Goal: Contribute content: Contribute content

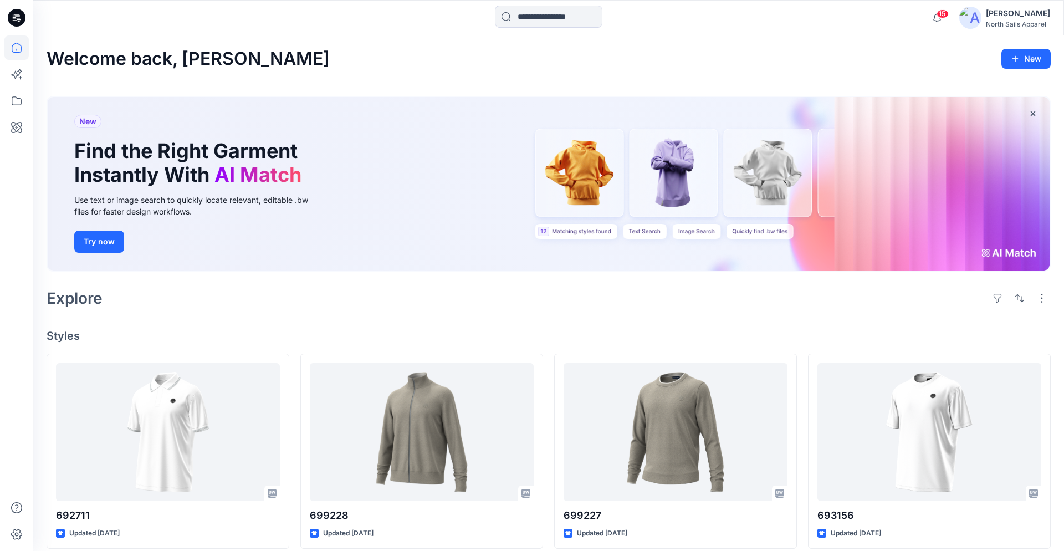
scroll to position [150, 0]
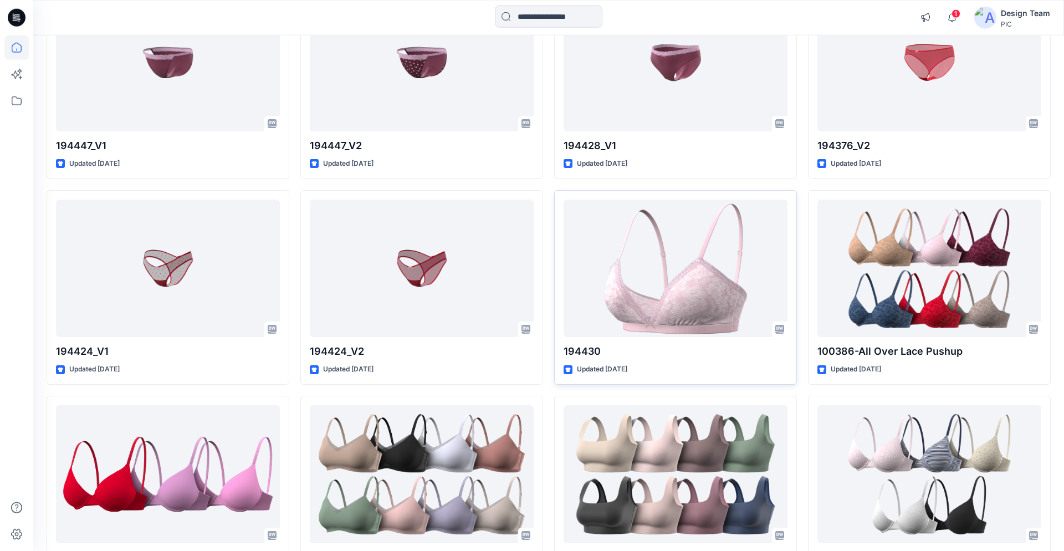
scroll to position [3267, 0]
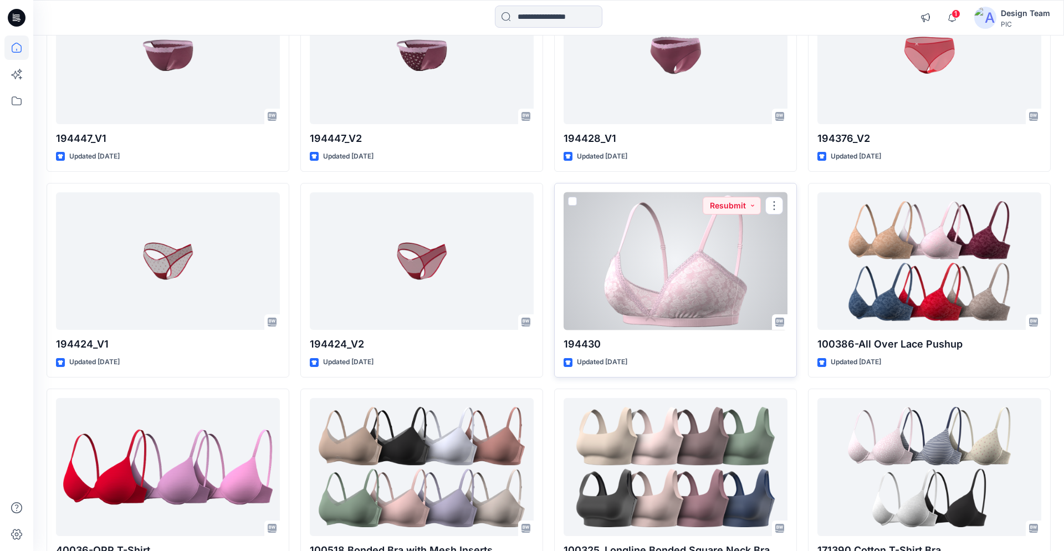
click at [645, 250] on div at bounding box center [676, 261] width 224 height 138
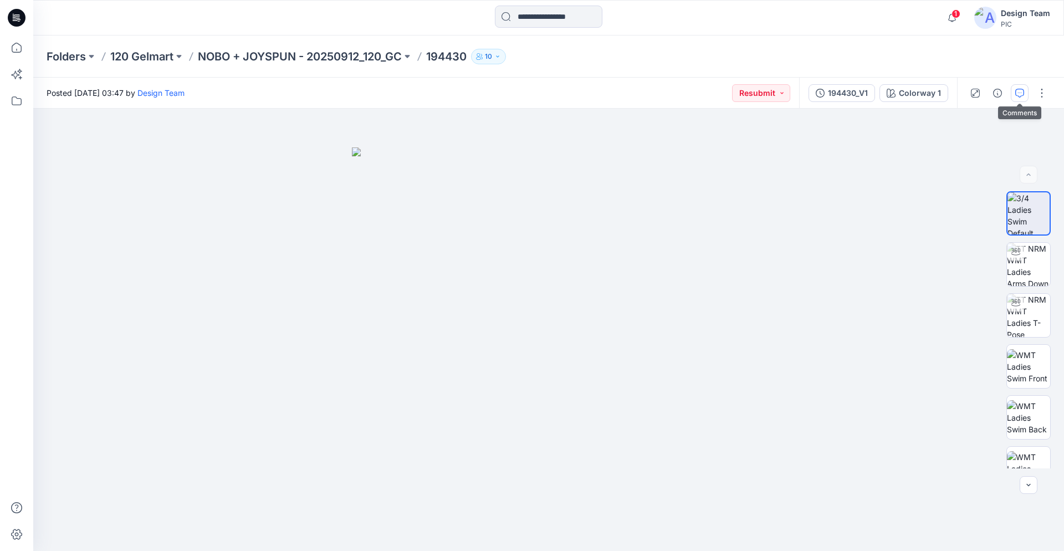
click at [1015, 94] on icon "button" at bounding box center [1019, 93] width 9 height 9
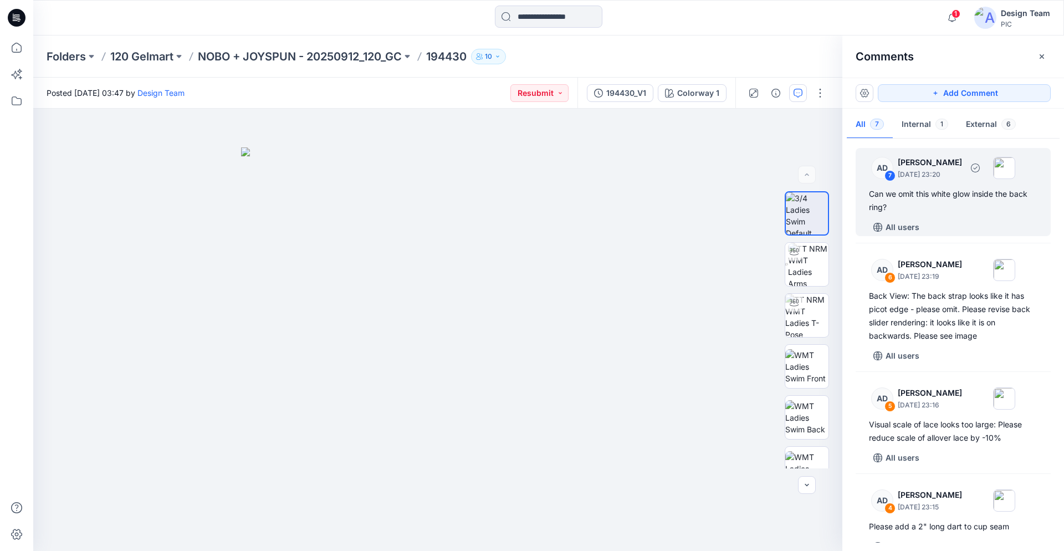
click at [957, 203] on div "Can we omit this white glow inside the back ring?" at bounding box center [953, 200] width 168 height 27
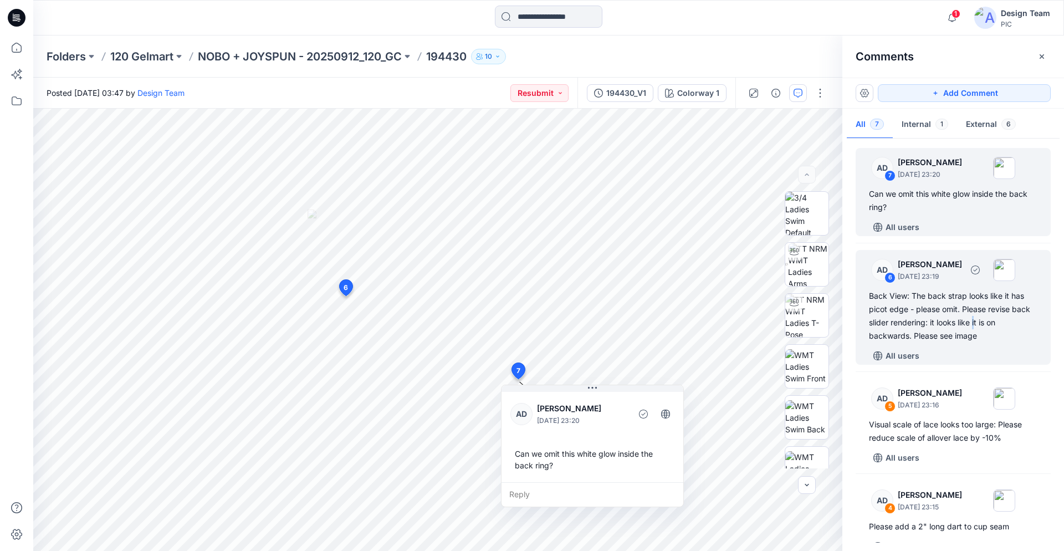
click at [974, 319] on div "Back View: The back strap looks like it has picot edge - please omit. Please re…" at bounding box center [953, 315] width 168 height 53
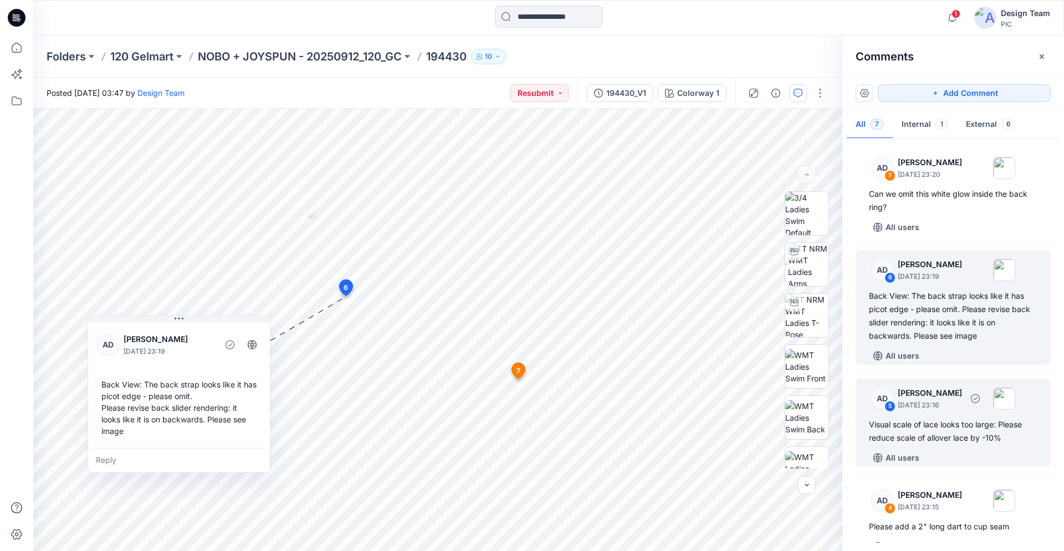
click at [899, 427] on div "Visual scale of lace looks too large: Please reduce scale of allover lace by -1…" at bounding box center [953, 431] width 168 height 27
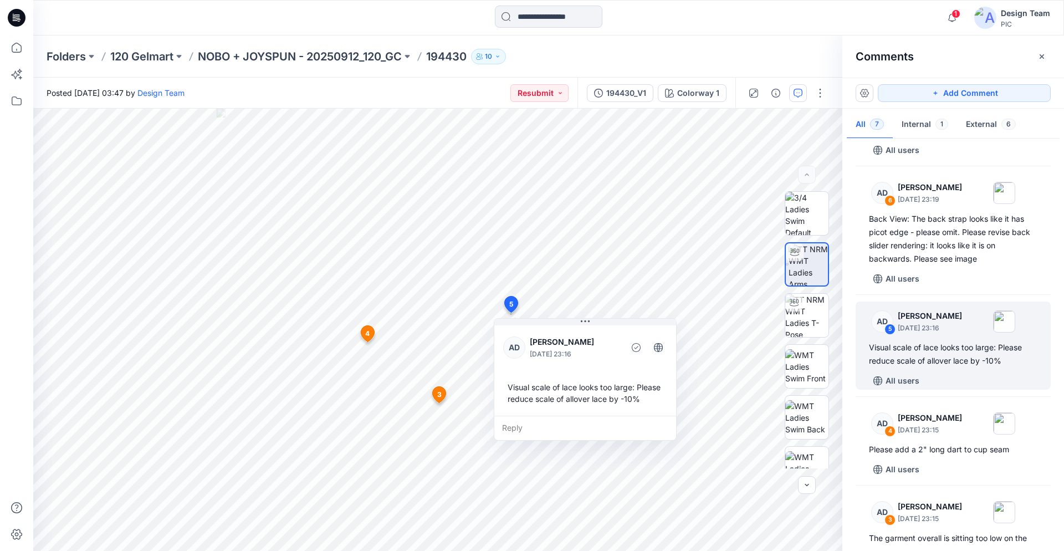
scroll to position [113, 0]
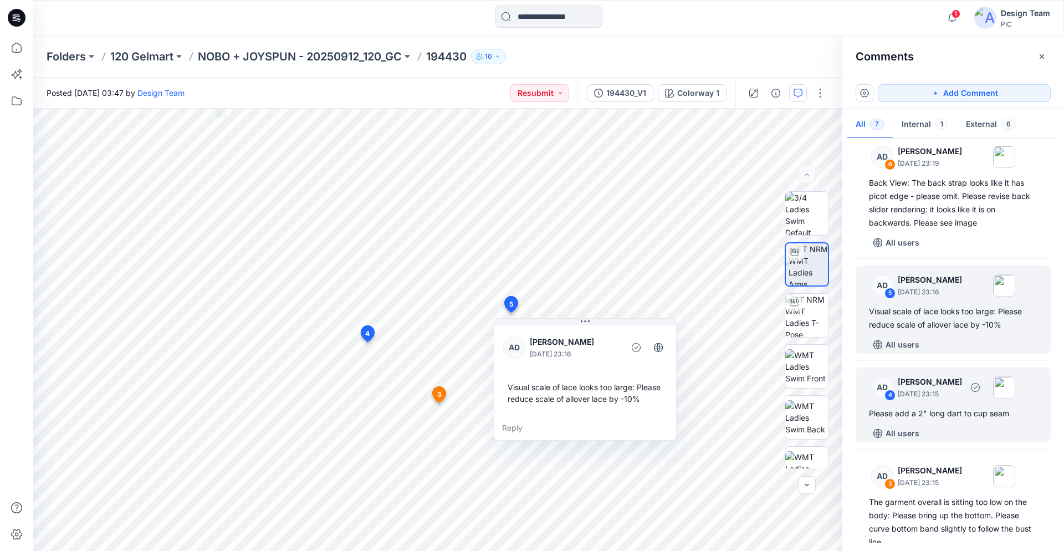
click at [974, 411] on div "Please add a 2" long dart to cup seam" at bounding box center [953, 413] width 168 height 13
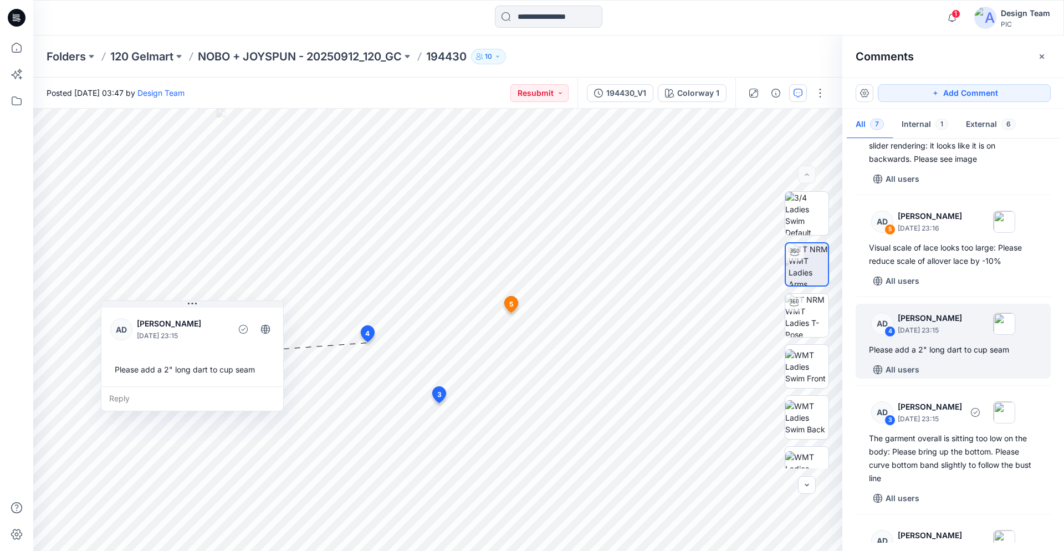
scroll to position [226, 0]
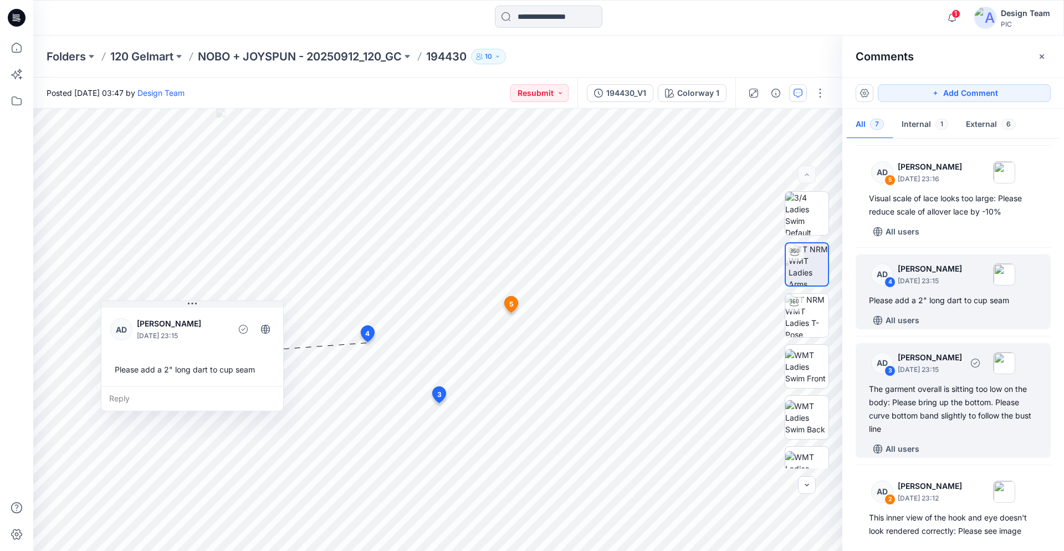
click at [958, 415] on div "The garment overall is sitting too low on the body: Please bring up the bottom.…" at bounding box center [953, 408] width 168 height 53
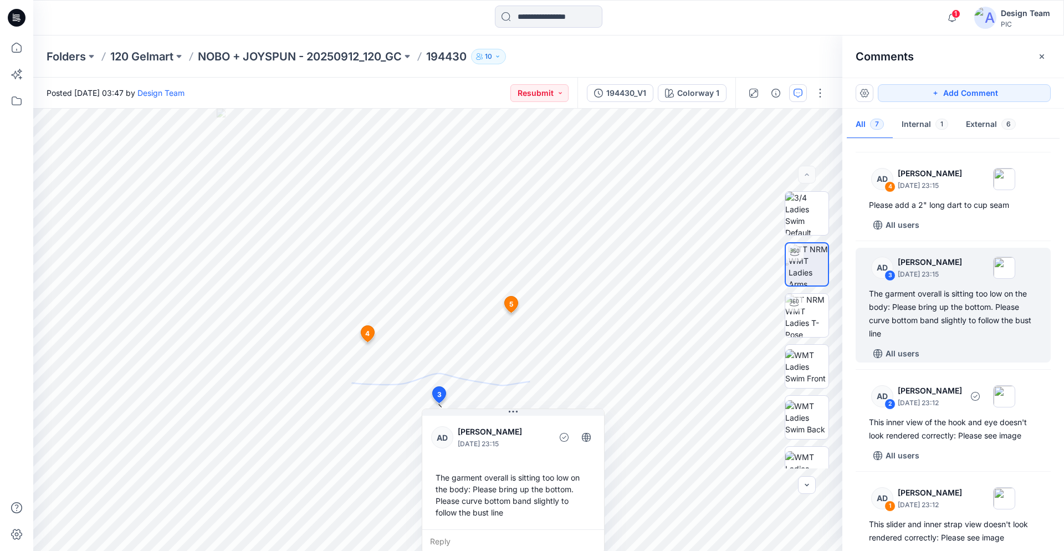
scroll to position [352, 0]
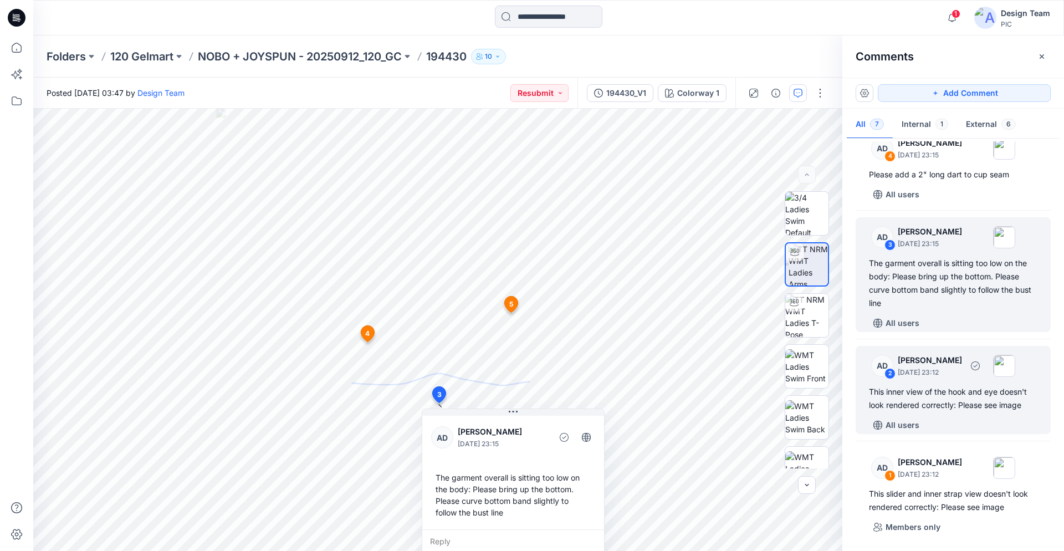
click at [966, 410] on div "This inner view of the hook and eye doesn't look rendered correctly: Please see…" at bounding box center [953, 398] width 168 height 27
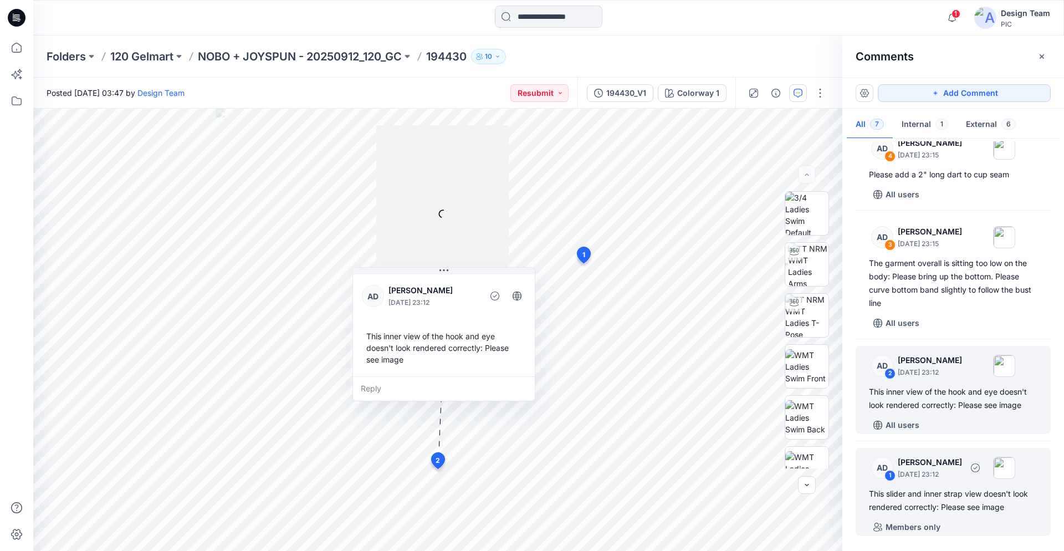
click at [956, 492] on div "This slider and inner strap view doesn't look rendered correctly: Please see im…" at bounding box center [953, 500] width 168 height 27
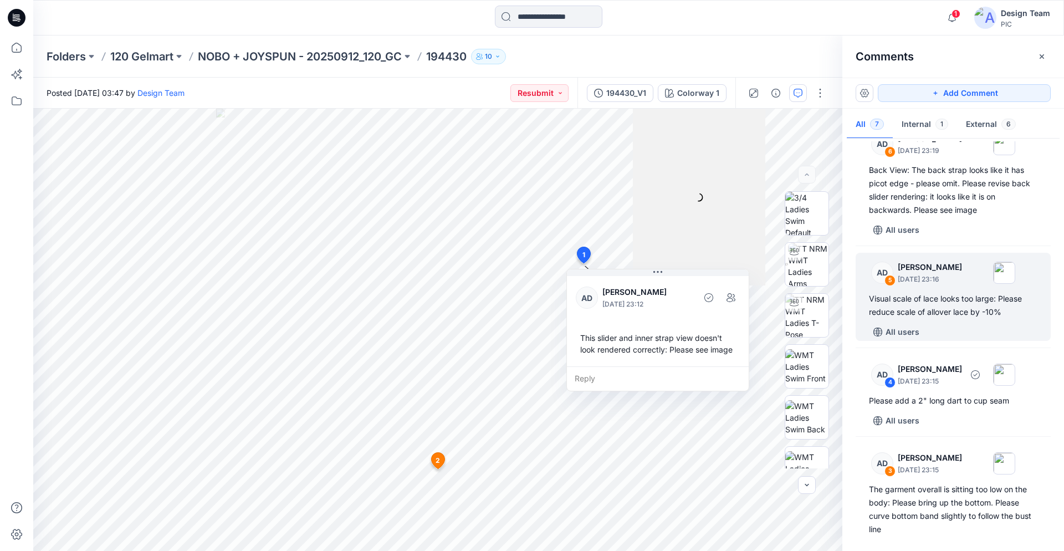
scroll to position [0, 0]
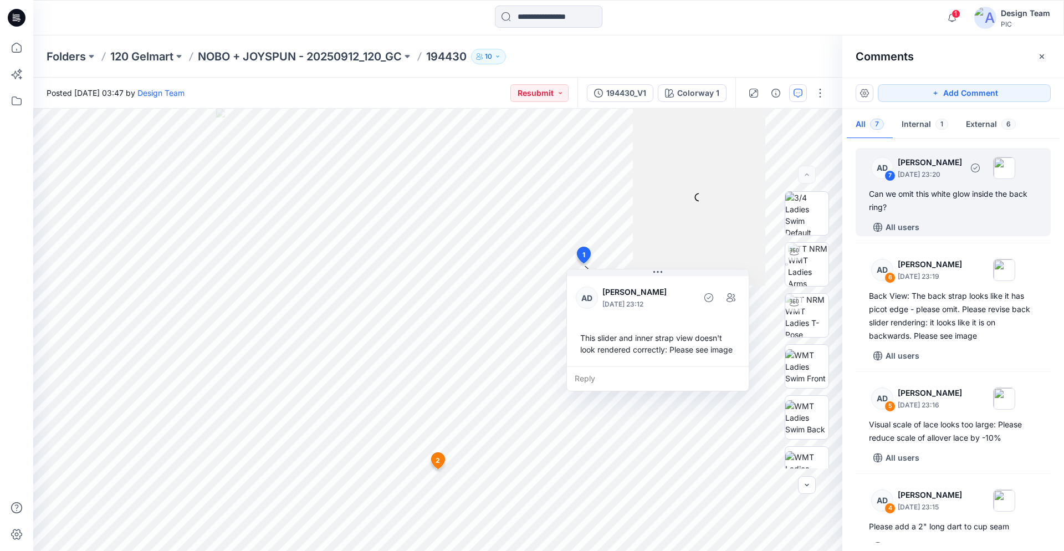
click at [954, 202] on div "Can we omit this white glow inside the back ring?" at bounding box center [953, 200] width 168 height 27
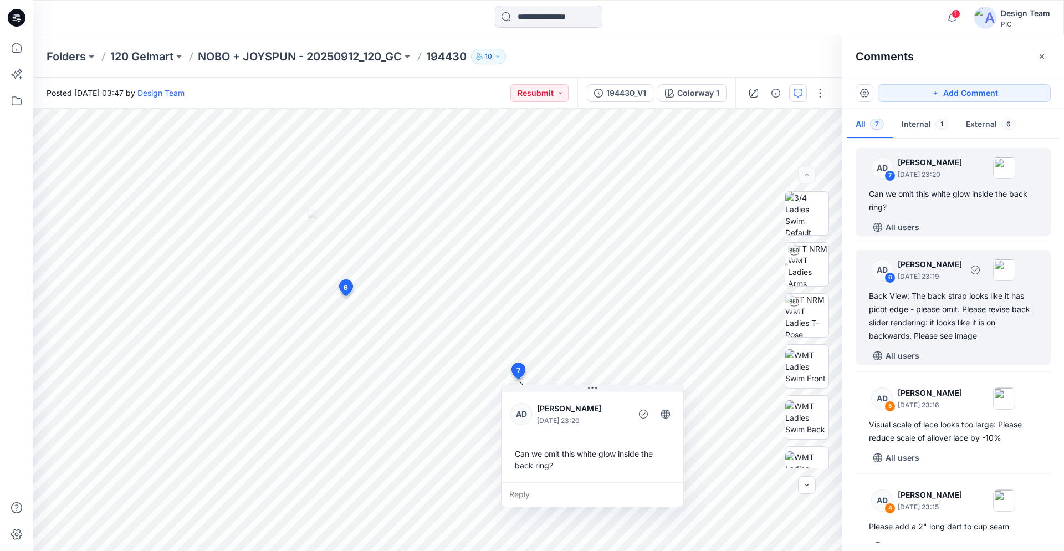
click at [948, 313] on div "Back View: The back strap looks like it has picot edge - please omit. Please re…" at bounding box center [953, 315] width 168 height 53
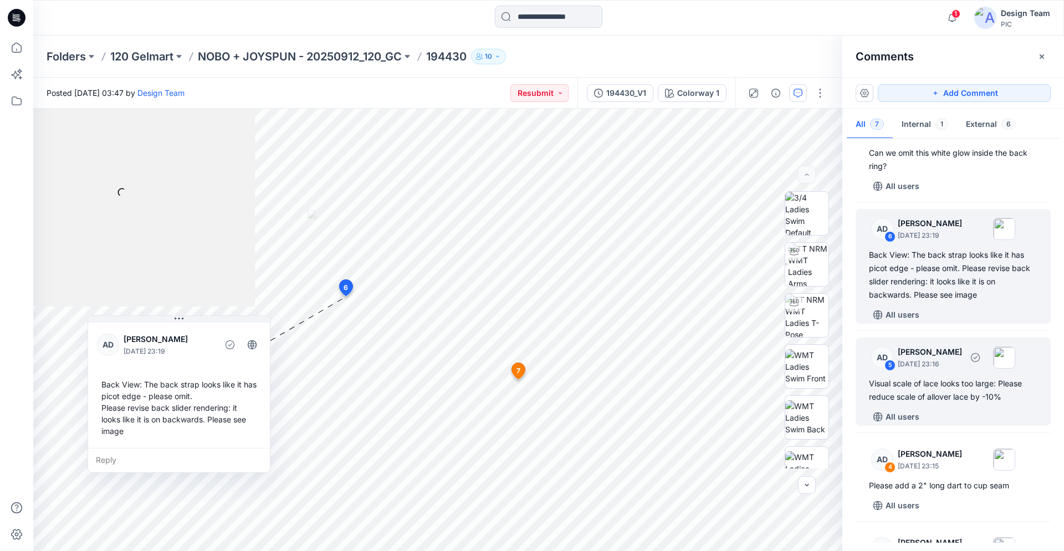
scroll to position [57, 0]
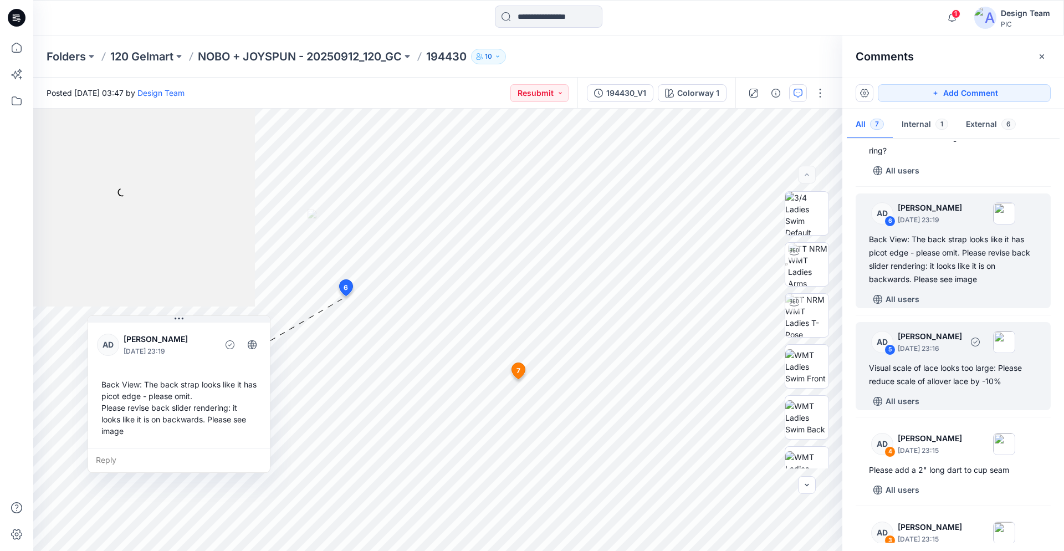
click at [956, 379] on div "Visual scale of lace looks too large: Please reduce scale of allover lace by -1…" at bounding box center [953, 374] width 168 height 27
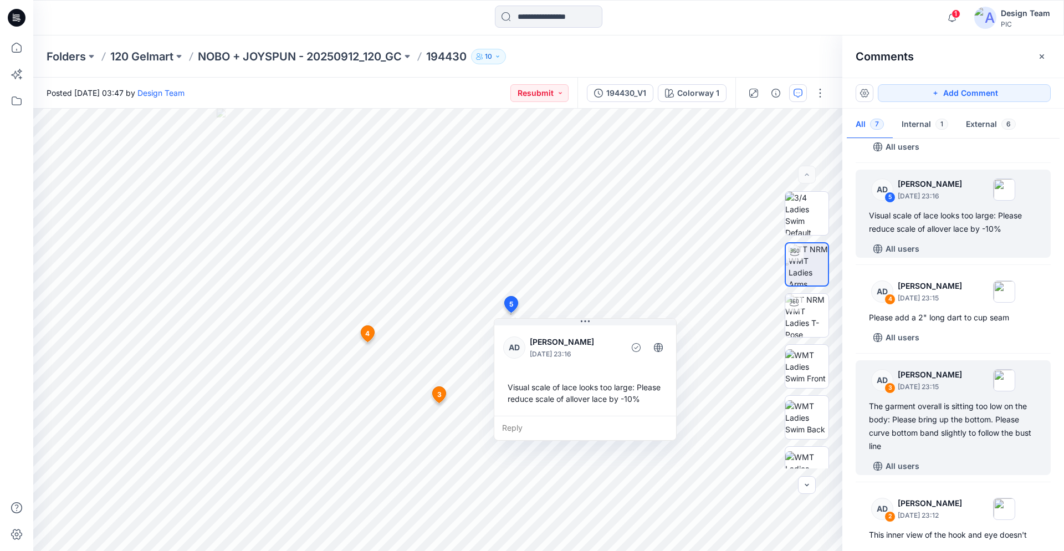
scroll to position [226, 0]
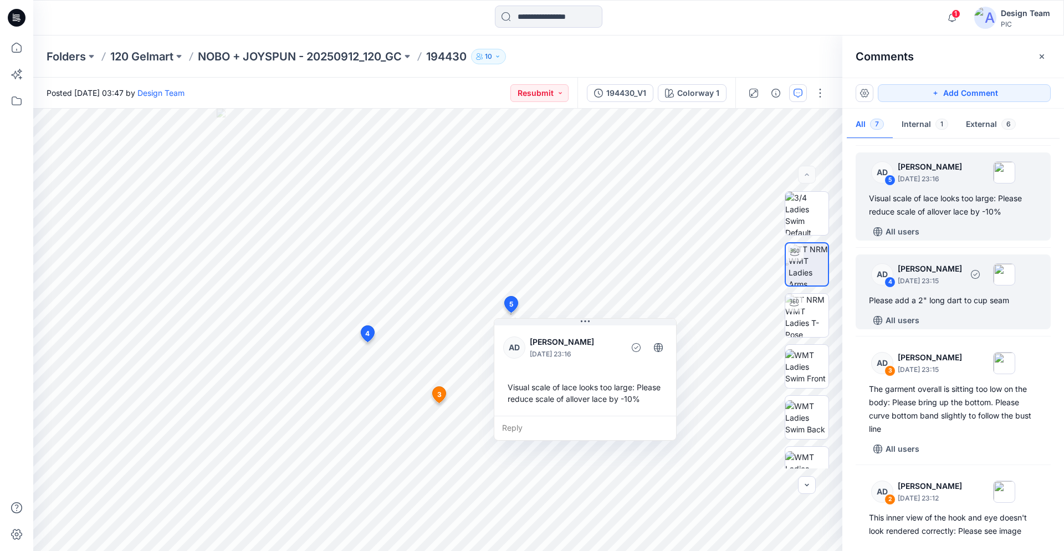
click at [942, 310] on div "AD 4 Alex Degner September 25, 2025 23:15 Please add a 2" long dart to cup seam…" at bounding box center [953, 291] width 195 height 75
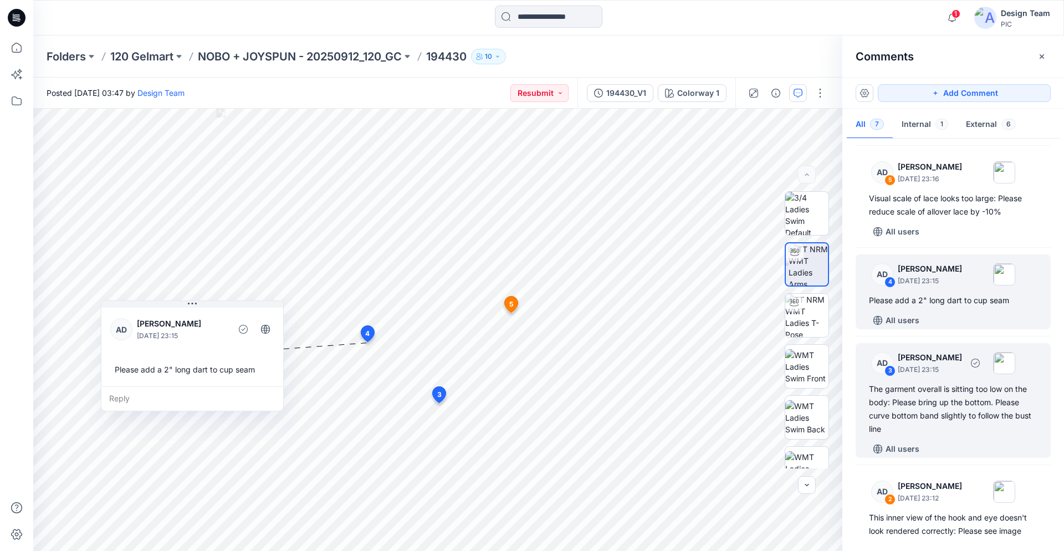
scroll to position [283, 0]
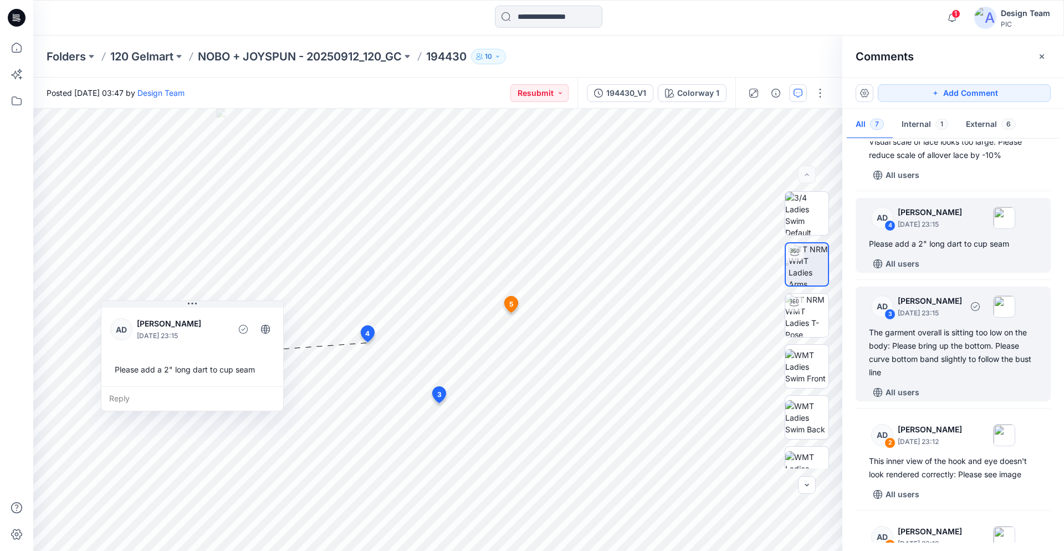
click at [972, 374] on div "The garment overall is sitting too low on the body: Please bring up the bottom.…" at bounding box center [953, 352] width 168 height 53
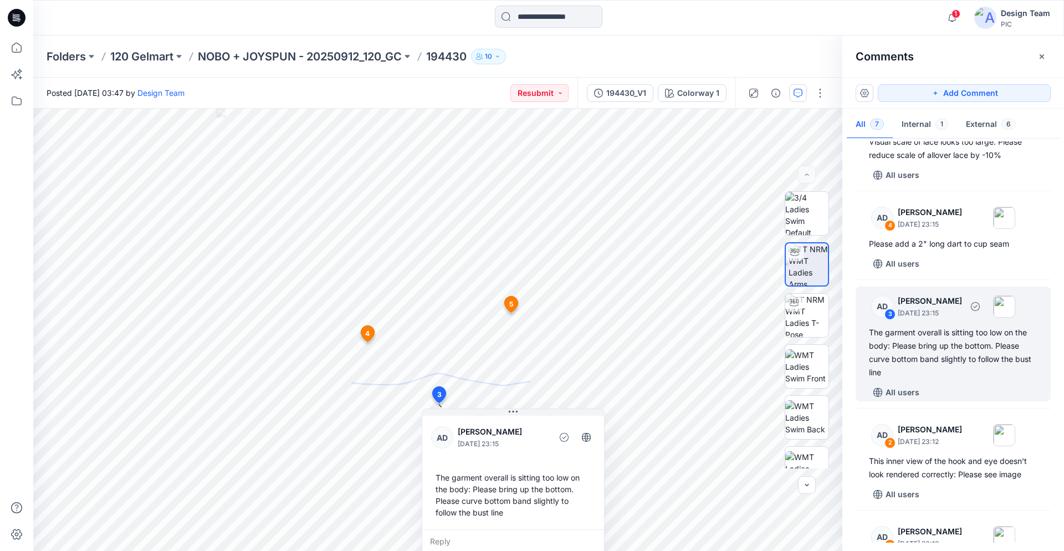
scroll to position [339, 0]
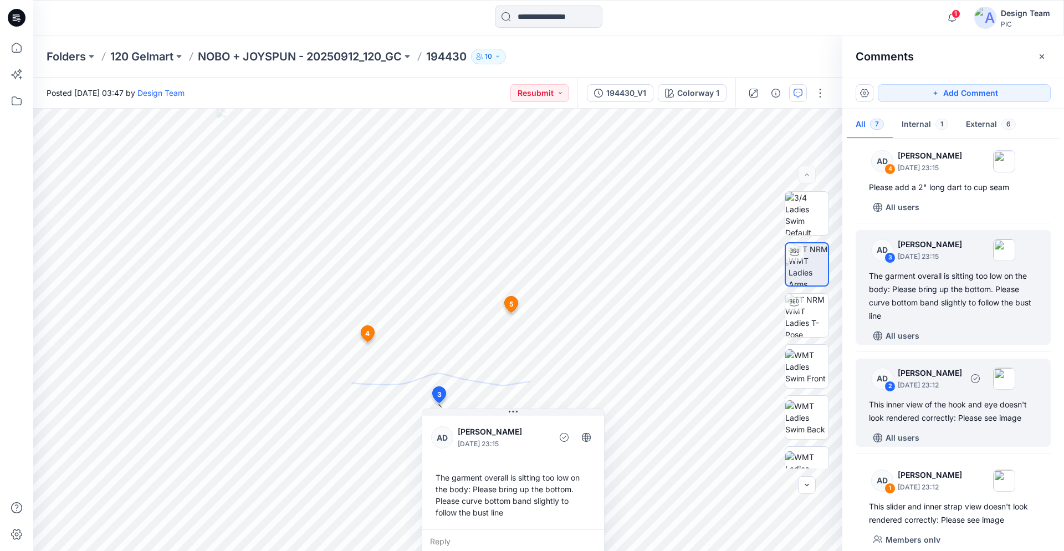
click at [961, 413] on div "This inner view of the hook and eye doesn't look rendered correctly: Please see…" at bounding box center [953, 411] width 168 height 27
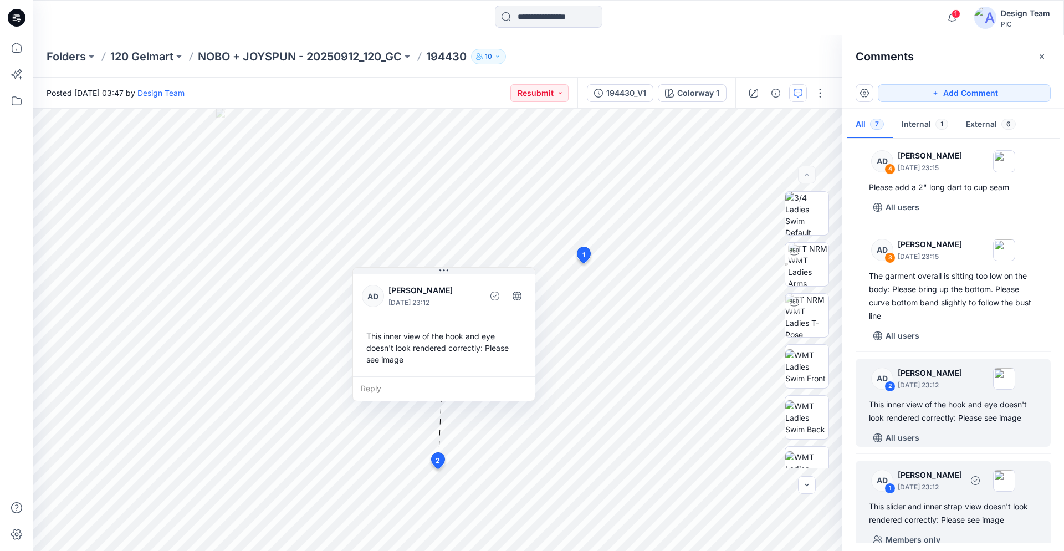
scroll to position [352, 0]
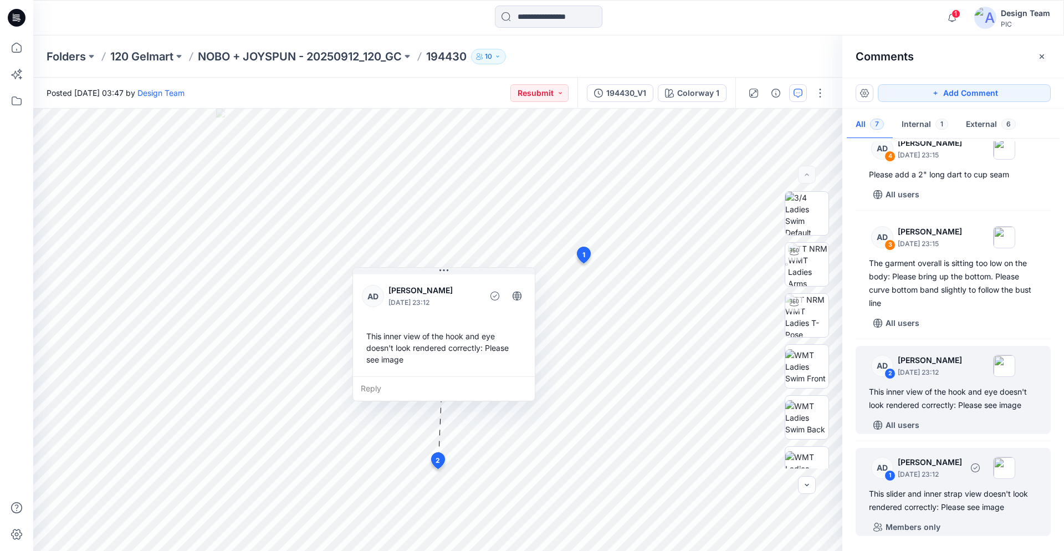
click at [957, 518] on div "AD 1 Alex Degner September 25, 2025 23:12 This slider and inner strap view does…" at bounding box center [953, 492] width 195 height 88
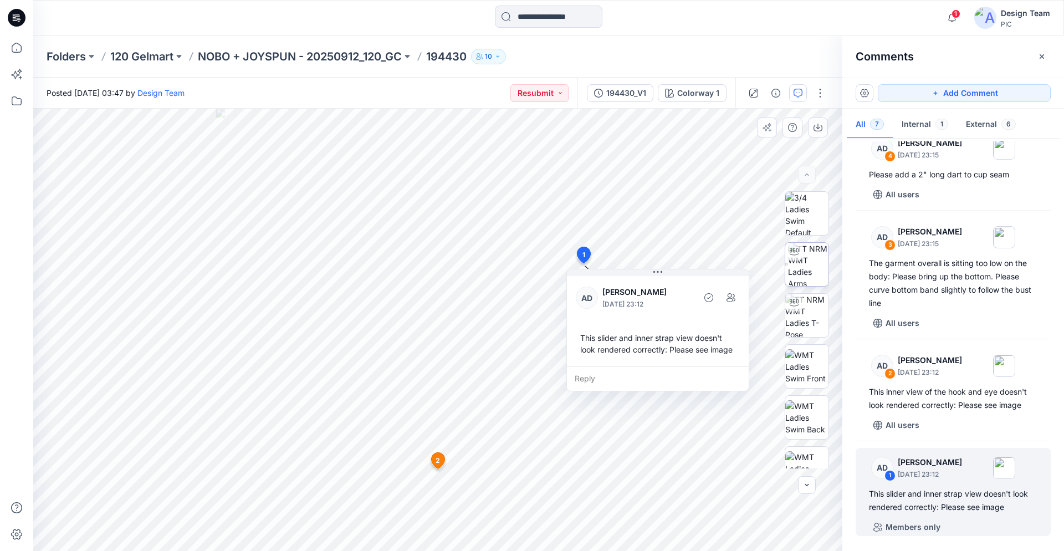
click at [801, 261] on img at bounding box center [808, 264] width 40 height 43
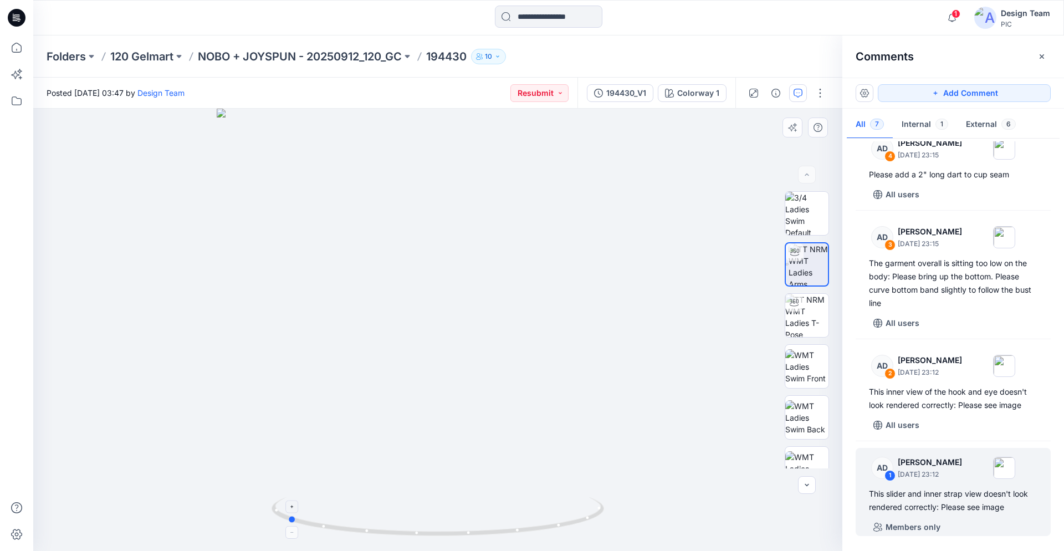
drag, startPoint x: 578, startPoint y: 523, endPoint x: 428, endPoint y: 518, distance: 150.3
click at [428, 518] on icon at bounding box center [439, 518] width 335 height 42
drag, startPoint x: 289, startPoint y: 517, endPoint x: 479, endPoint y: 533, distance: 190.7
click at [479, 533] on icon at bounding box center [439, 518] width 335 height 42
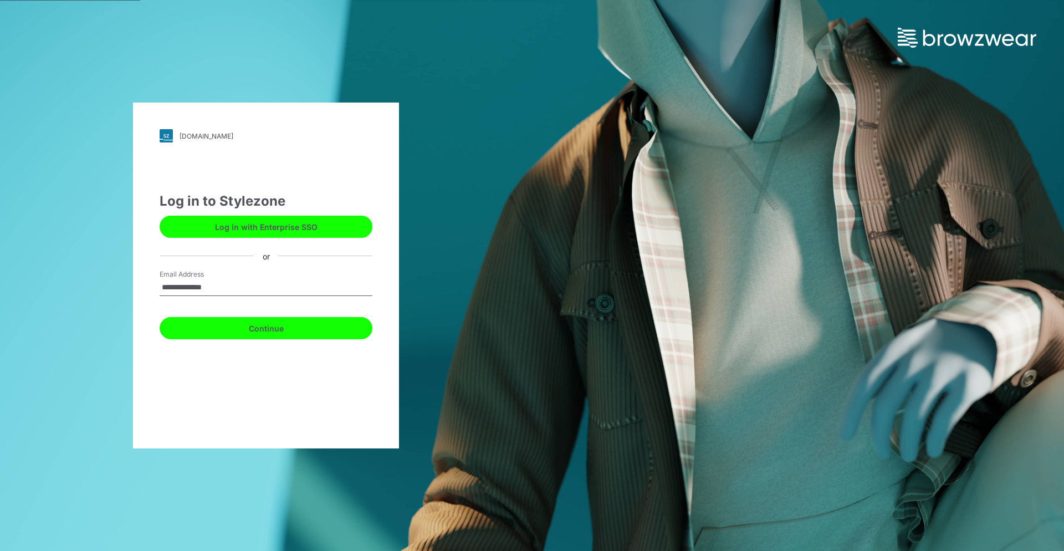
click at [261, 330] on button "Continue" at bounding box center [266, 328] width 213 height 22
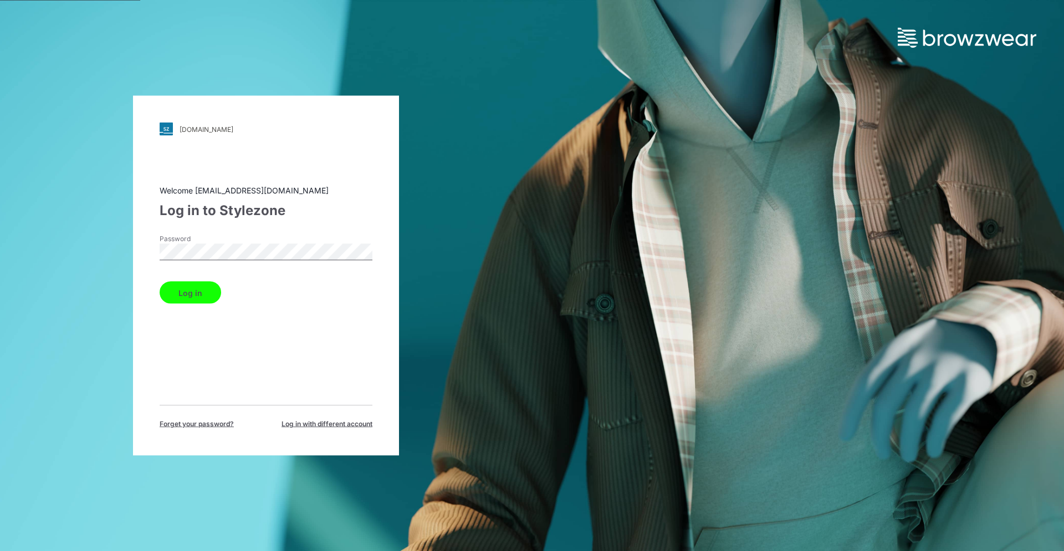
click at [187, 292] on button "Log in" at bounding box center [191, 293] width 62 height 22
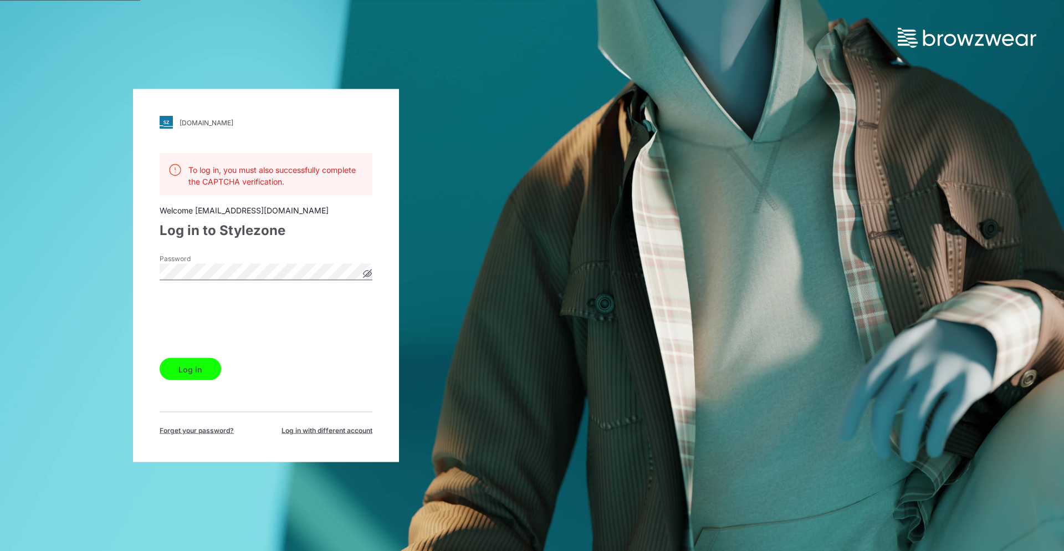
click at [192, 371] on button "Log in" at bounding box center [191, 369] width 62 height 22
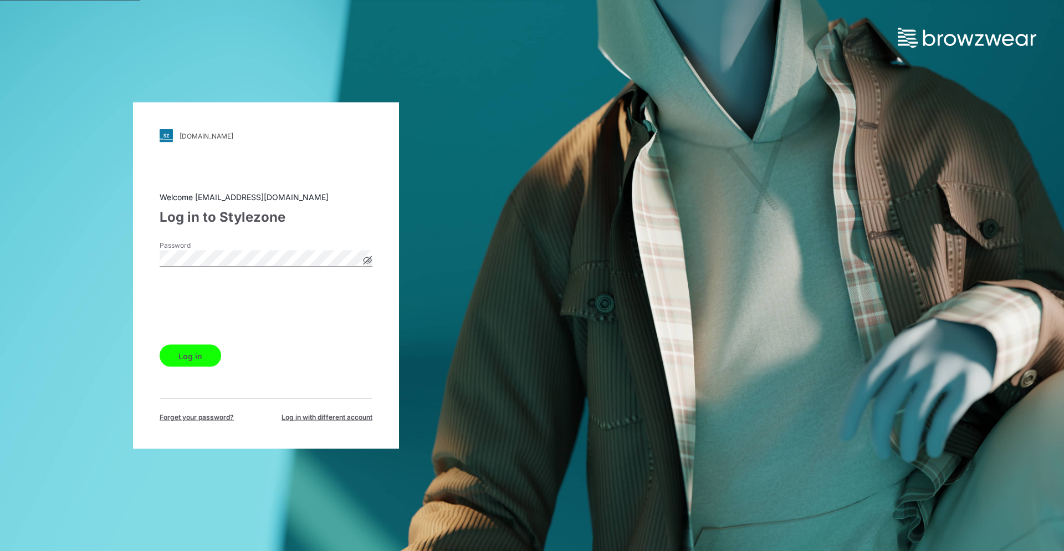
click at [197, 359] on button "Log in" at bounding box center [191, 356] width 62 height 22
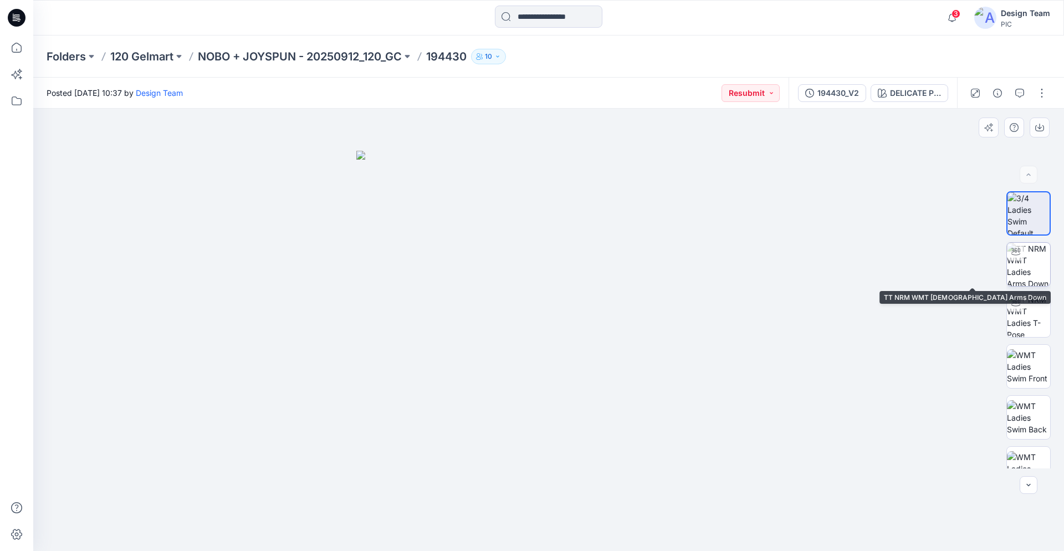
click at [1028, 263] on img at bounding box center [1028, 264] width 43 height 43
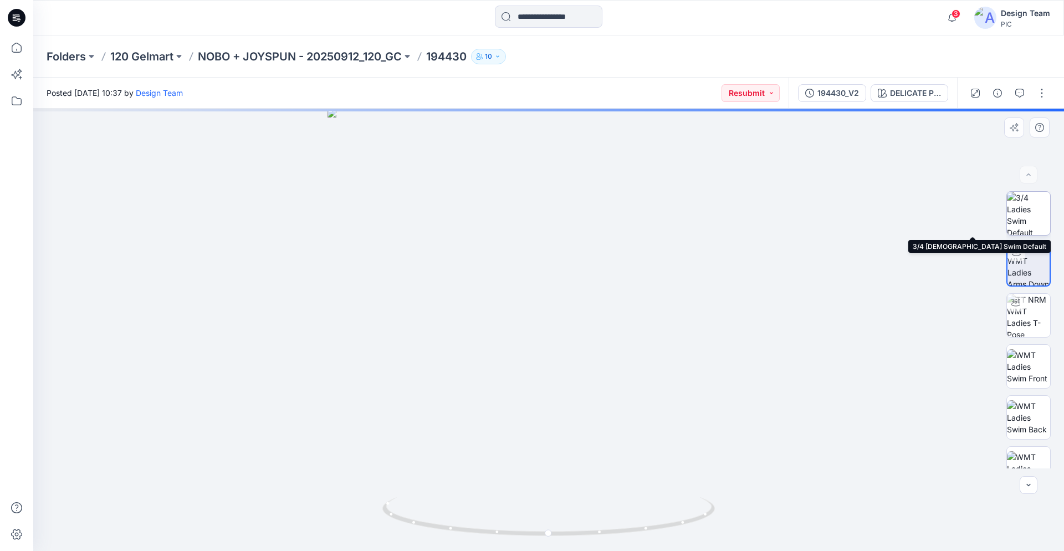
click at [1031, 222] on img at bounding box center [1028, 213] width 43 height 43
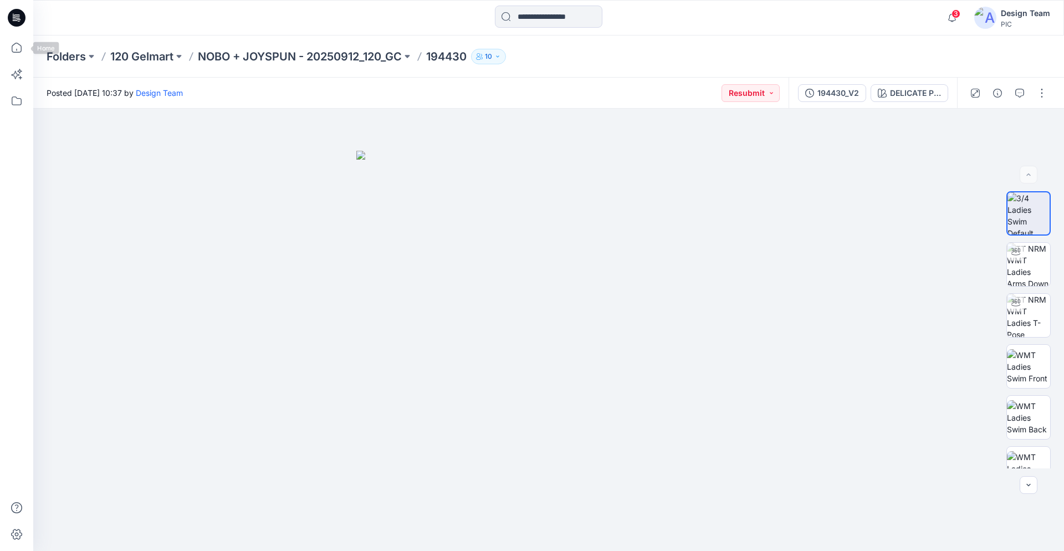
click at [19, 21] on icon at bounding box center [17, 18] width 18 height 18
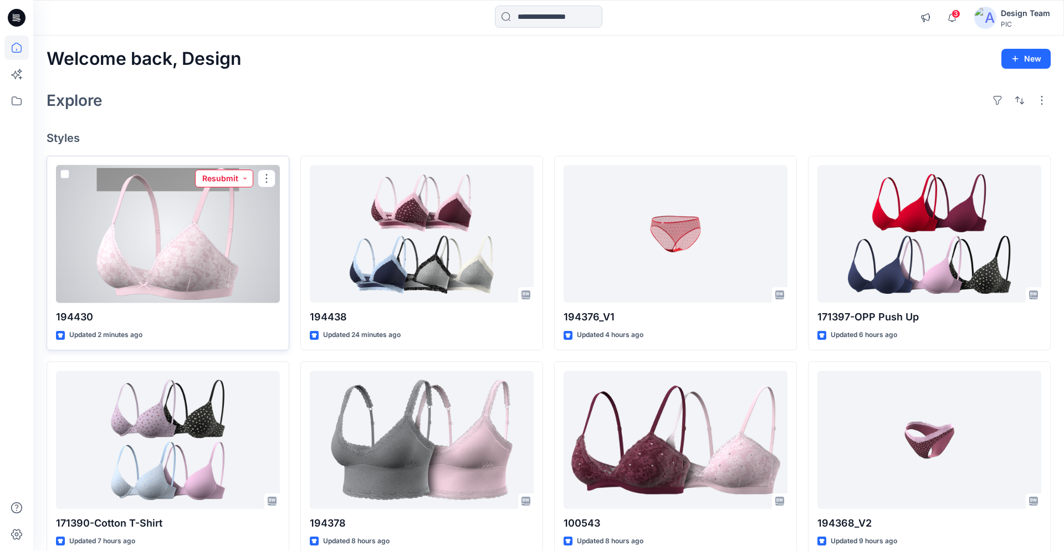
click at [216, 178] on button "Resubmit" at bounding box center [224, 179] width 58 height 18
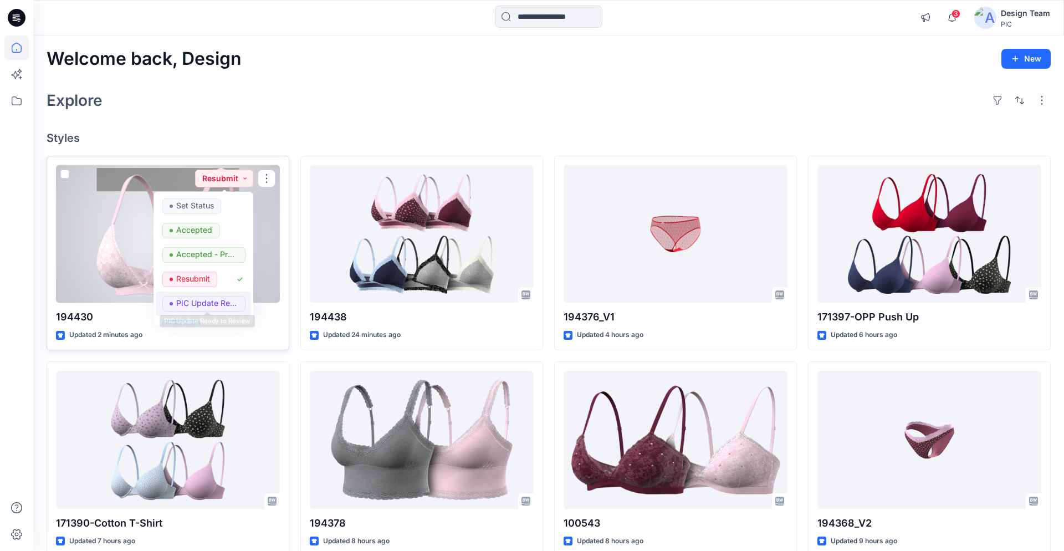
click at [211, 302] on p "PIC Update Ready to Review" at bounding box center [207, 303] width 62 height 14
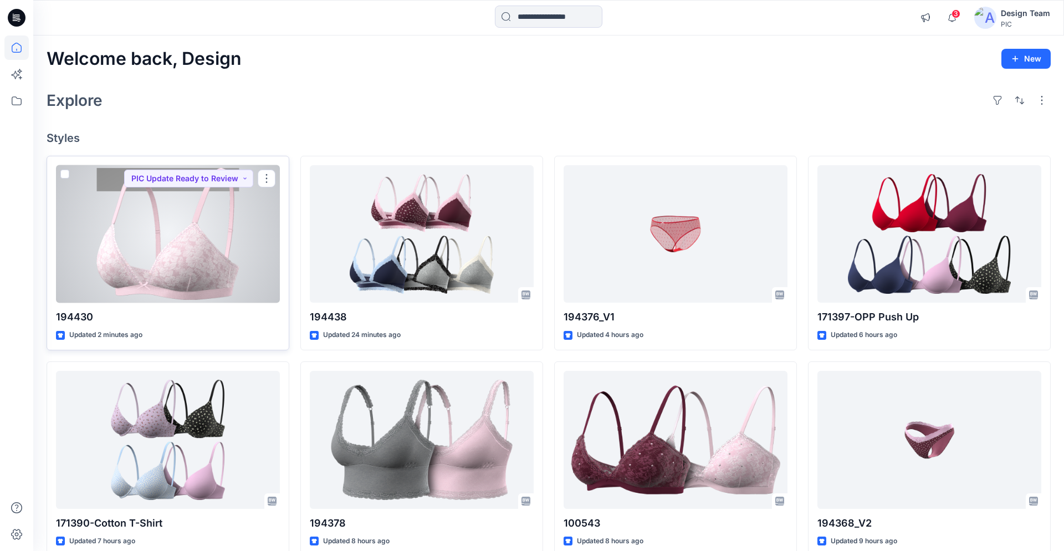
click at [206, 246] on div at bounding box center [168, 234] width 224 height 138
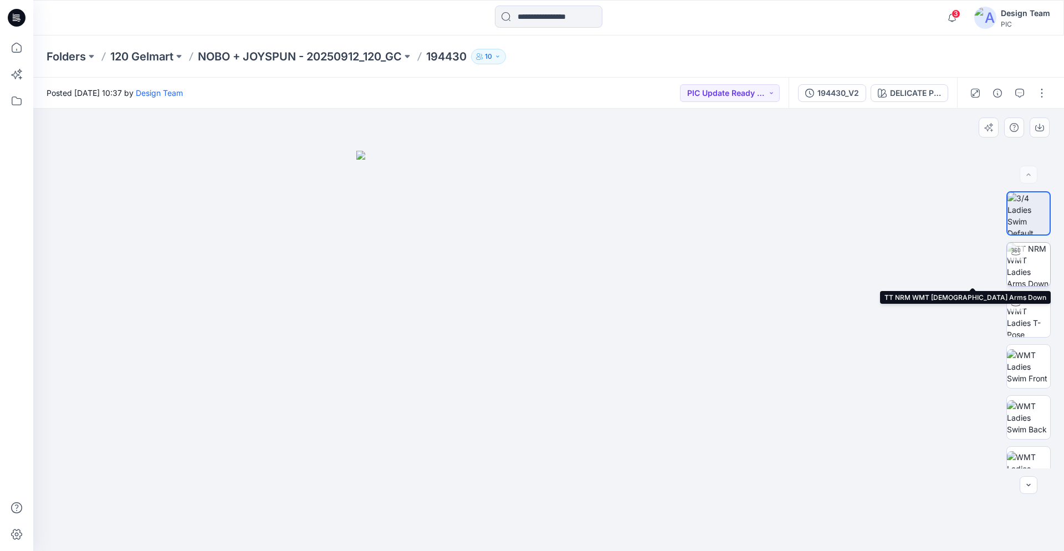
click at [1023, 268] on img at bounding box center [1028, 264] width 43 height 43
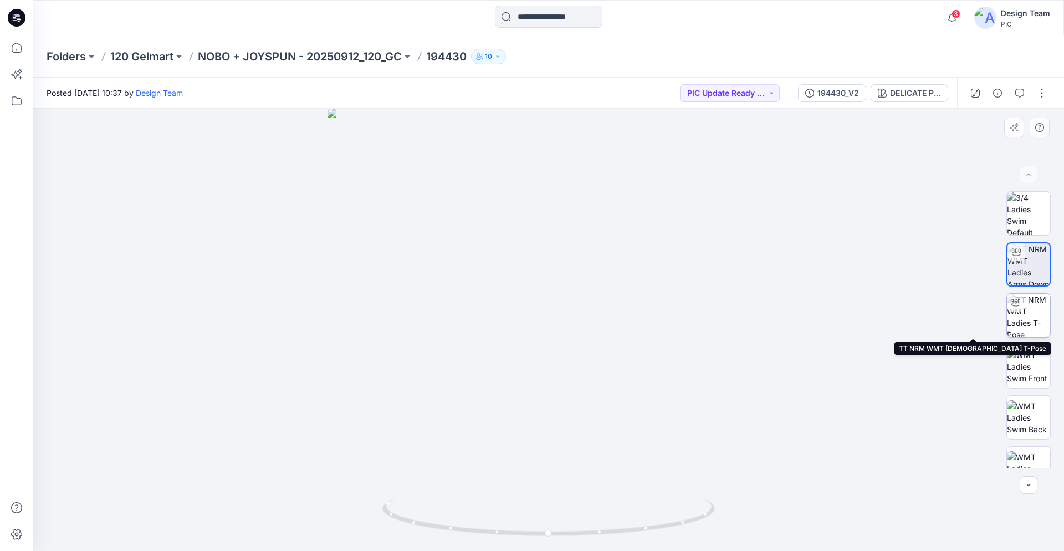
click at [1029, 321] on img at bounding box center [1028, 315] width 43 height 43
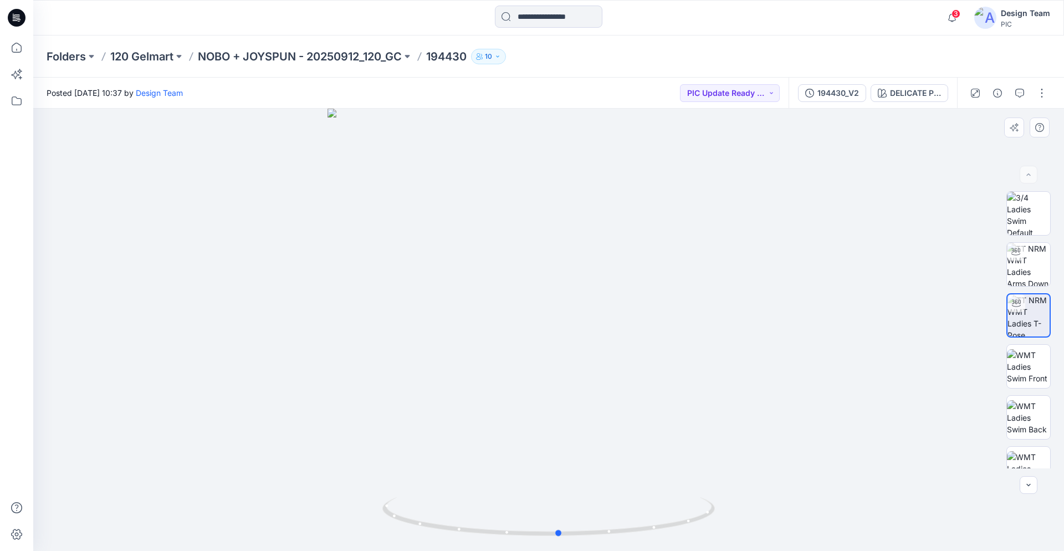
drag, startPoint x: 648, startPoint y: 530, endPoint x: 326, endPoint y: 503, distance: 323.2
click at [326, 503] on div at bounding box center [548, 330] width 1031 height 442
click at [1018, 364] on img at bounding box center [1028, 366] width 43 height 35
click at [1046, 96] on button "button" at bounding box center [1042, 93] width 18 height 18
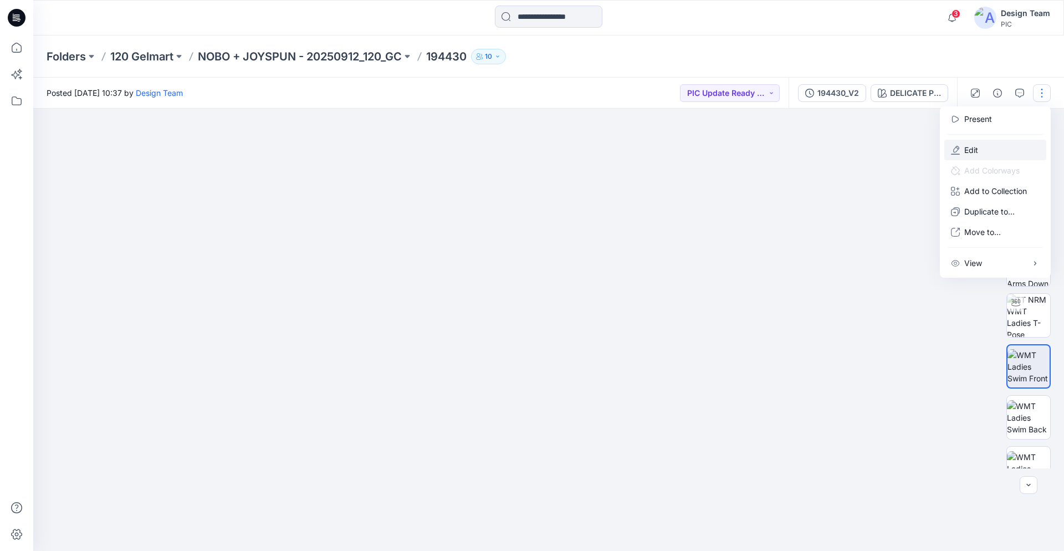
click at [998, 145] on button "Edit" at bounding box center [995, 150] width 102 height 21
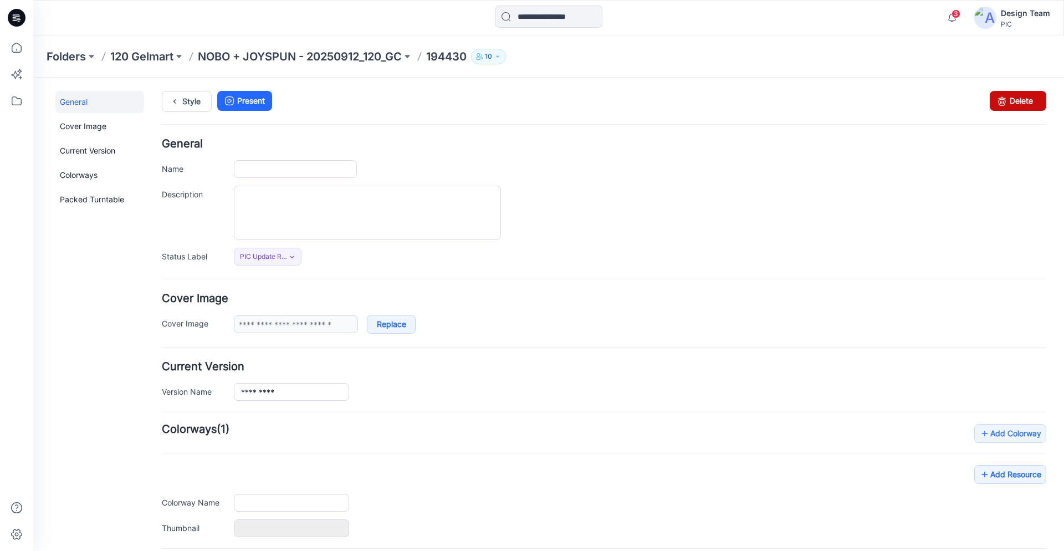
type input "******"
type input "**********"
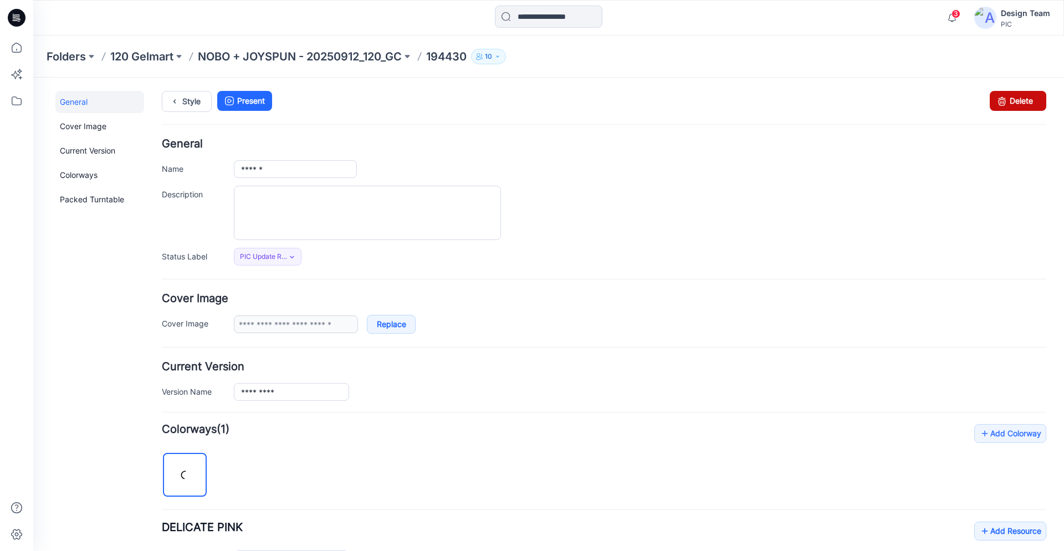
click at [1033, 100] on link "Delete" at bounding box center [1018, 101] width 57 height 20
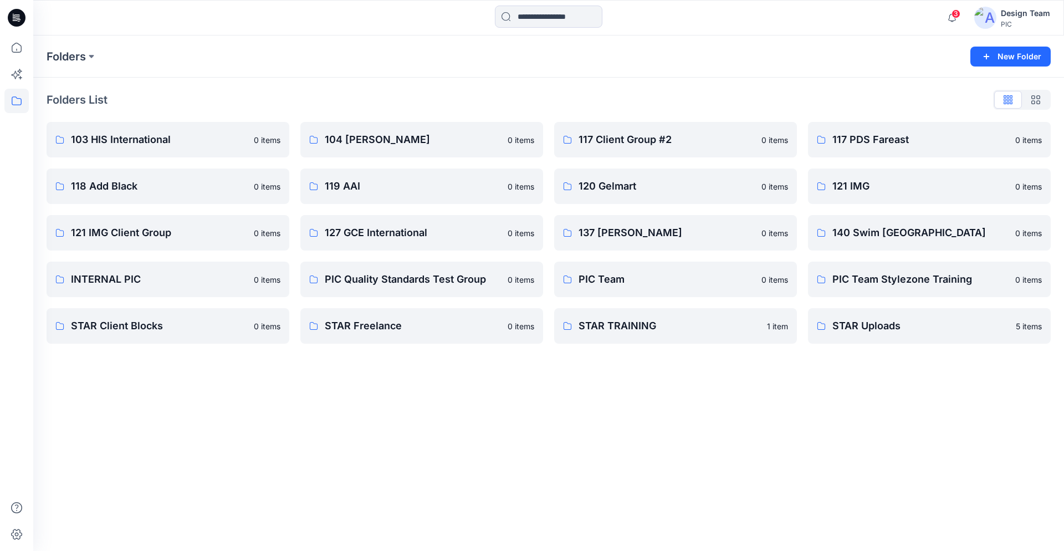
click at [14, 17] on icon at bounding box center [14, 17] width 3 height 1
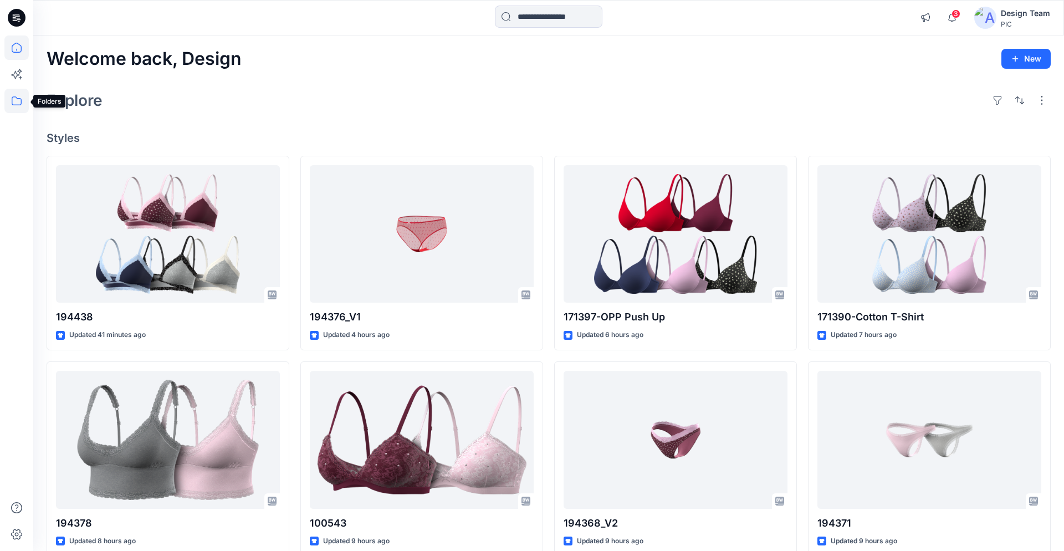
click at [18, 103] on icon at bounding box center [16, 101] width 24 height 24
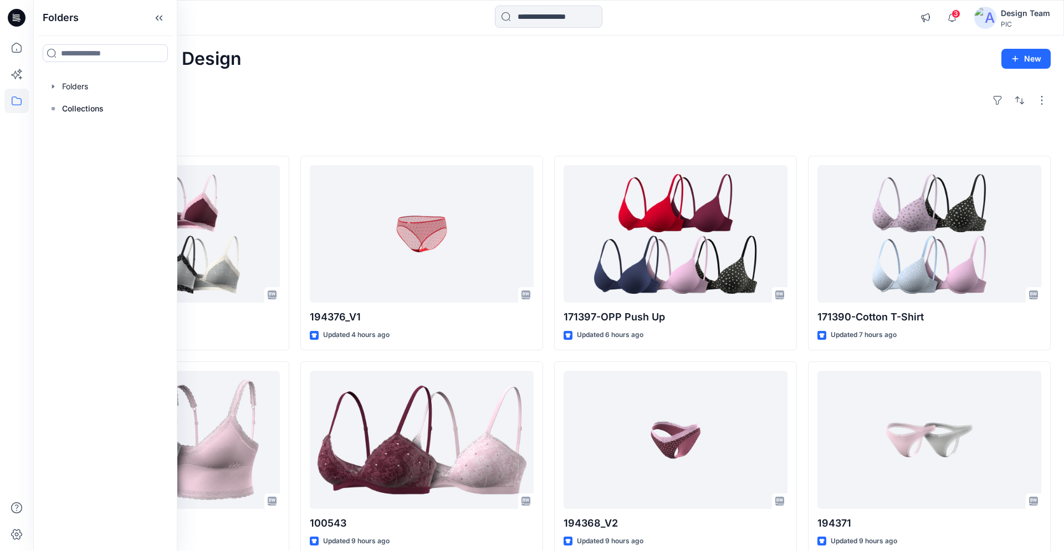
click at [672, 104] on div "Explore" at bounding box center [549, 100] width 1004 height 27
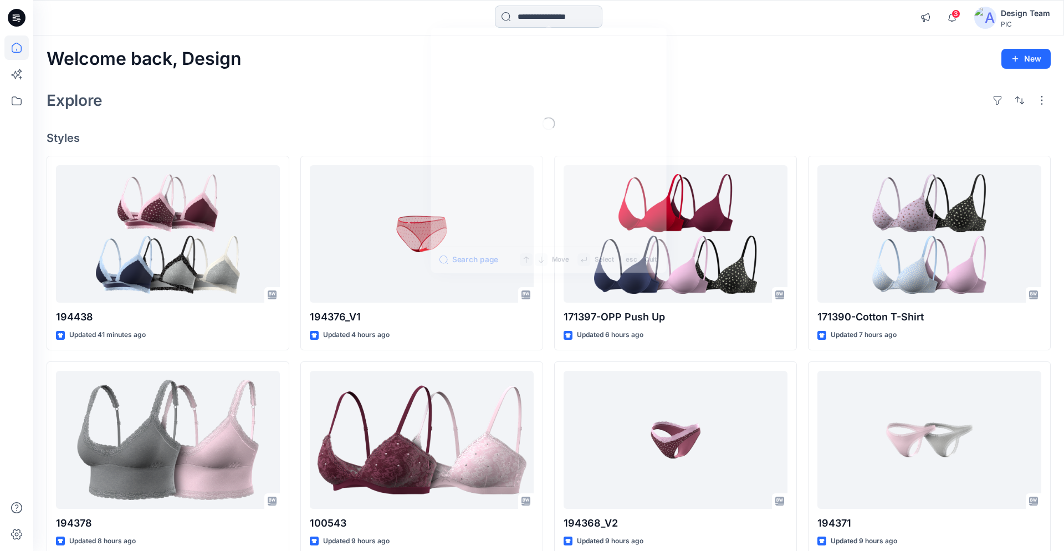
click at [517, 15] on input at bounding box center [549, 17] width 108 height 22
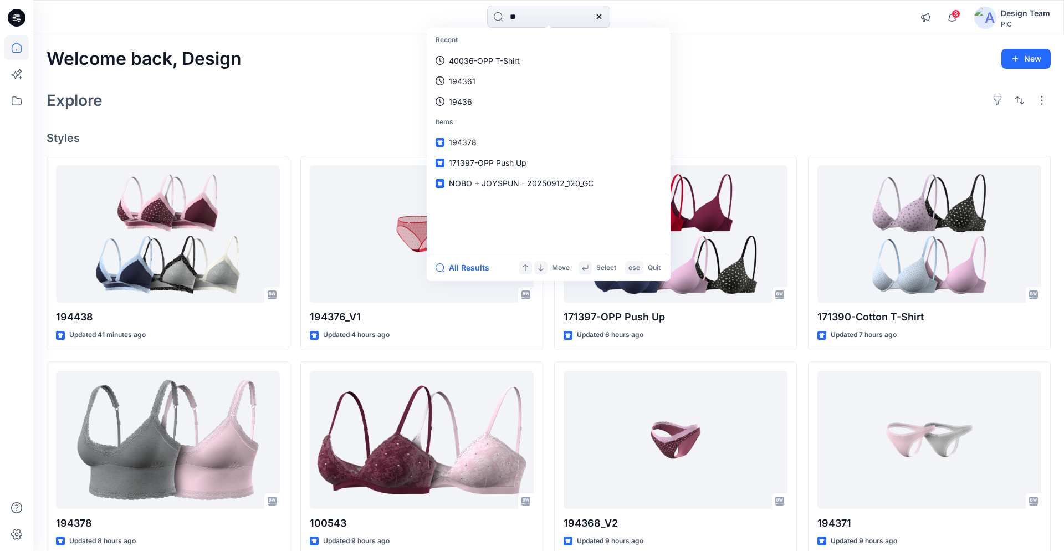
type input "**"
click at [297, 94] on div "Explore" at bounding box center [549, 100] width 1004 height 27
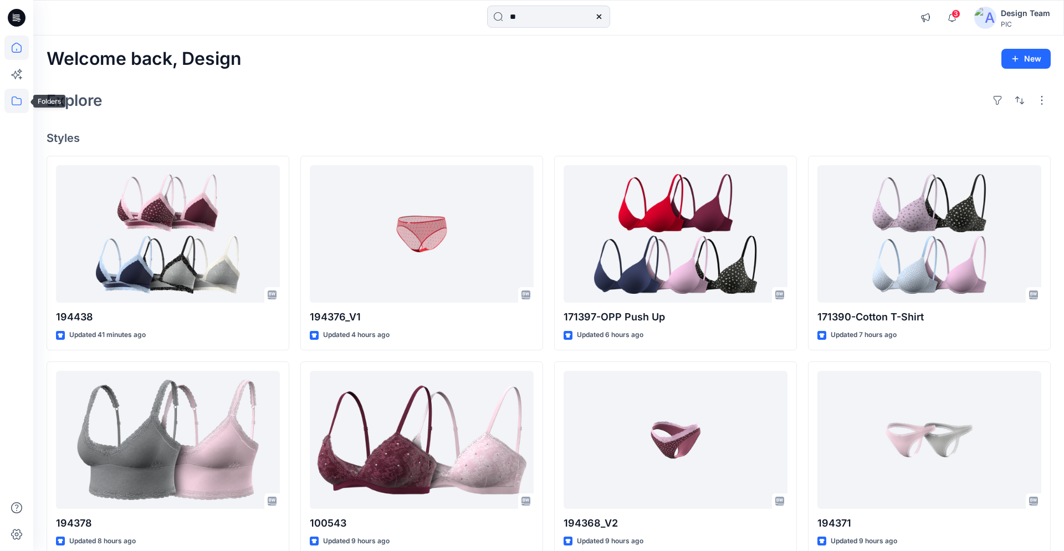
click at [24, 101] on icon at bounding box center [16, 101] width 24 height 24
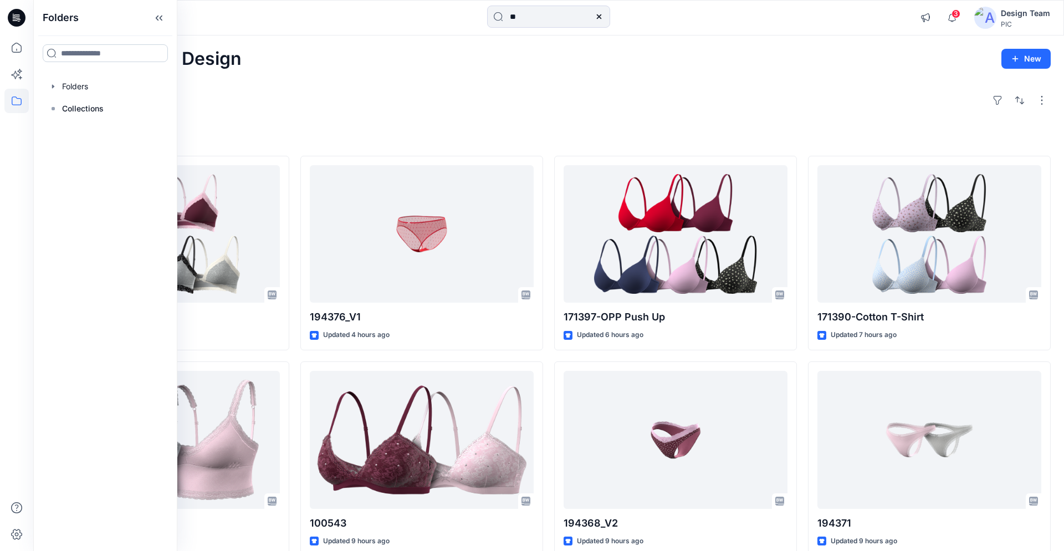
drag, startPoint x: 94, startPoint y: 39, endPoint x: 95, endPoint y: 45, distance: 5.6
click at [95, 41] on div at bounding box center [105, 52] width 143 height 35
click at [93, 56] on input at bounding box center [105, 53] width 125 height 18
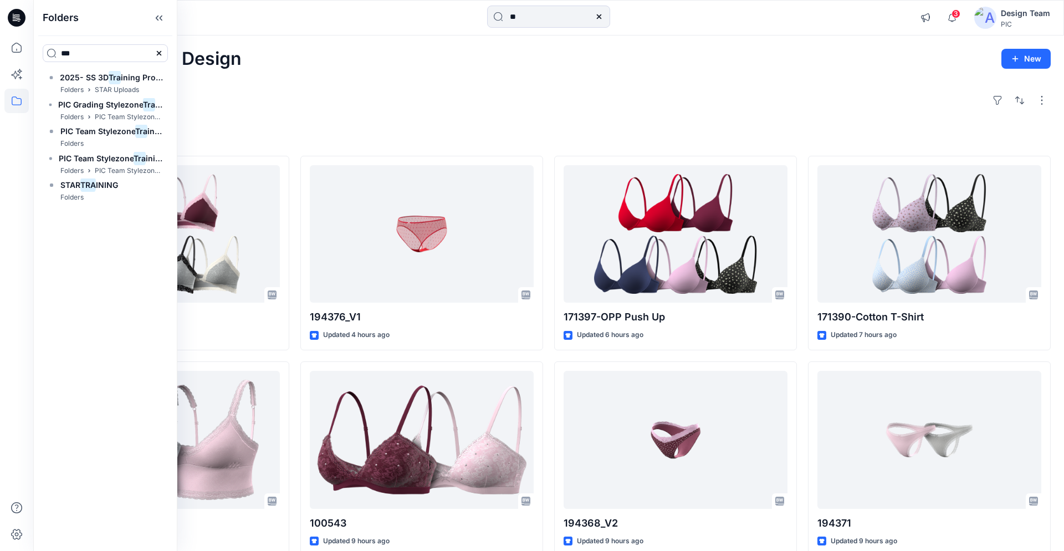
type input "***"
click at [993, 13] on img at bounding box center [985, 18] width 22 height 22
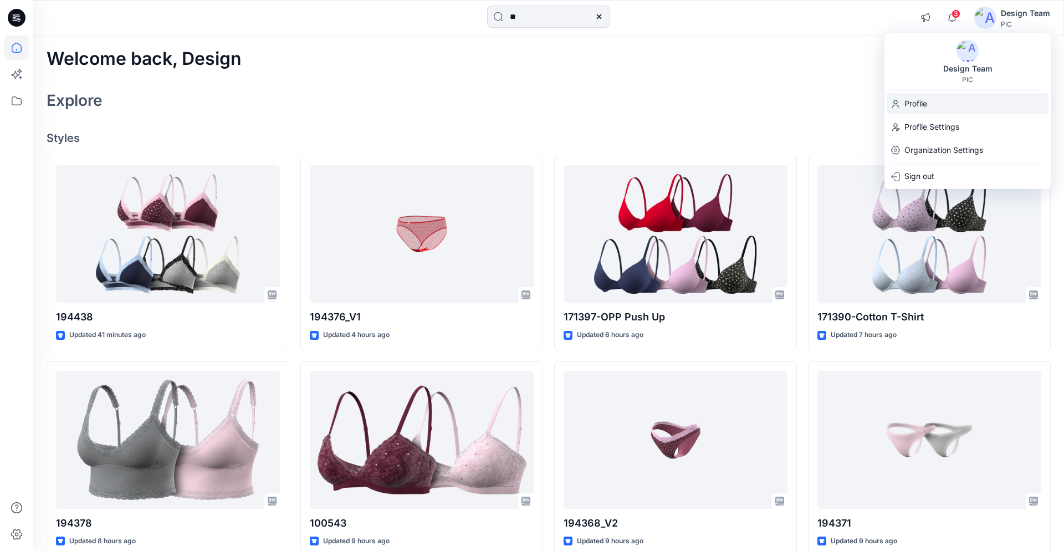
click at [922, 104] on p "Profile" at bounding box center [916, 103] width 23 height 21
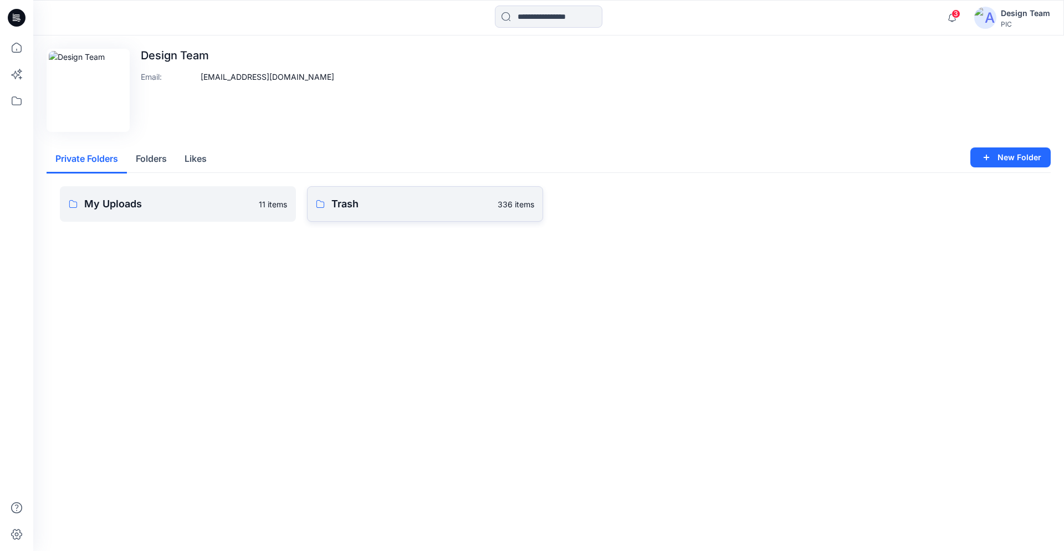
click at [396, 207] on p "Trash" at bounding box center [411, 204] width 160 height 16
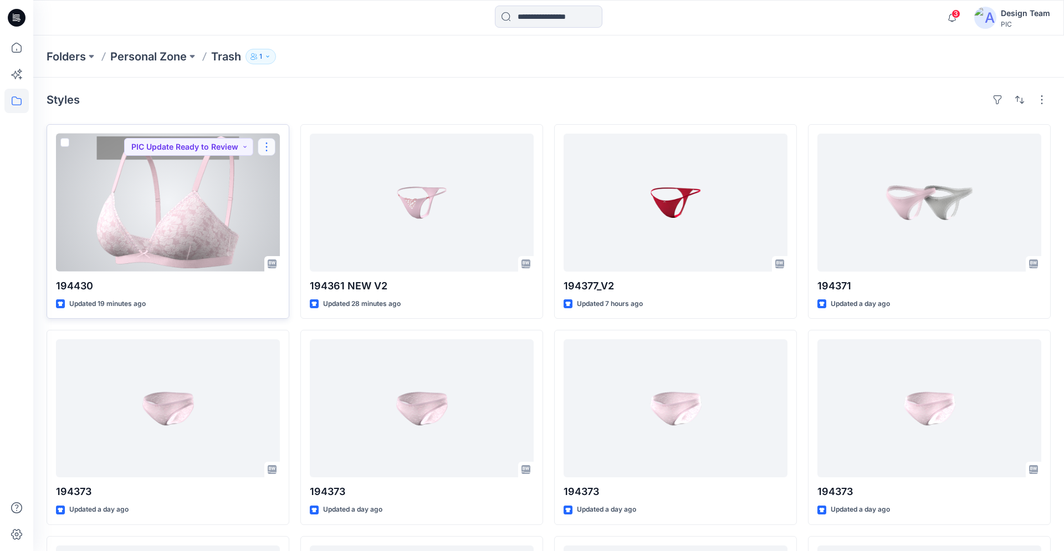
click at [269, 144] on button "button" at bounding box center [267, 147] width 18 height 18
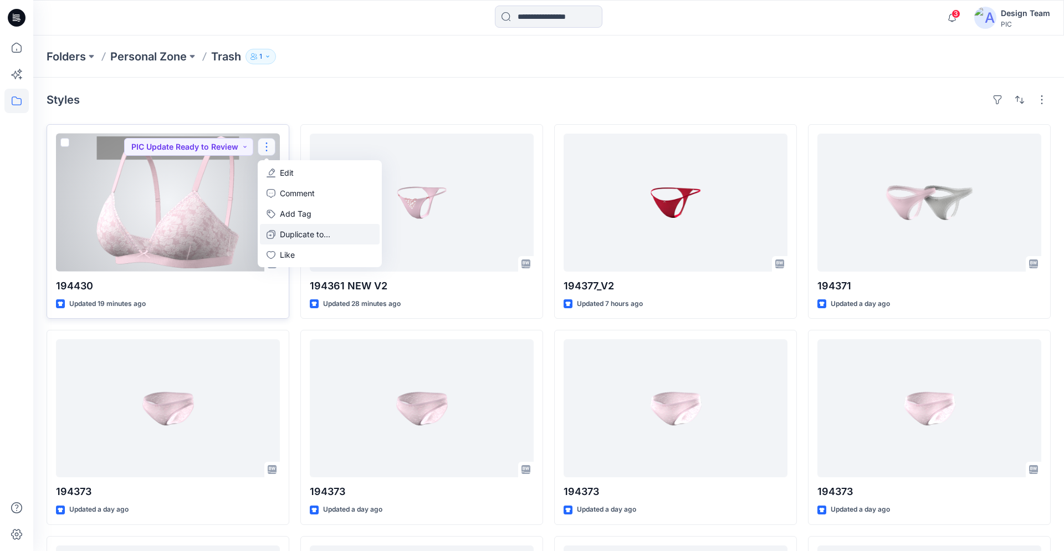
click at [287, 235] on p "Duplicate to..." at bounding box center [305, 234] width 50 height 12
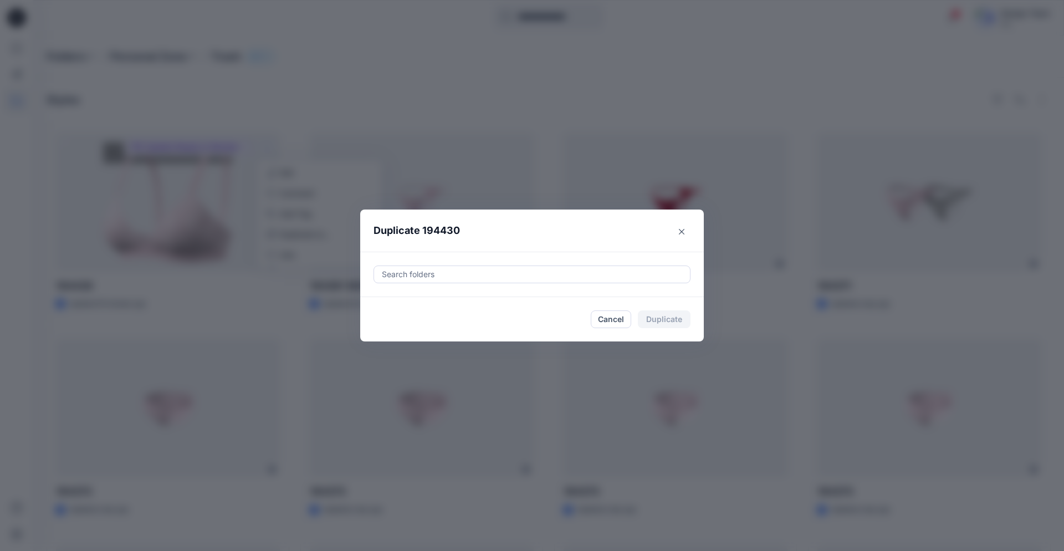
click at [443, 271] on div at bounding box center [532, 274] width 303 height 13
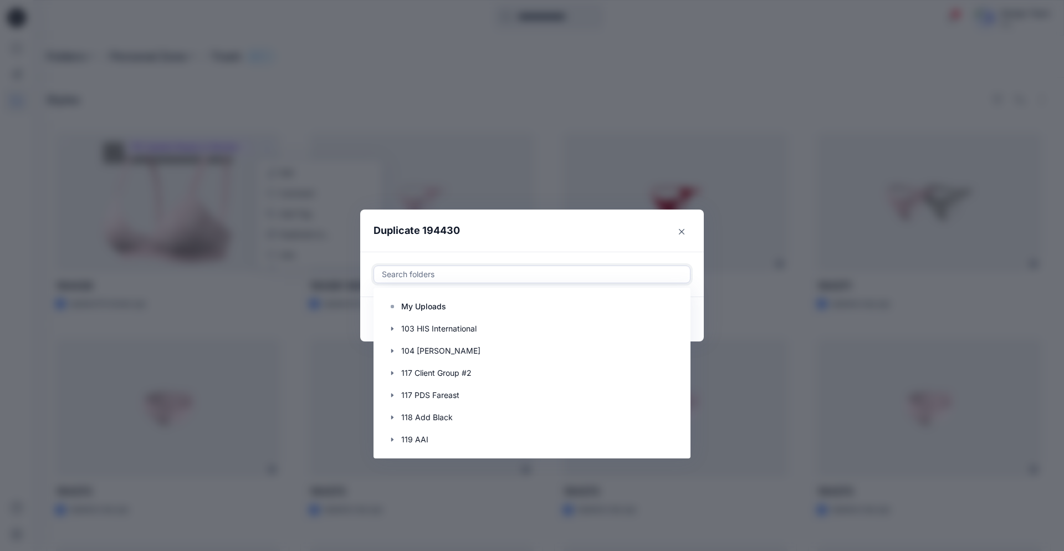
type input "*"
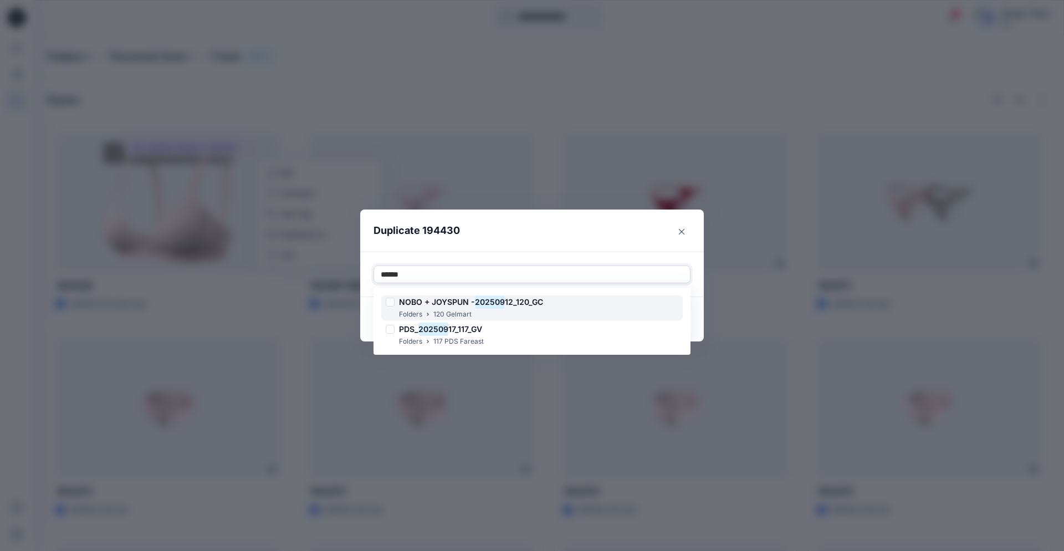
click at [464, 302] on span "NOBO + JOYSPUN -" at bounding box center [437, 301] width 76 height 9
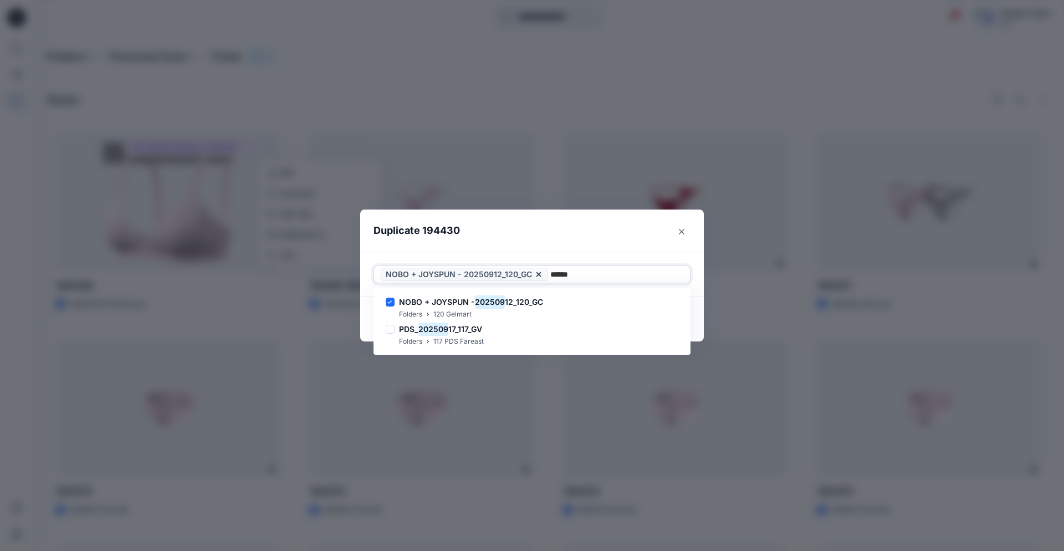
type input "******"
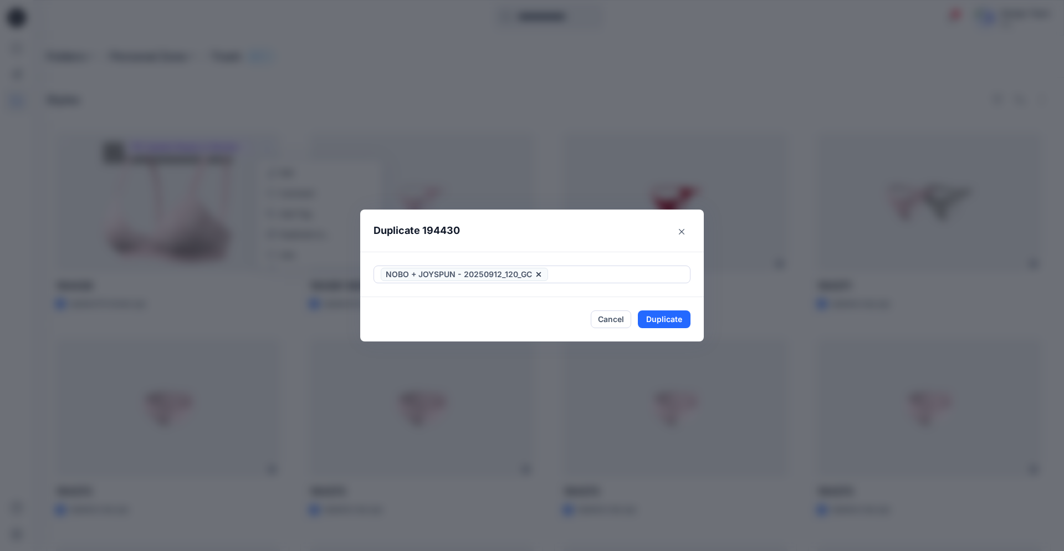
click at [592, 245] on header "Duplicate 194430" at bounding box center [520, 231] width 321 height 42
click at [652, 320] on button "Duplicate" at bounding box center [664, 319] width 53 height 18
click at [684, 323] on button "Close" at bounding box center [673, 319] width 36 height 18
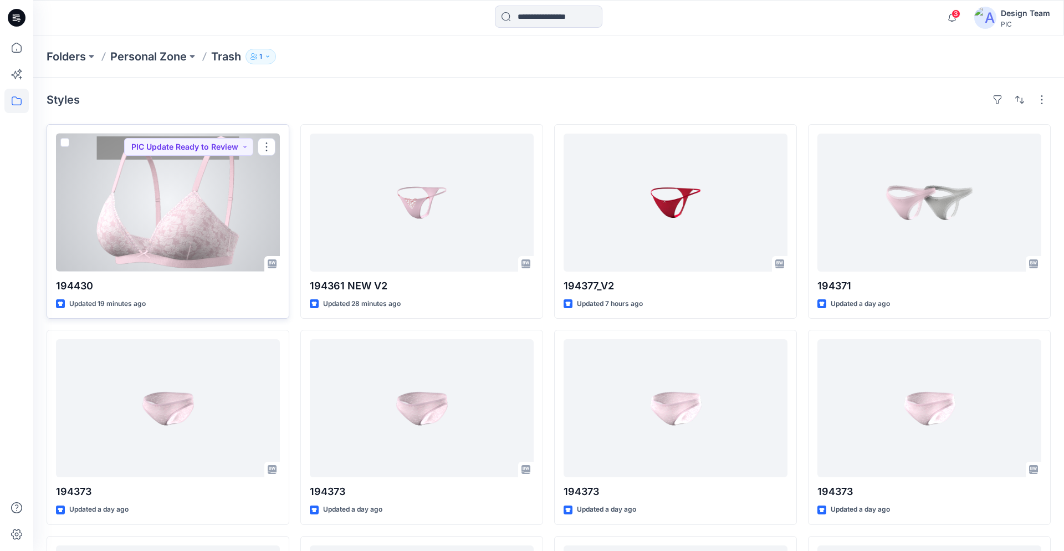
click at [158, 210] on div at bounding box center [168, 203] width 224 height 138
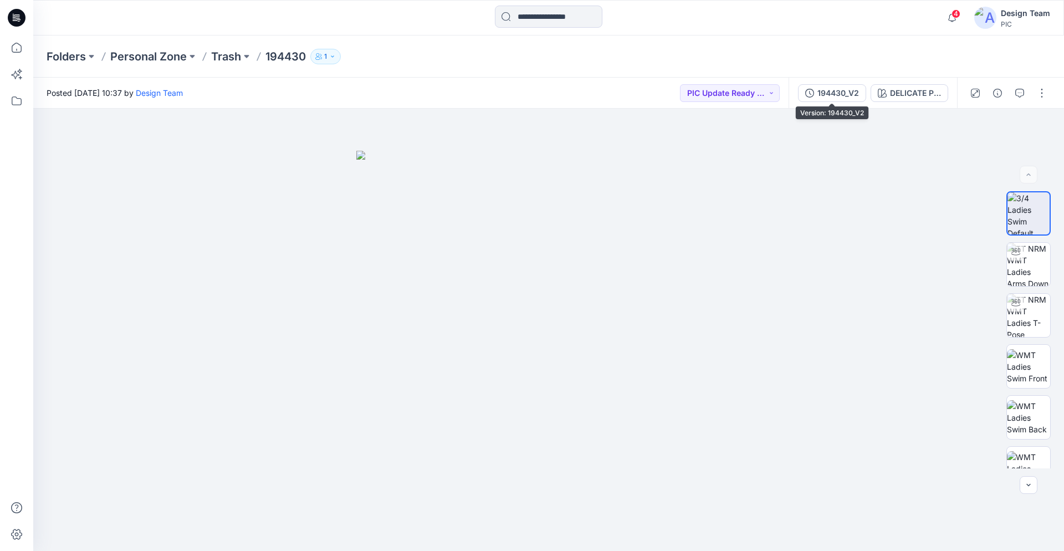
click at [830, 81] on div "194430_V2 DELICATE PINK" at bounding box center [873, 93] width 168 height 31
click at [825, 87] on div "194430_V2" at bounding box center [839, 93] width 42 height 12
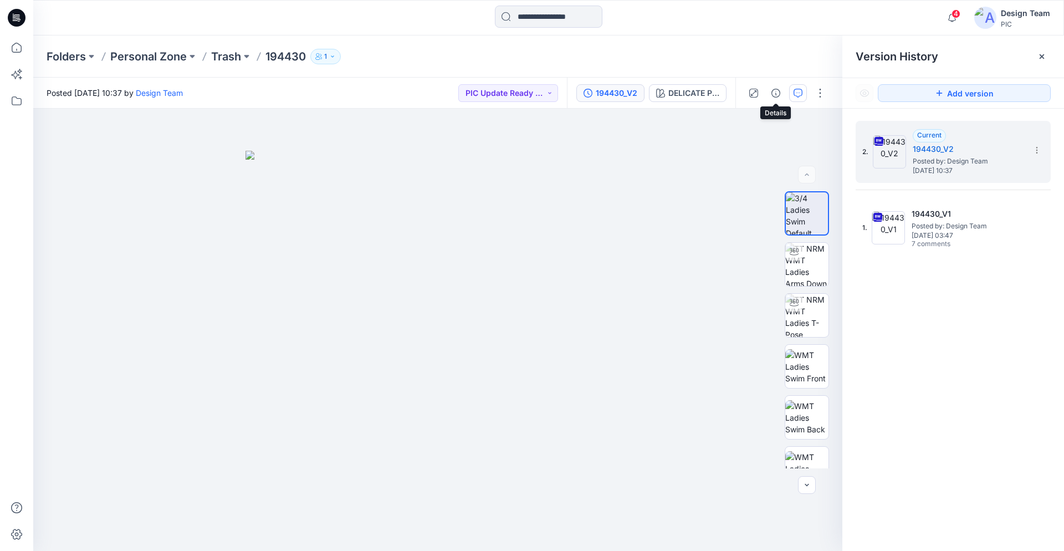
click at [796, 95] on icon "button" at bounding box center [798, 93] width 9 height 9
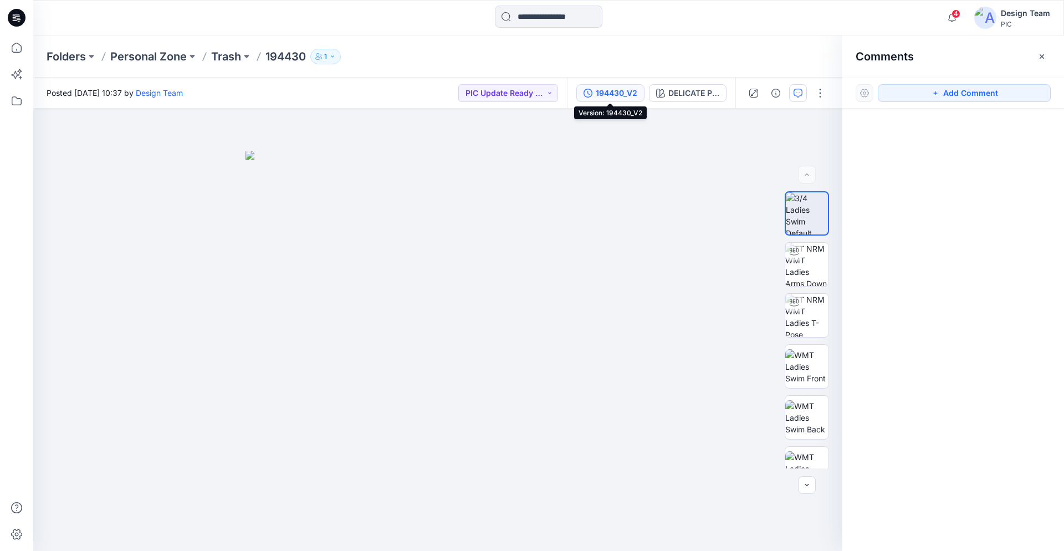
click at [617, 91] on div "194430_V2" at bounding box center [617, 93] width 42 height 12
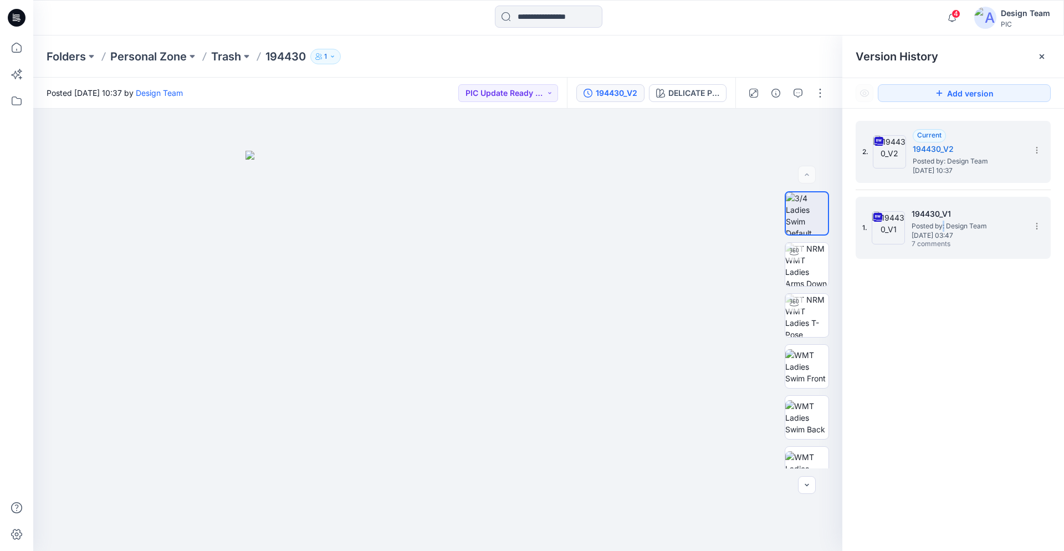
click at [946, 226] on span "Posted by: Design Team" at bounding box center [967, 226] width 111 height 11
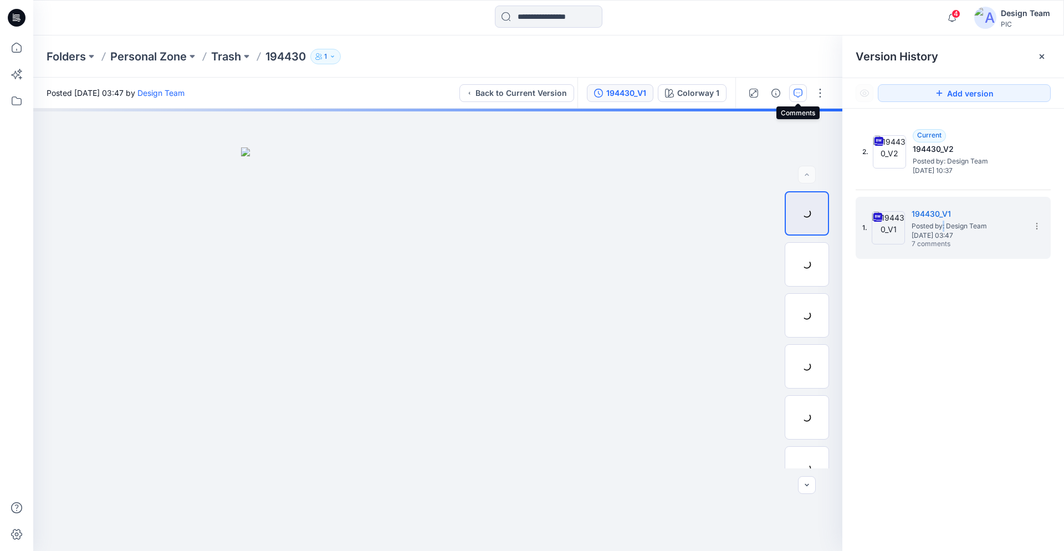
click at [799, 94] on icon "button" at bounding box center [798, 93] width 9 height 9
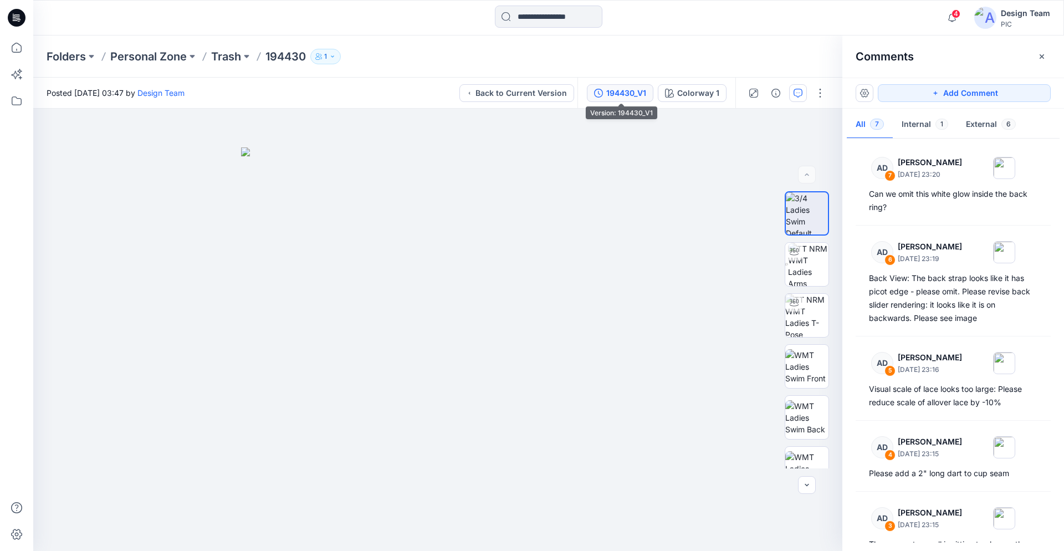
click at [638, 96] on div "194430_V1" at bounding box center [626, 93] width 40 height 12
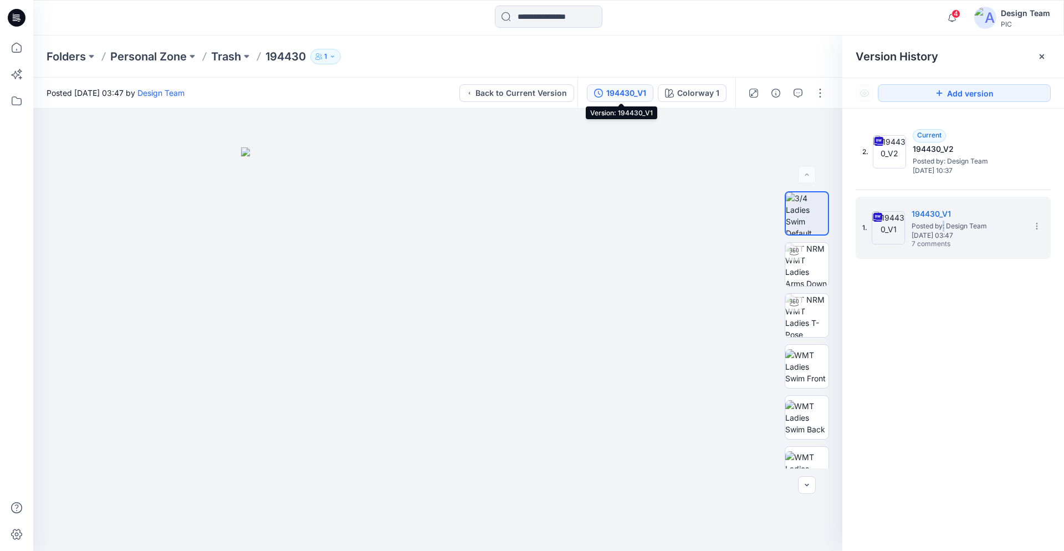
click at [627, 91] on div "194430_V1" at bounding box center [626, 93] width 40 height 12
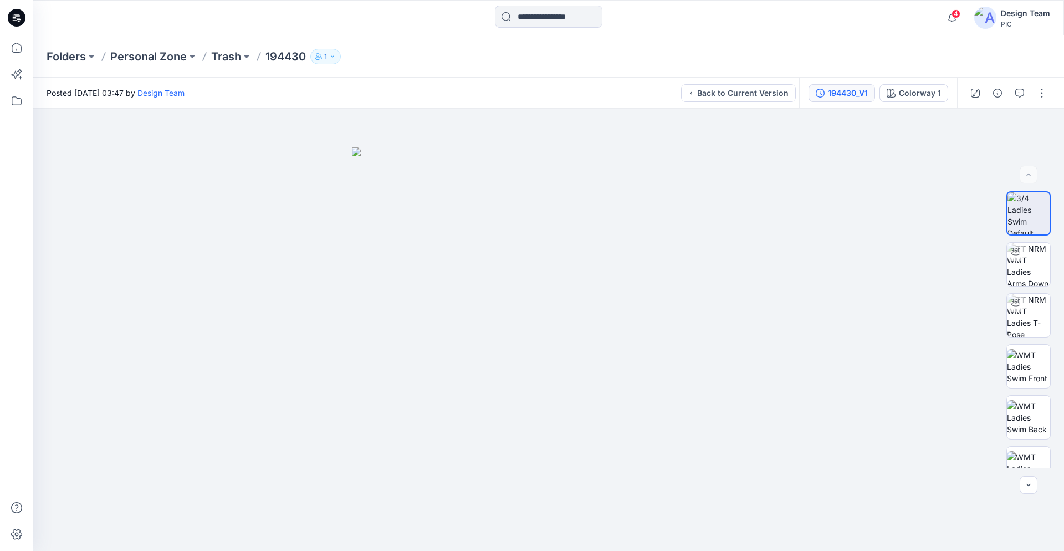
click at [840, 100] on button "194430_V1" at bounding box center [842, 93] width 67 height 18
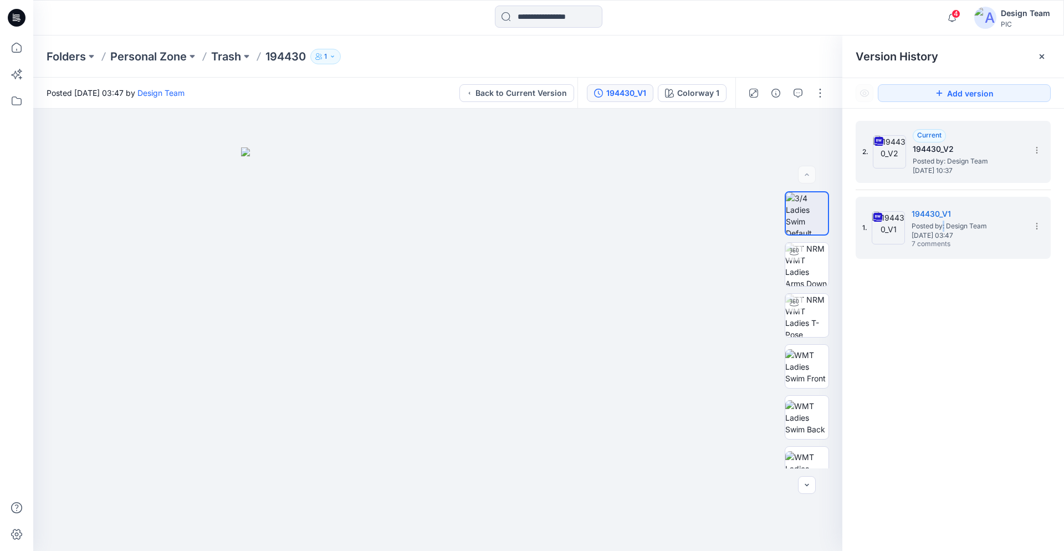
click at [974, 167] on span "Wednesday, October 01, 2025 10:37" at bounding box center [968, 171] width 111 height 8
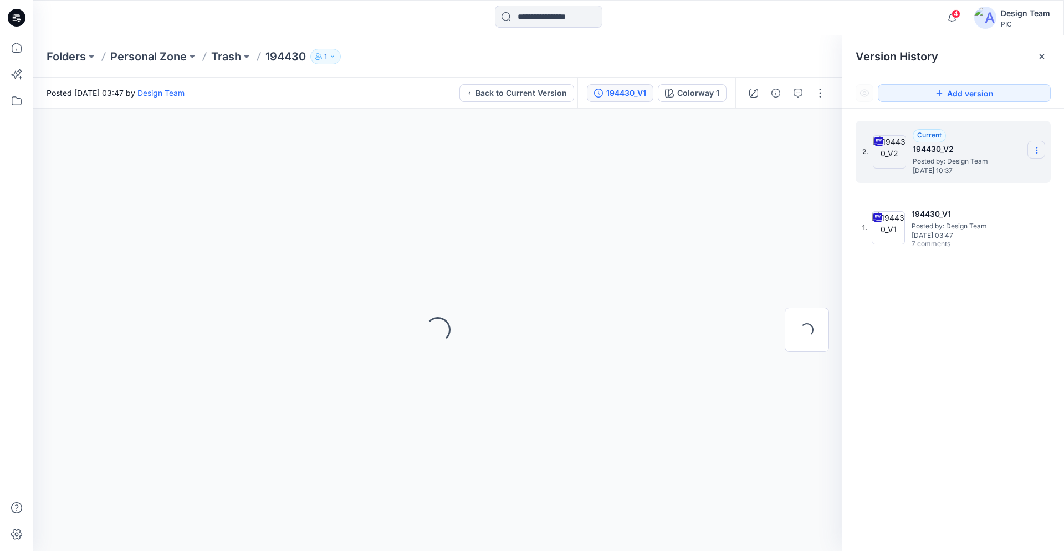
click at [1038, 152] on icon at bounding box center [1037, 150] width 9 height 9
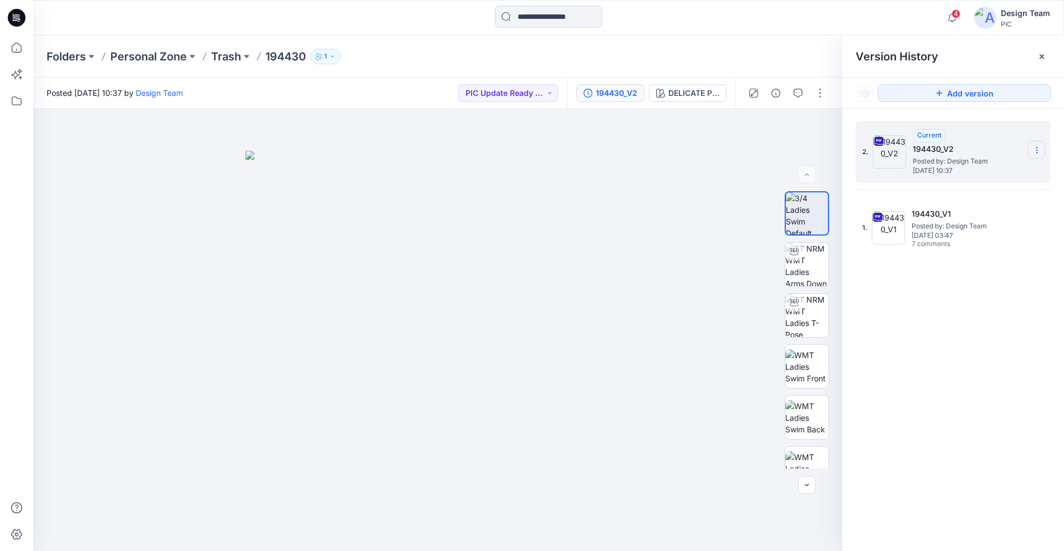
click at [1037, 150] on icon at bounding box center [1036, 150] width 1 height 1
click at [956, 243] on span "Delete Version" at bounding box center [960, 243] width 52 height 13
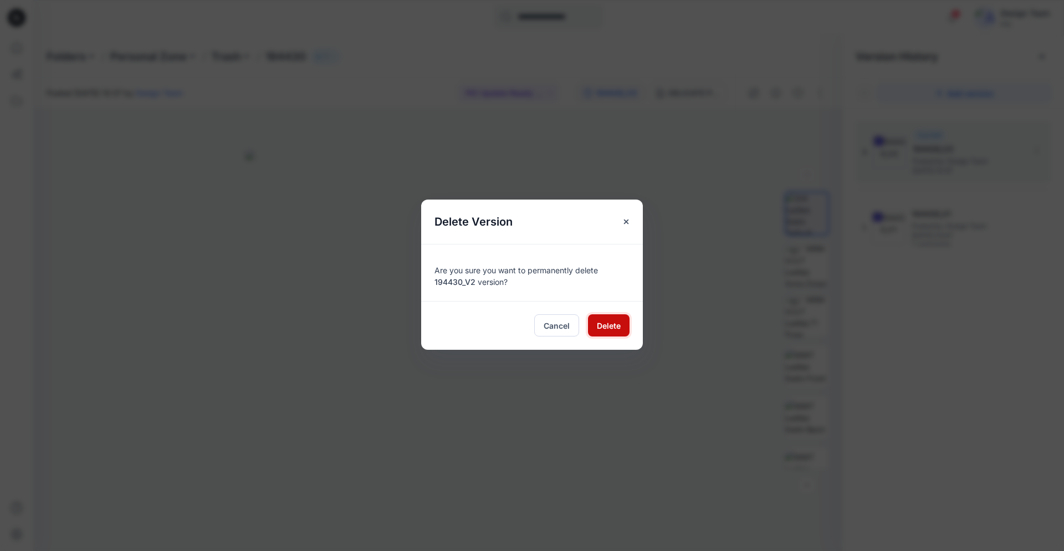
click at [606, 329] on span "Delete" at bounding box center [609, 326] width 24 height 12
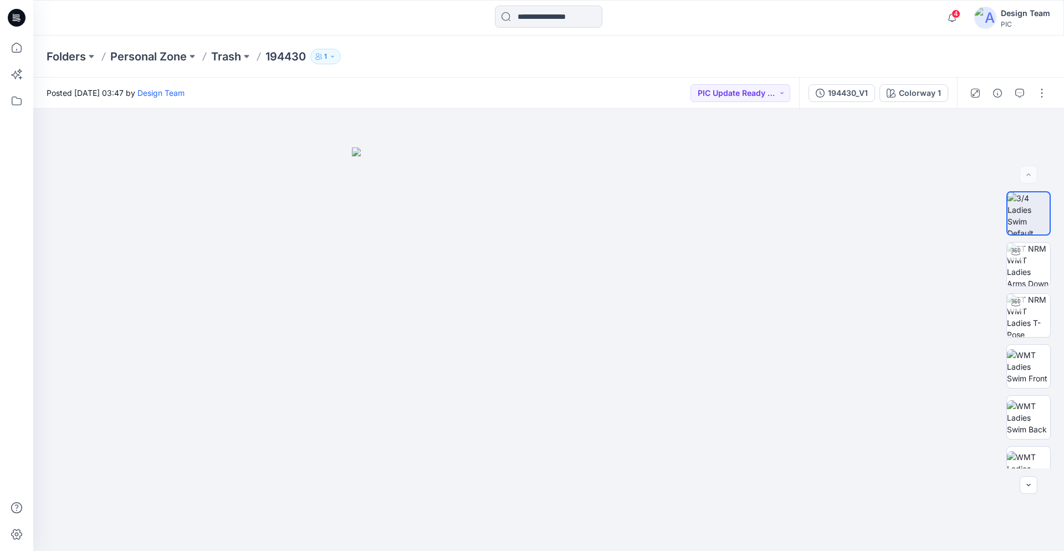
click at [24, 16] on icon at bounding box center [17, 18] width 18 height 18
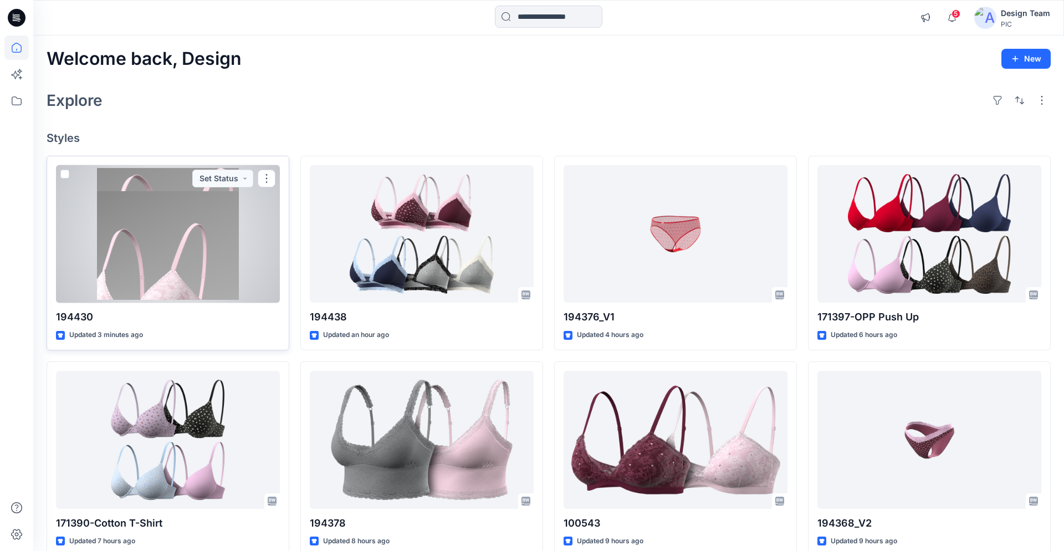
click at [221, 232] on div at bounding box center [168, 234] width 224 height 138
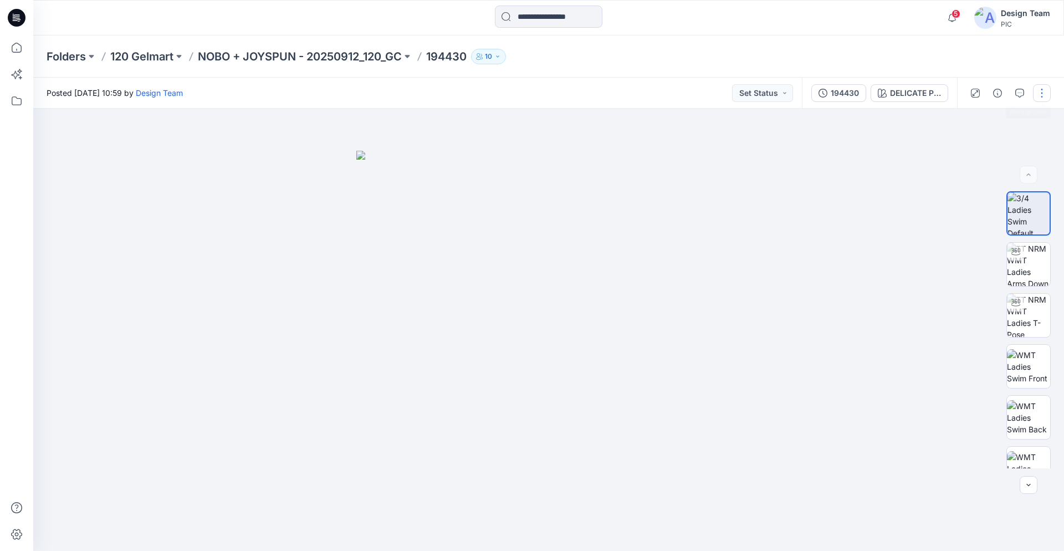
click at [1047, 91] on button "button" at bounding box center [1042, 93] width 18 height 18
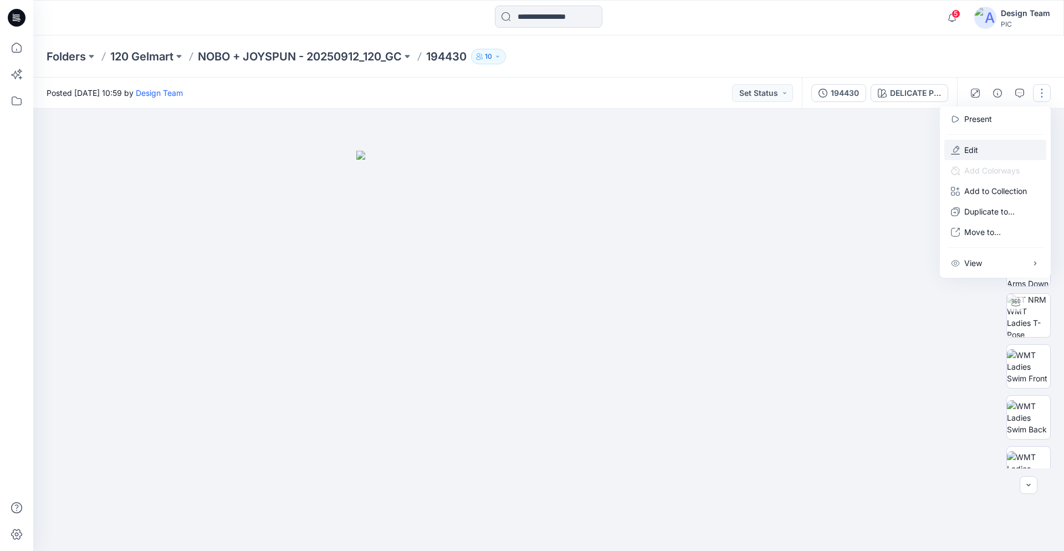
click at [989, 142] on button "Edit" at bounding box center [995, 150] width 102 height 21
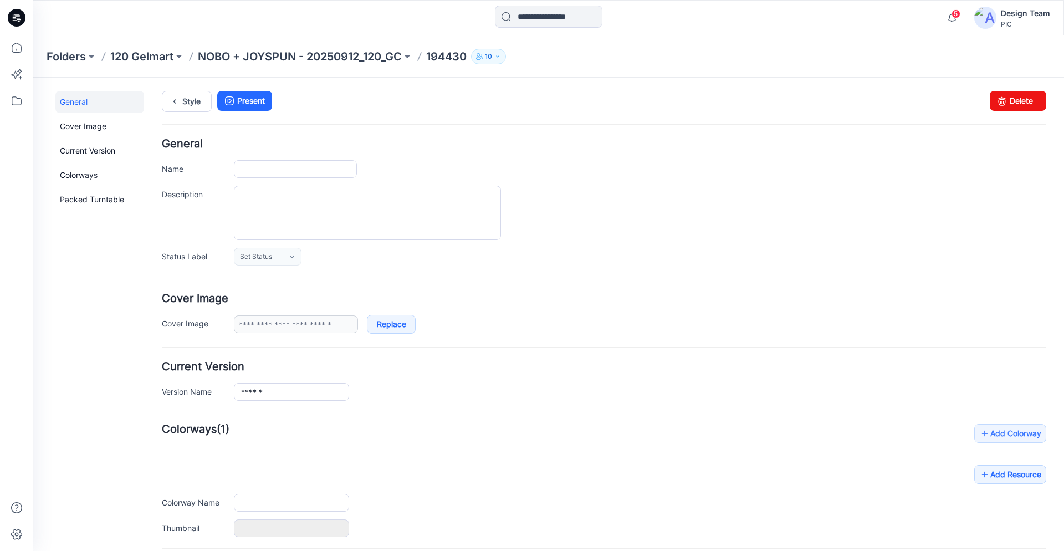
type input "******"
type input "**********"
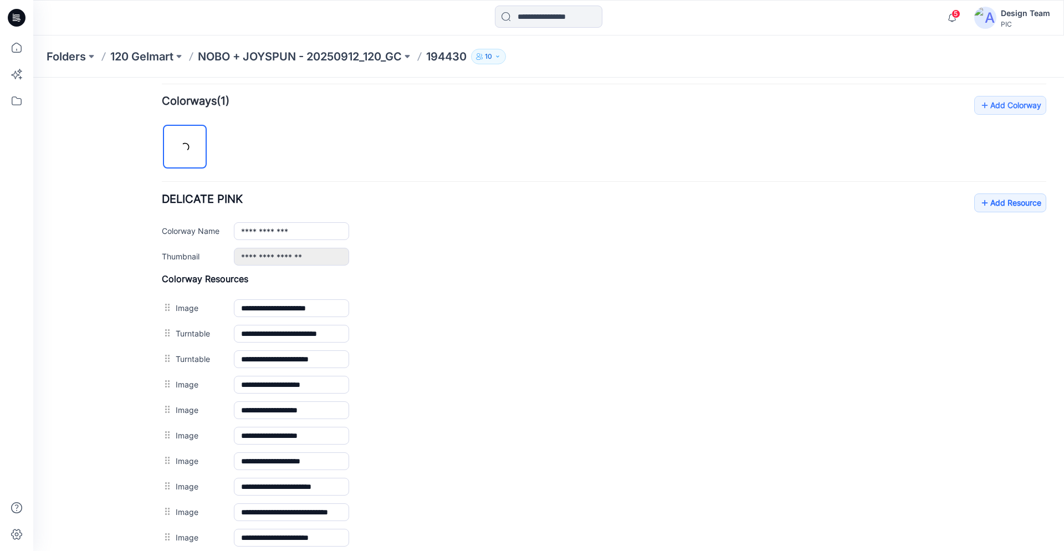
scroll to position [333, 0]
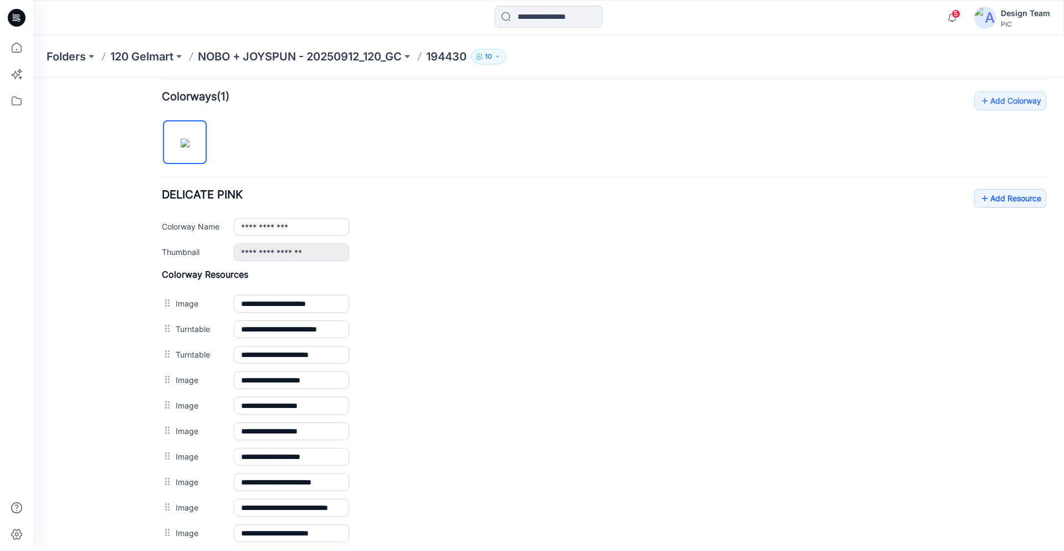
click at [190, 141] on img at bounding box center [185, 143] width 9 height 9
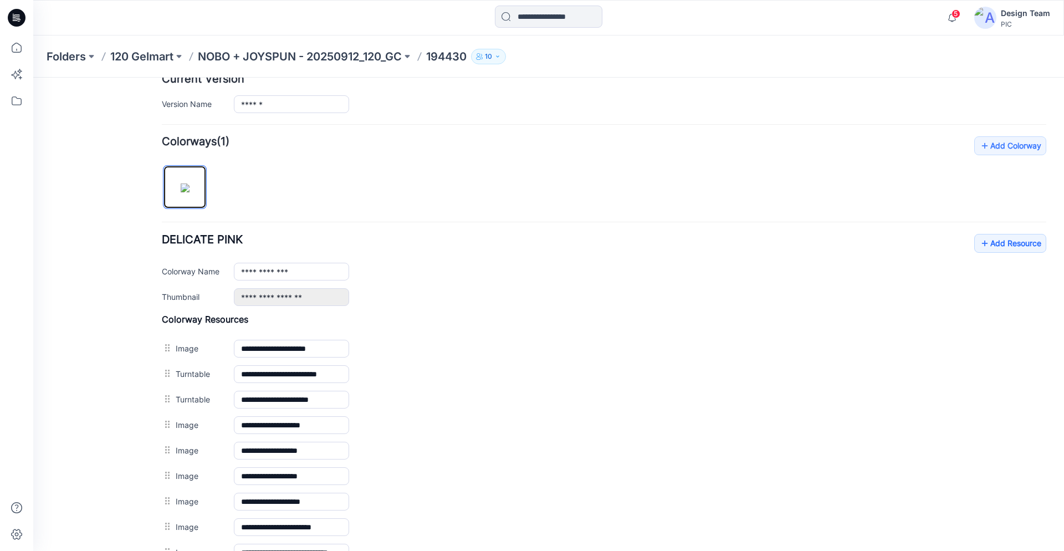
scroll to position [200, 0]
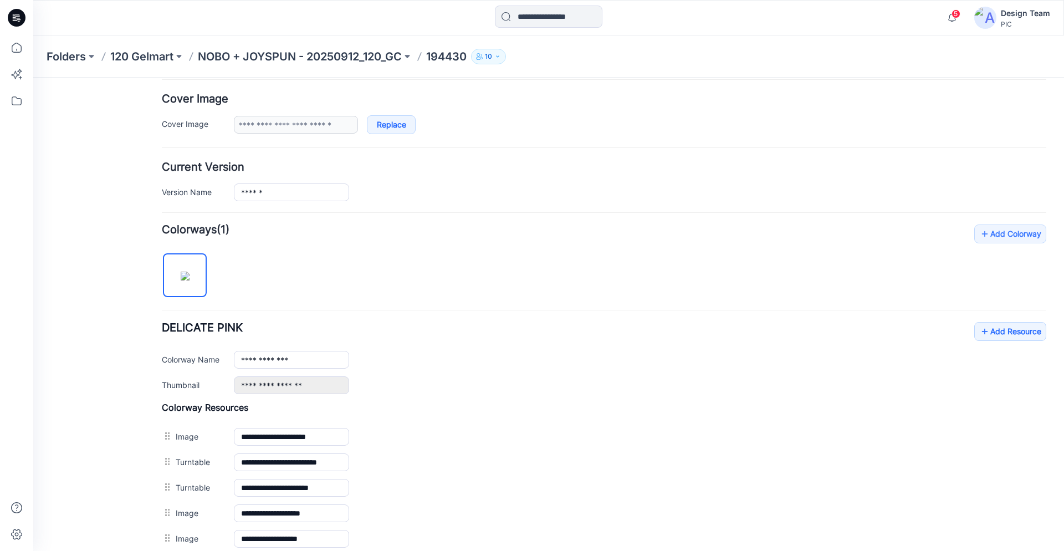
click at [186, 280] on img at bounding box center [185, 276] width 9 height 9
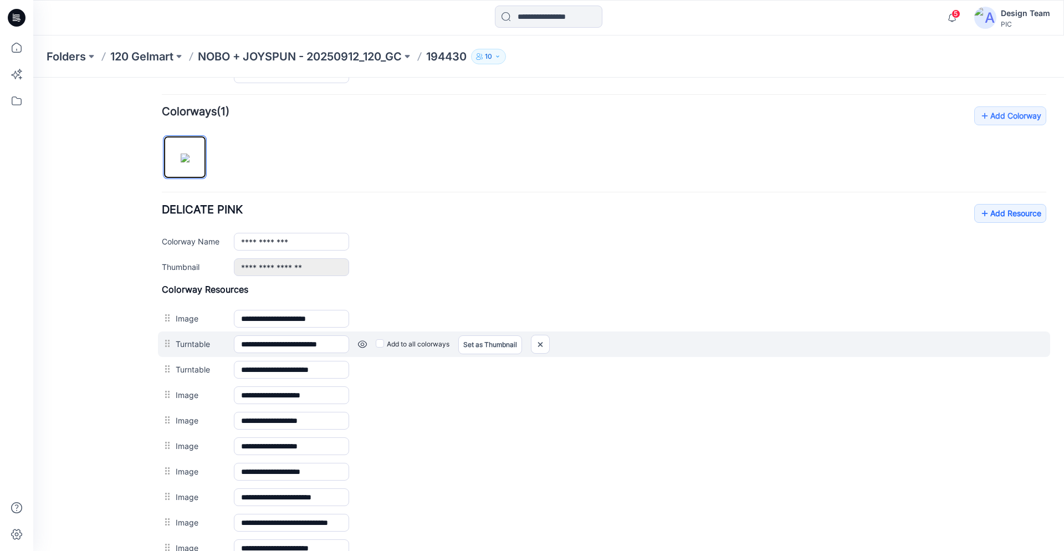
scroll to position [333, 0]
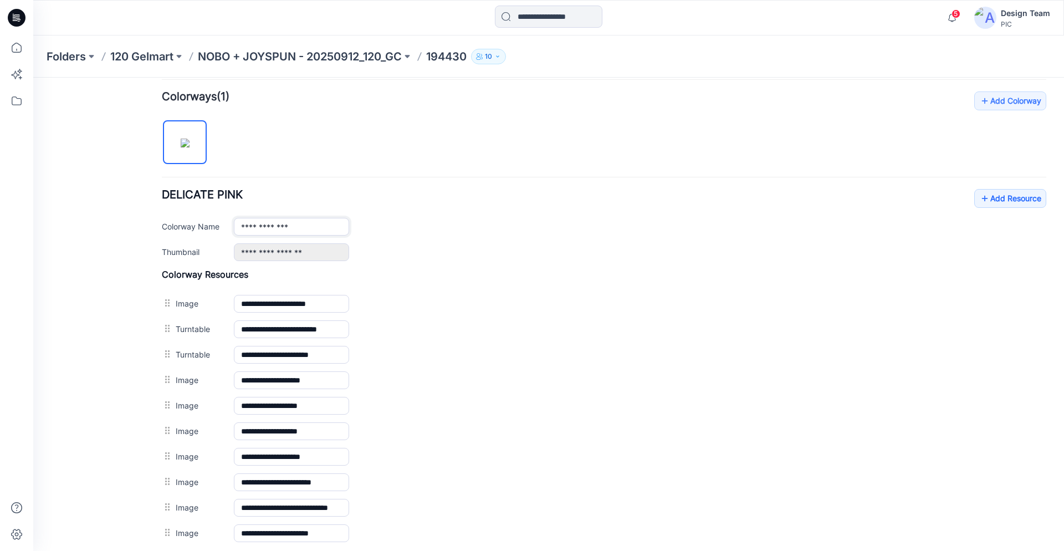
click at [287, 220] on input "**********" at bounding box center [291, 227] width 115 height 18
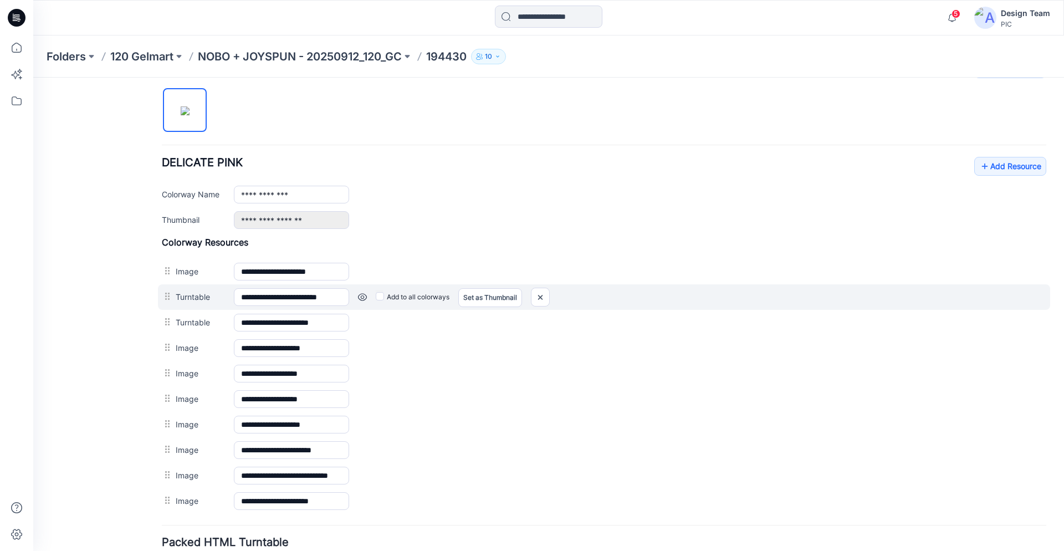
scroll to position [399, 0]
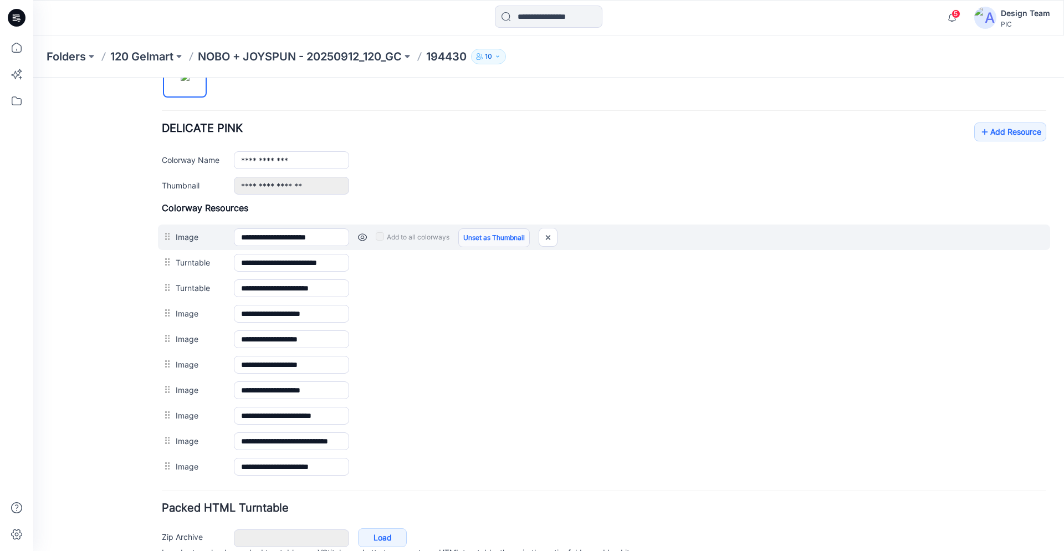
click at [479, 236] on link "Unset as Thumbnail" at bounding box center [493, 237] width 71 height 19
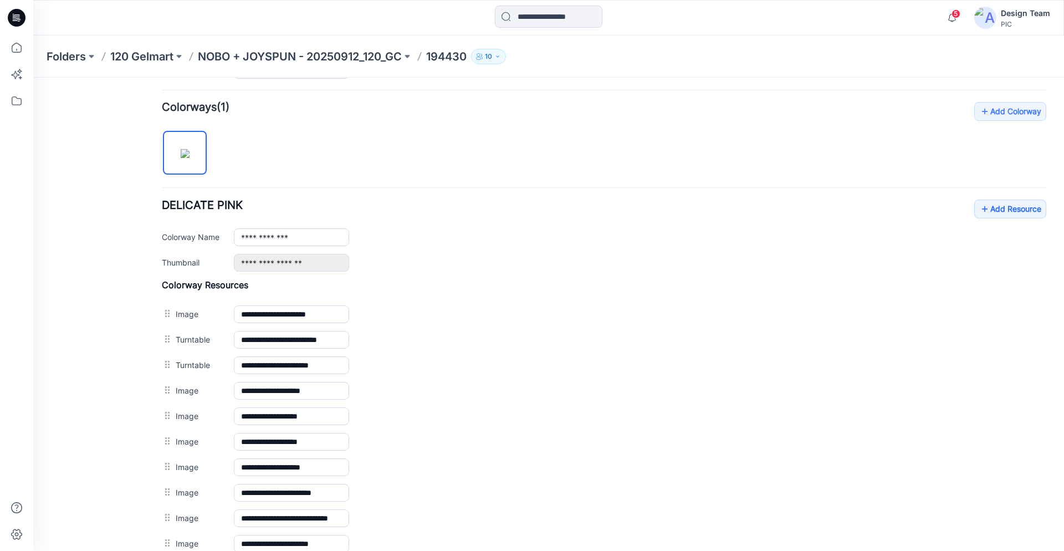
scroll to position [333, 0]
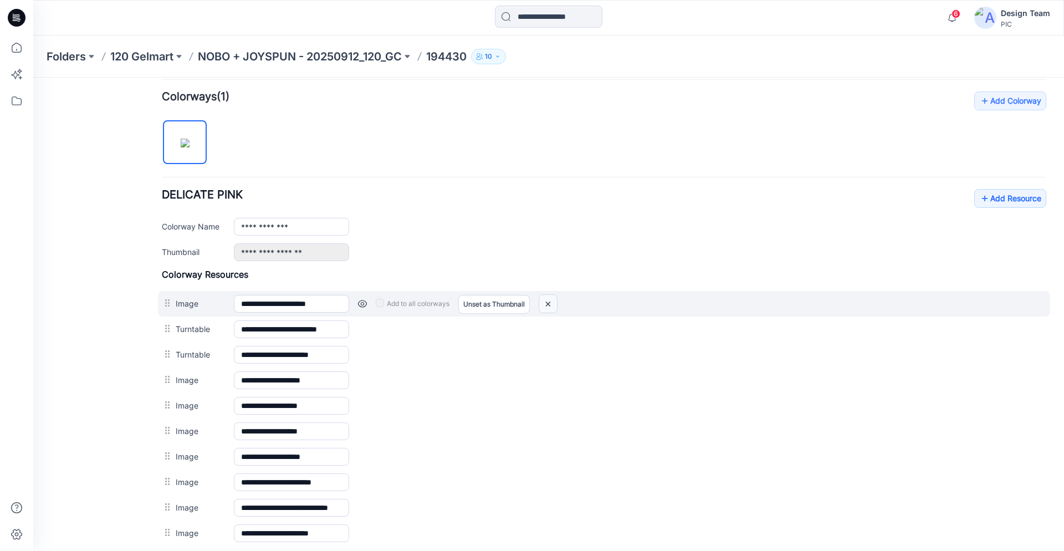
click at [557, 309] on img at bounding box center [548, 304] width 18 height 18
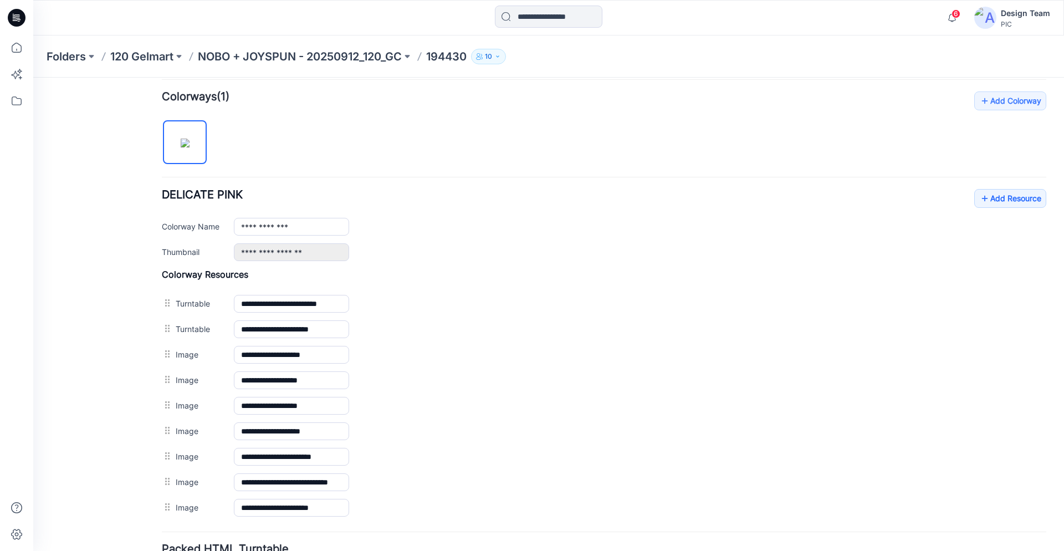
click at [18, 14] on icon at bounding box center [17, 18] width 18 height 18
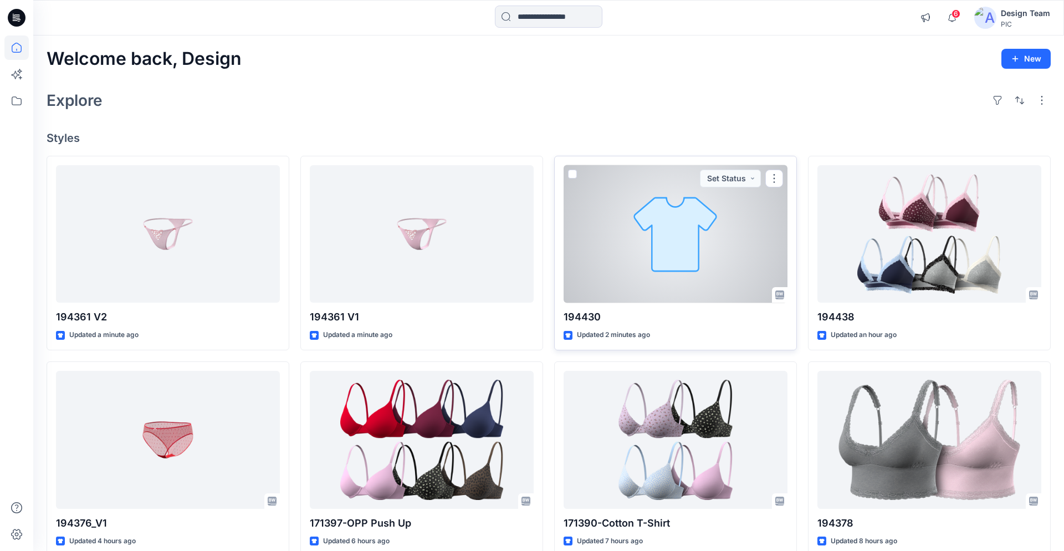
click at [662, 254] on div at bounding box center [676, 234] width 224 height 138
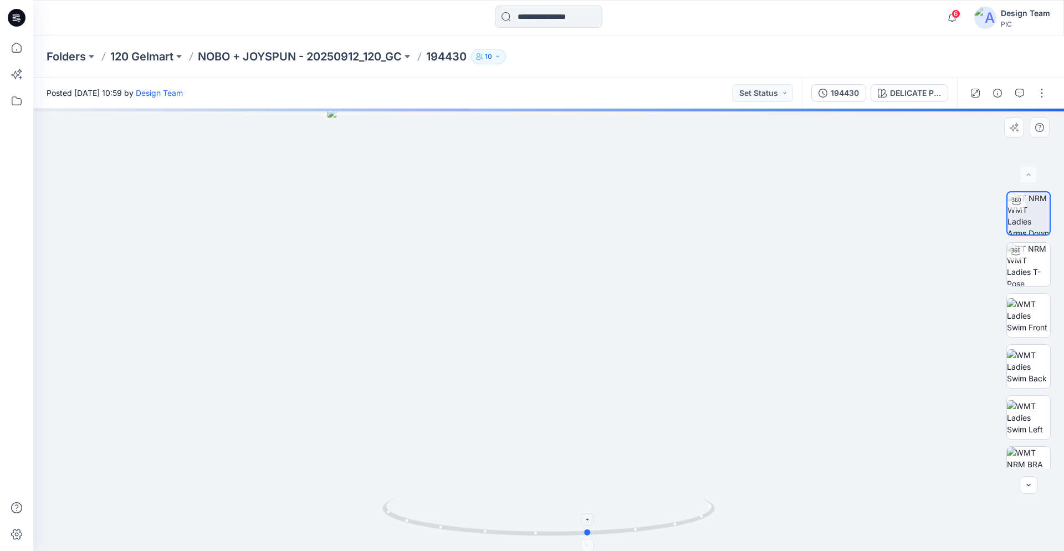
drag, startPoint x: 680, startPoint y: 525, endPoint x: 388, endPoint y: 523, distance: 292.1
click at [388, 523] on icon at bounding box center [549, 518] width 335 height 42
click at [1010, 267] on img at bounding box center [1028, 264] width 43 height 43
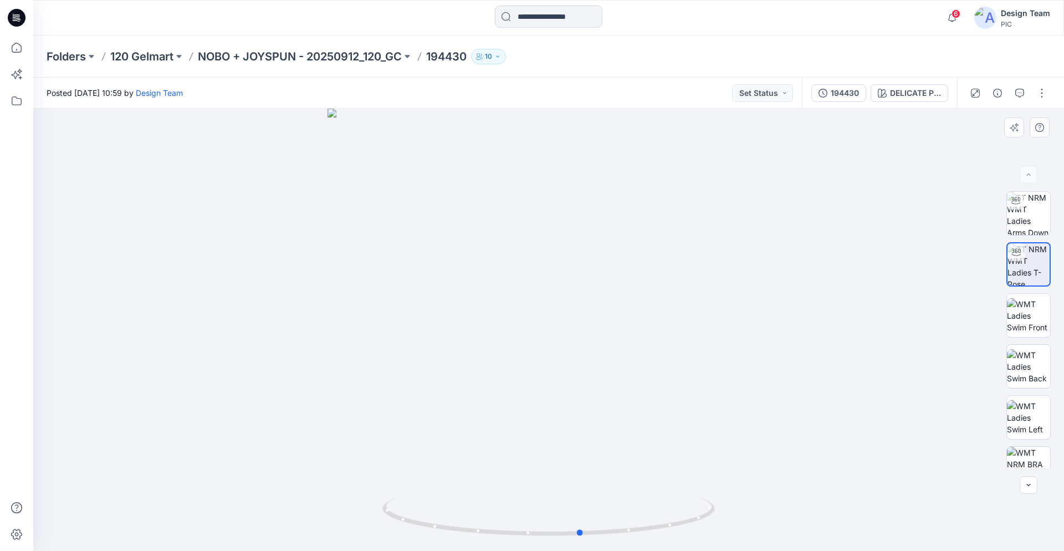
drag, startPoint x: 676, startPoint y: 528, endPoint x: 381, endPoint y: 491, distance: 297.8
click at [376, 493] on div at bounding box center [548, 330] width 1031 height 442
click at [1032, 222] on img at bounding box center [1028, 213] width 43 height 43
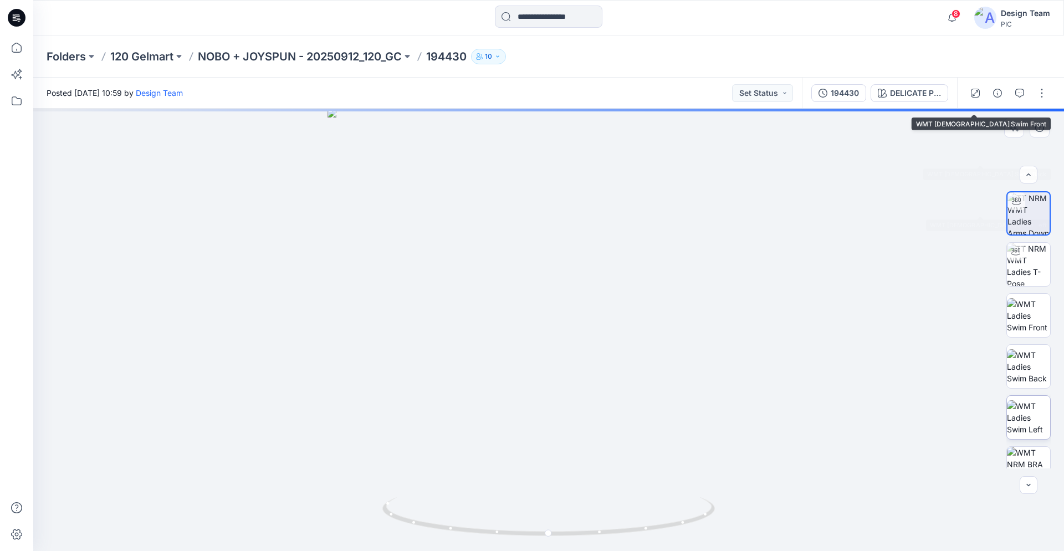
scroll to position [226, 0]
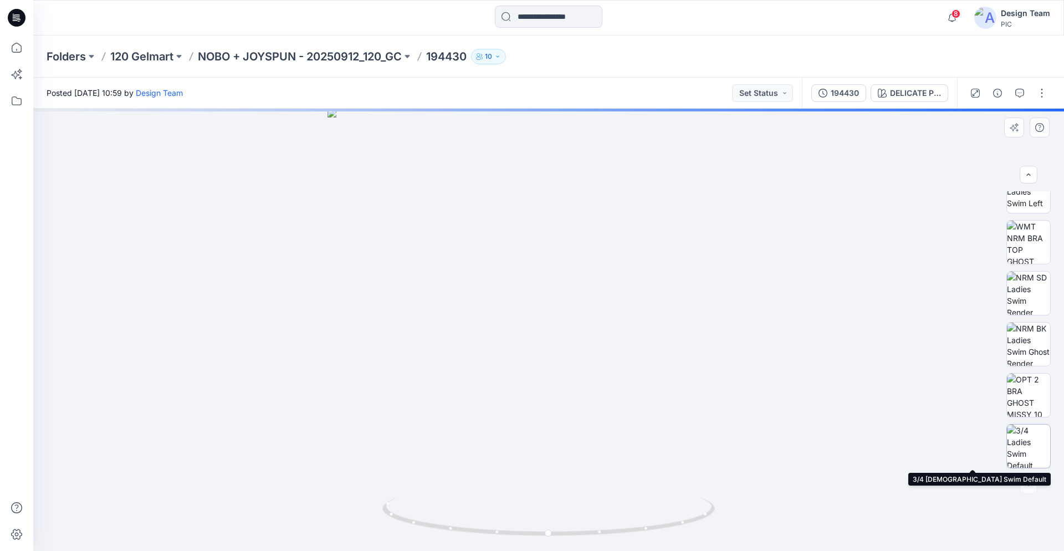
click at [1033, 452] on img at bounding box center [1028, 446] width 43 height 43
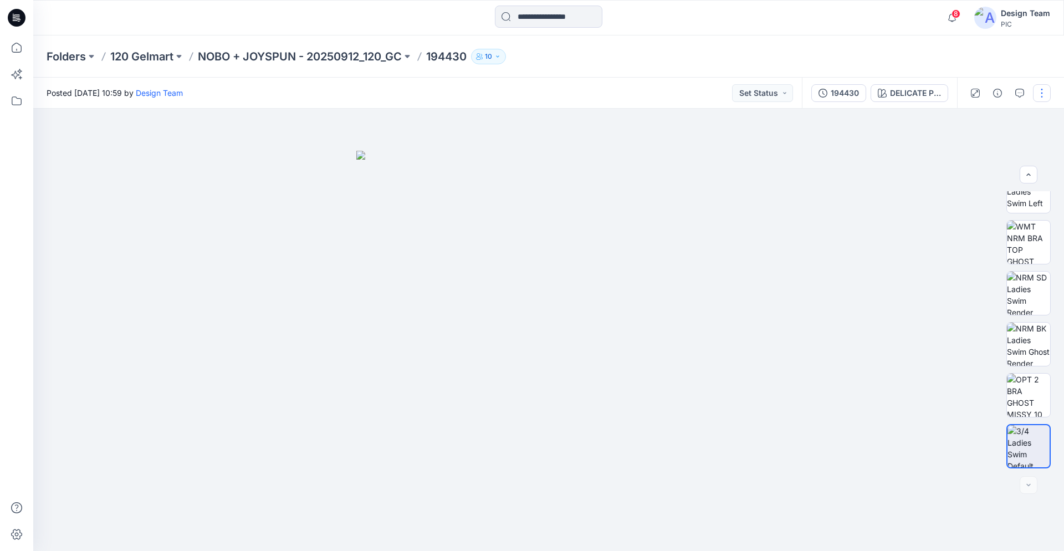
click at [1041, 99] on button "button" at bounding box center [1042, 93] width 18 height 18
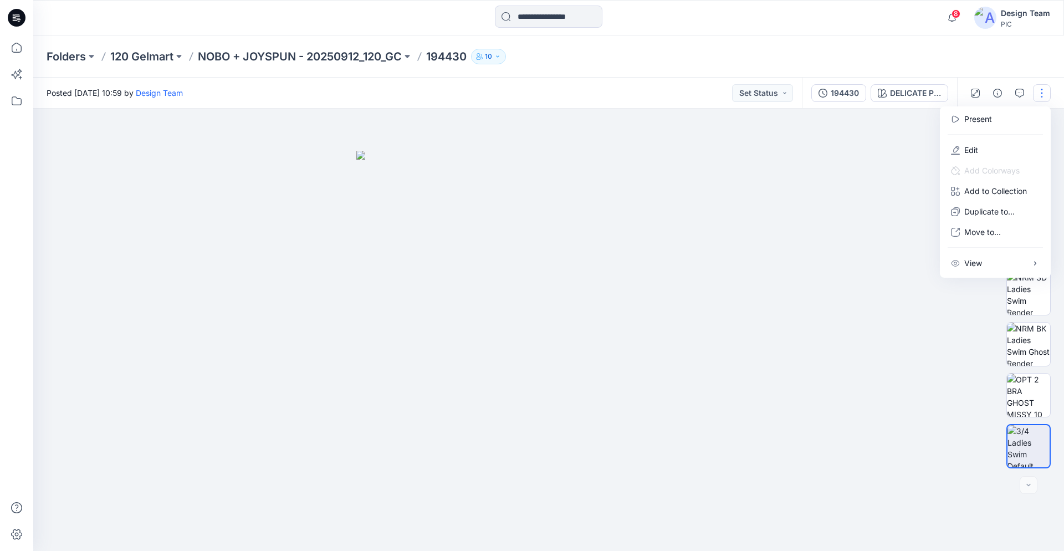
click at [913, 228] on div at bounding box center [548, 330] width 1031 height 442
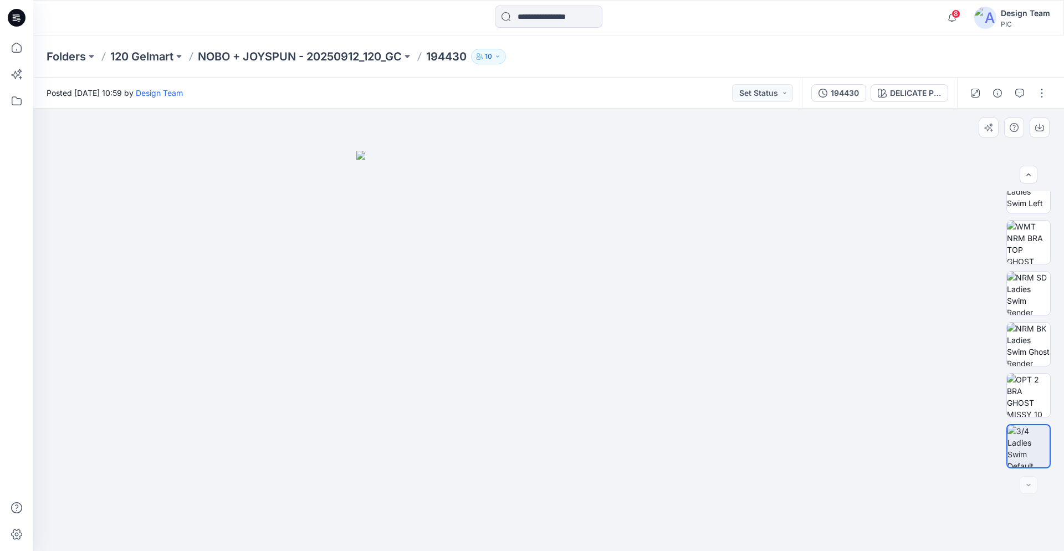
click at [576, 348] on img at bounding box center [548, 351] width 385 height 400
click at [1041, 95] on button "button" at bounding box center [1042, 93] width 18 height 18
click at [981, 151] on button "Edit" at bounding box center [995, 150] width 102 height 21
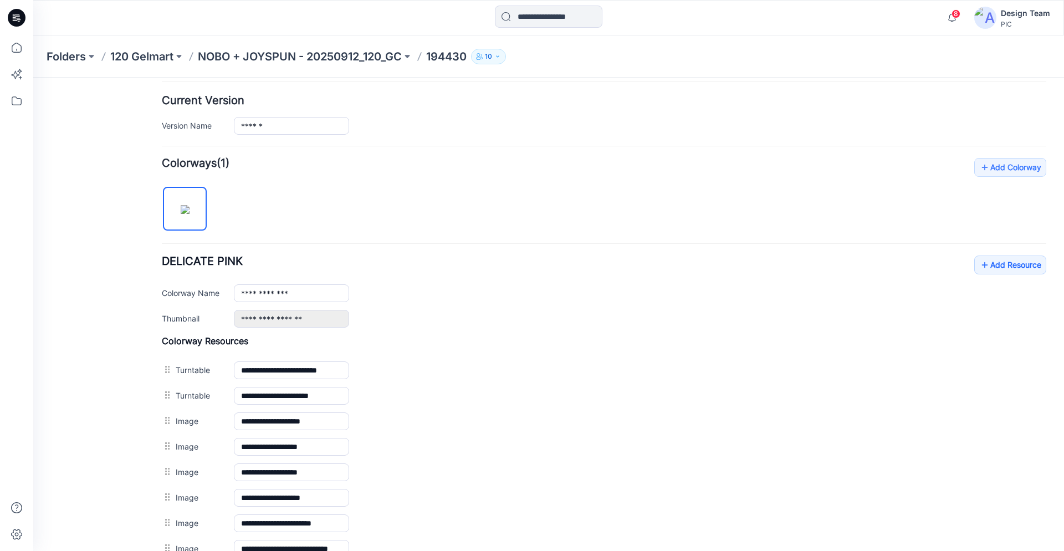
scroll to position [455, 0]
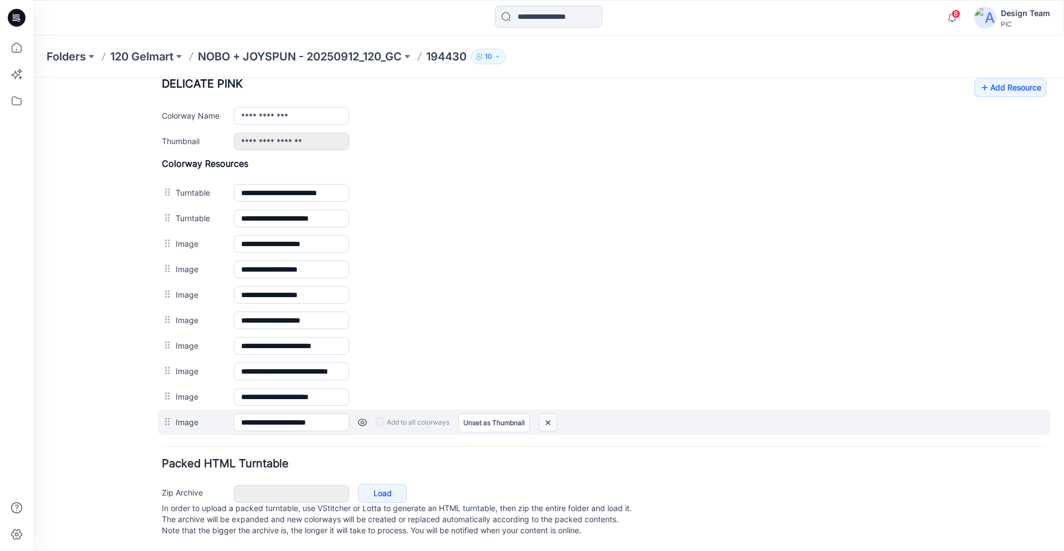
click at [549, 414] on img at bounding box center [548, 422] width 18 height 18
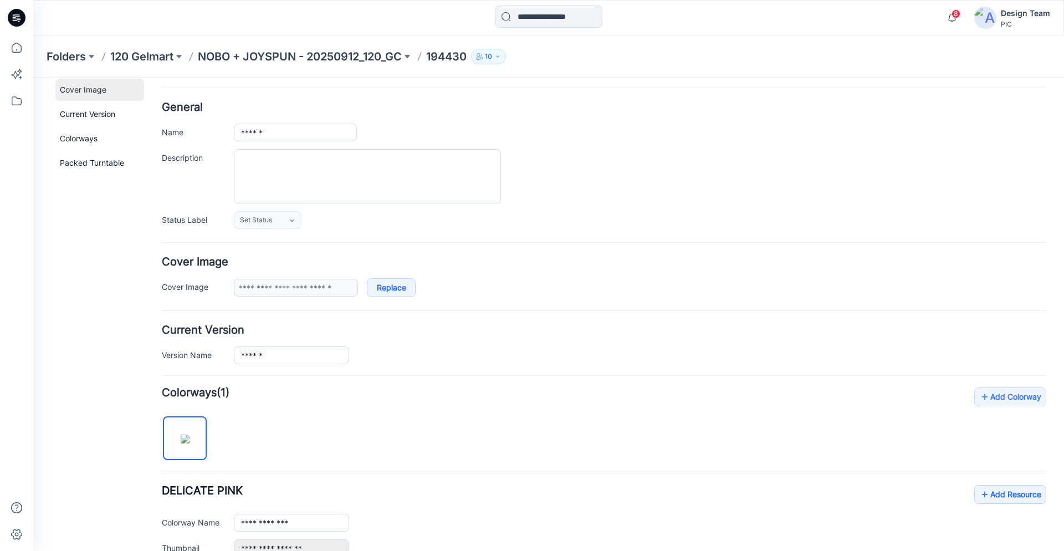
scroll to position [30, 0]
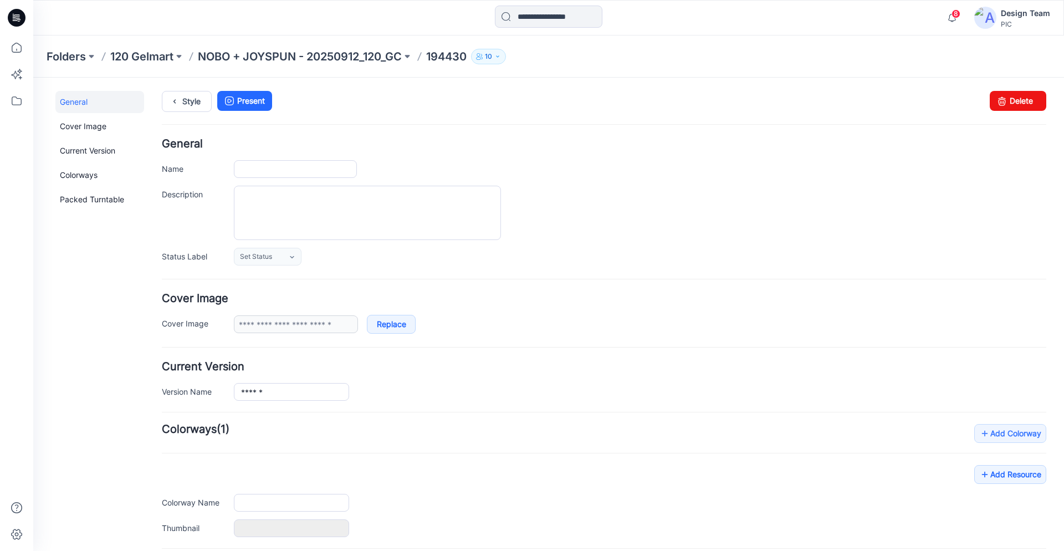
type input "******"
type input "**********"
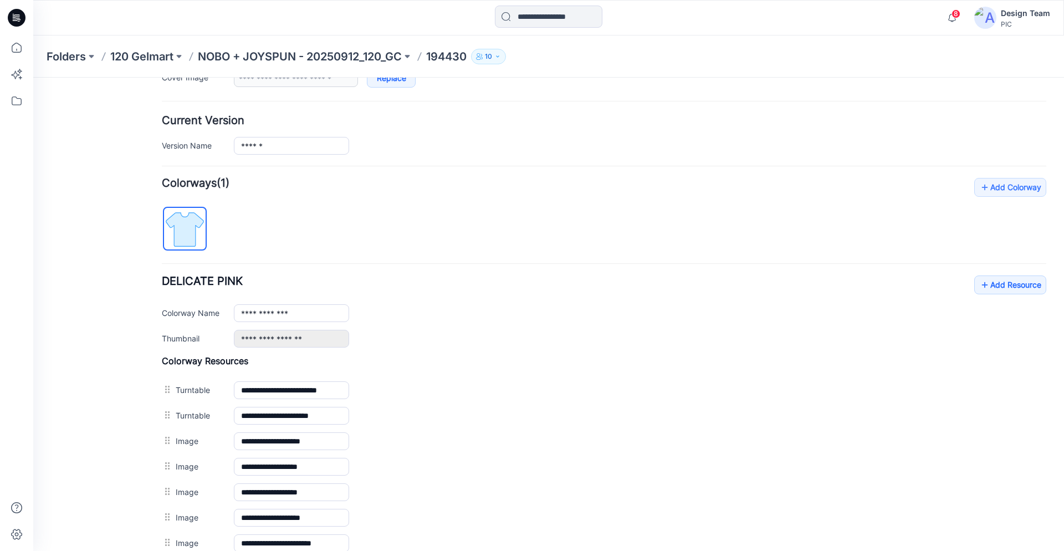
scroll to position [430, 0]
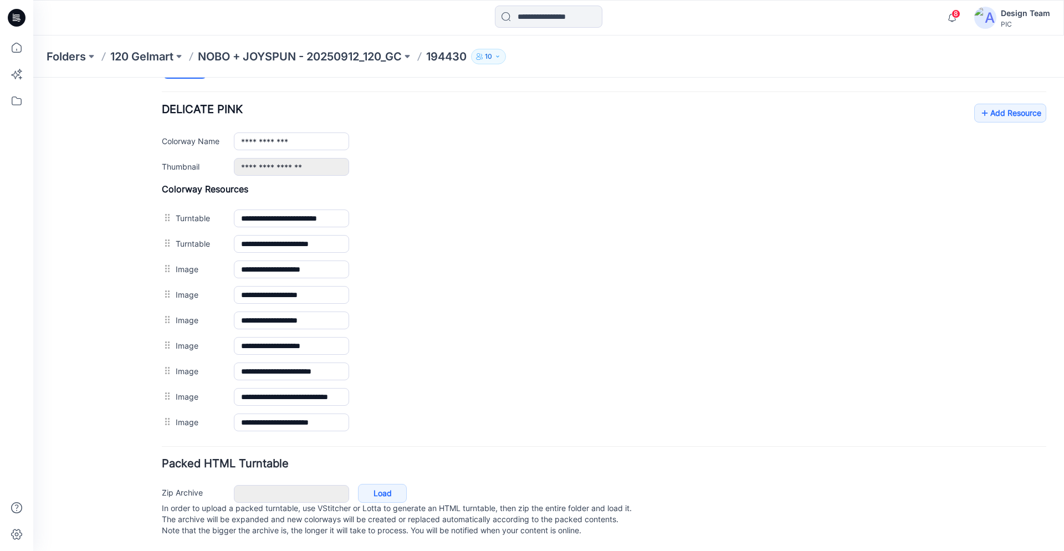
click at [14, 21] on icon at bounding box center [15, 20] width 5 height 1
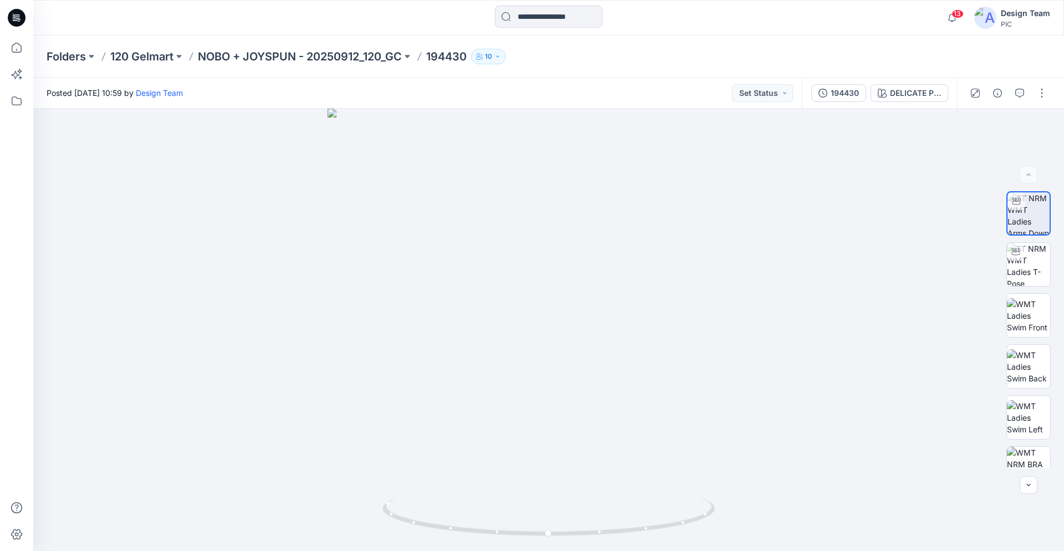
click at [16, 12] on icon at bounding box center [17, 18] width 18 height 18
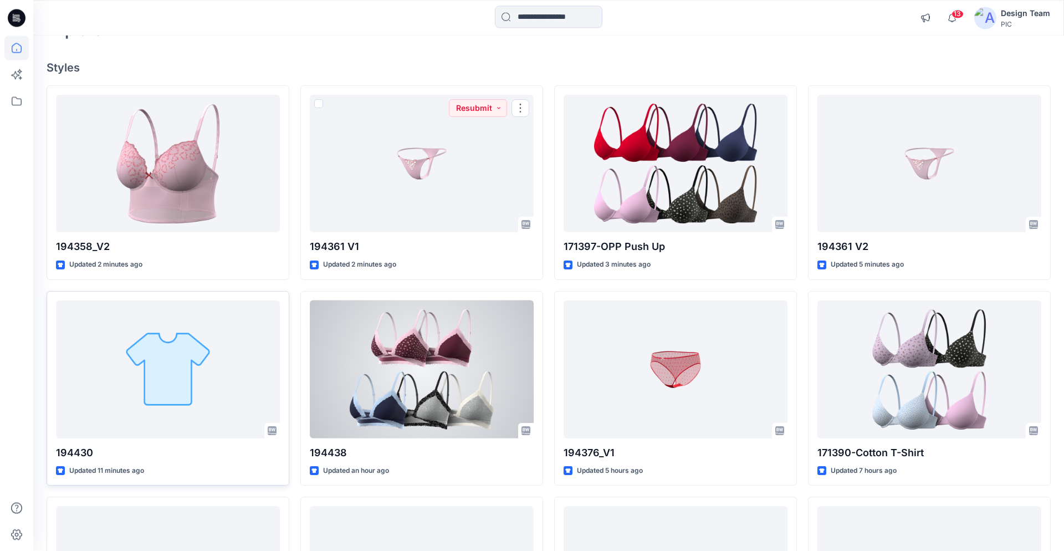
scroll to position [133, 0]
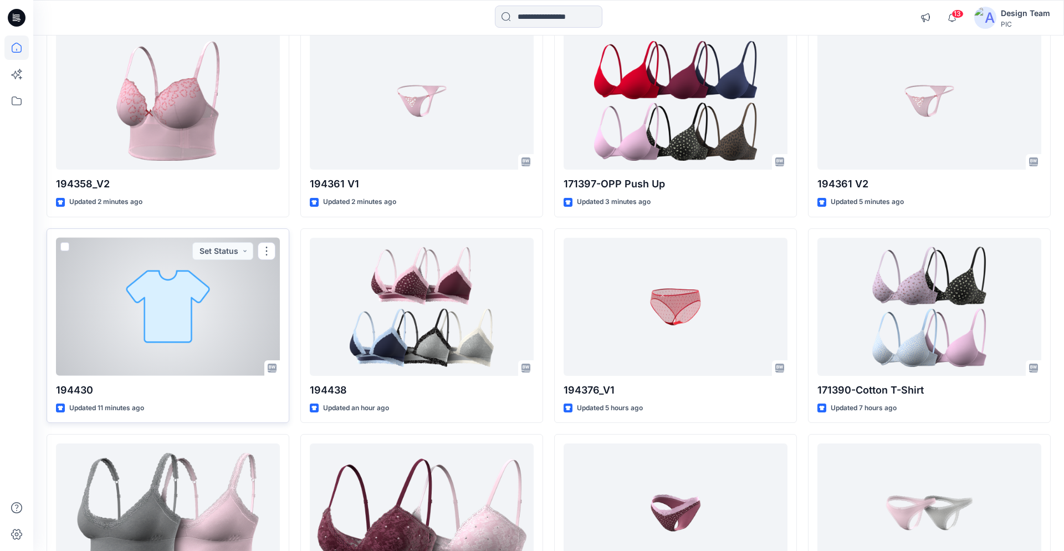
click at [238, 300] on div at bounding box center [168, 307] width 224 height 138
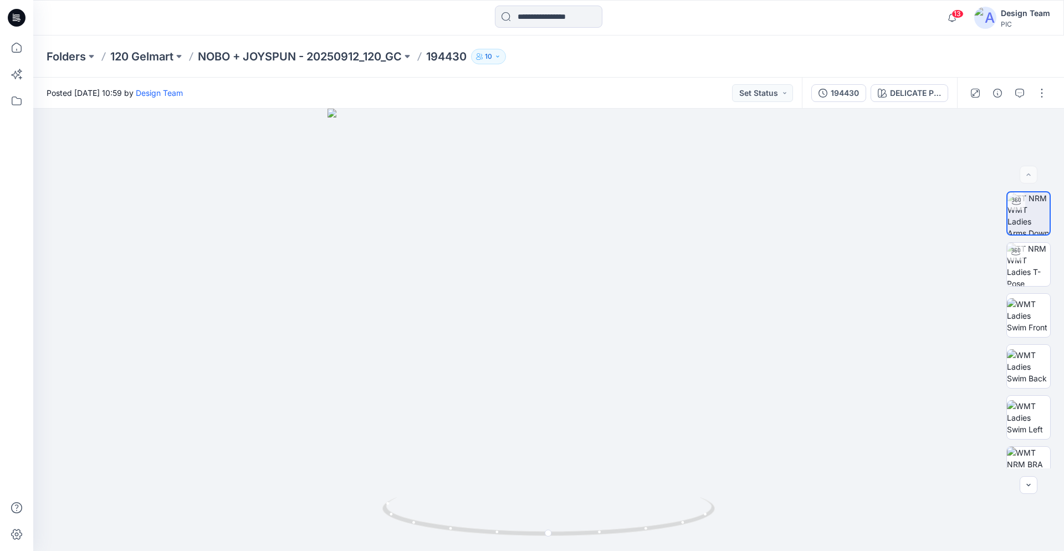
click at [21, 12] on icon at bounding box center [17, 18] width 18 height 18
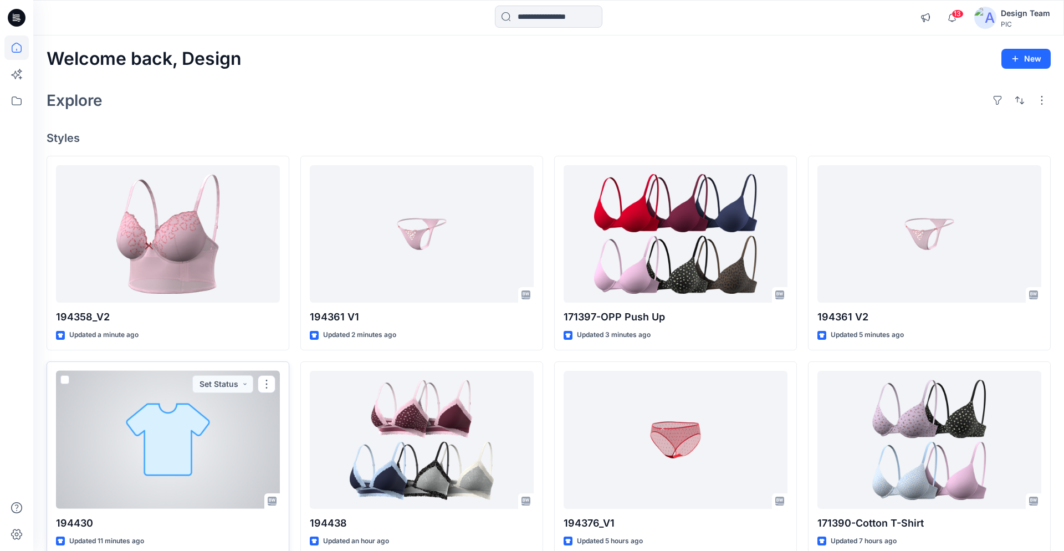
click at [216, 420] on div at bounding box center [168, 440] width 224 height 138
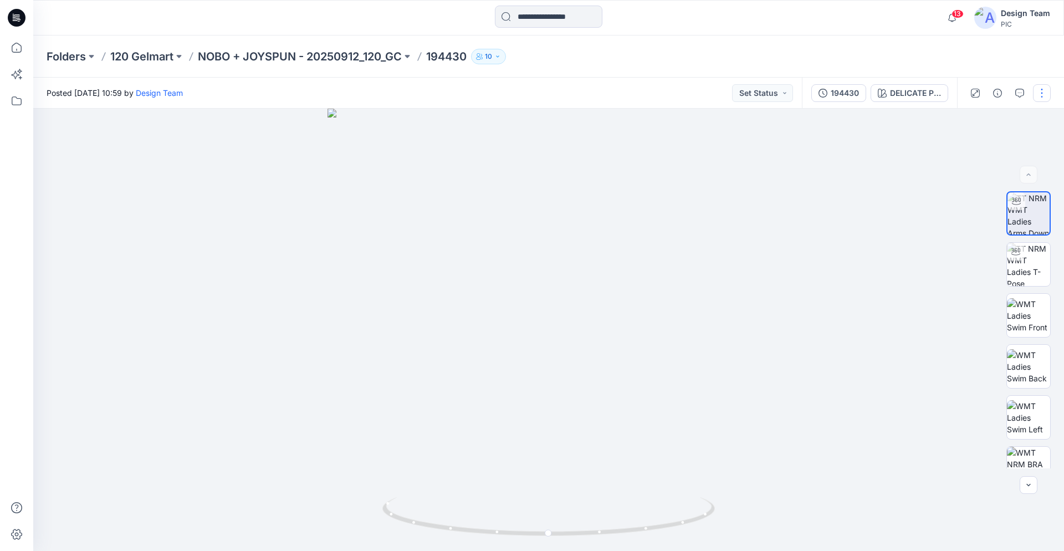
drag, startPoint x: 1038, startPoint y: 90, endPoint x: 1035, endPoint y: 96, distance: 6.7
click at [1040, 92] on button "button" at bounding box center [1042, 93] width 18 height 18
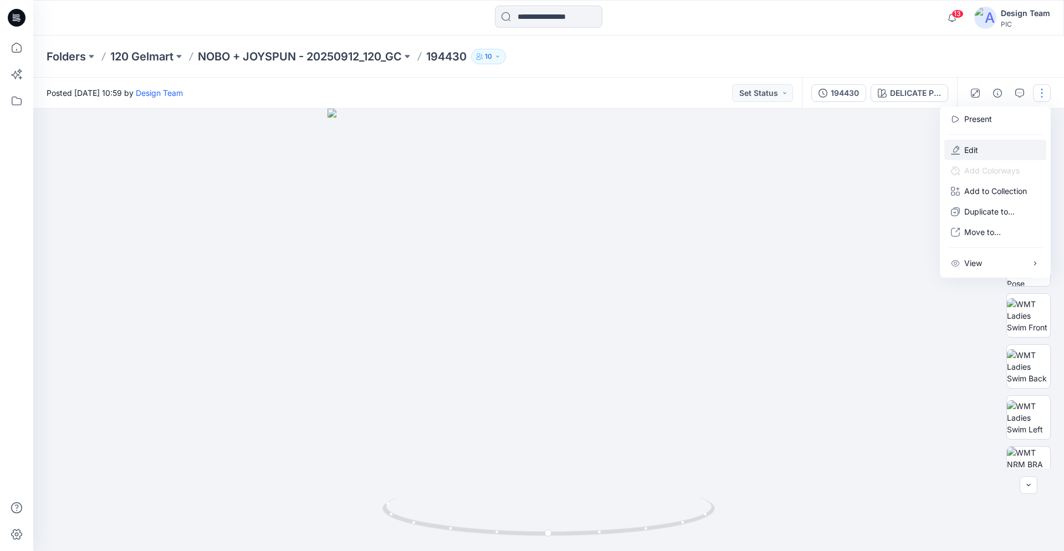
click at [977, 149] on p "Edit" at bounding box center [971, 150] width 14 height 12
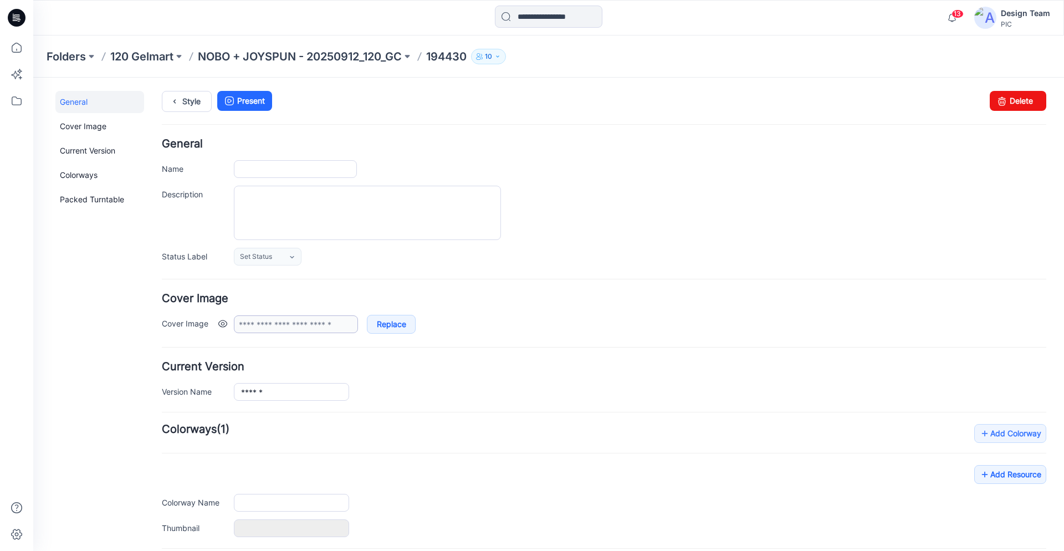
type input "******"
type input "**********"
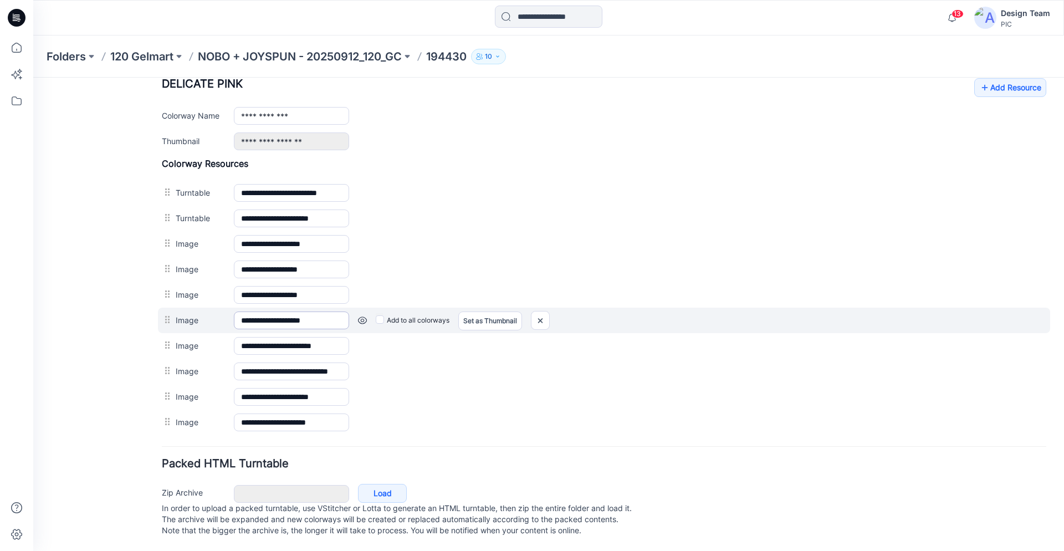
scroll to position [455, 0]
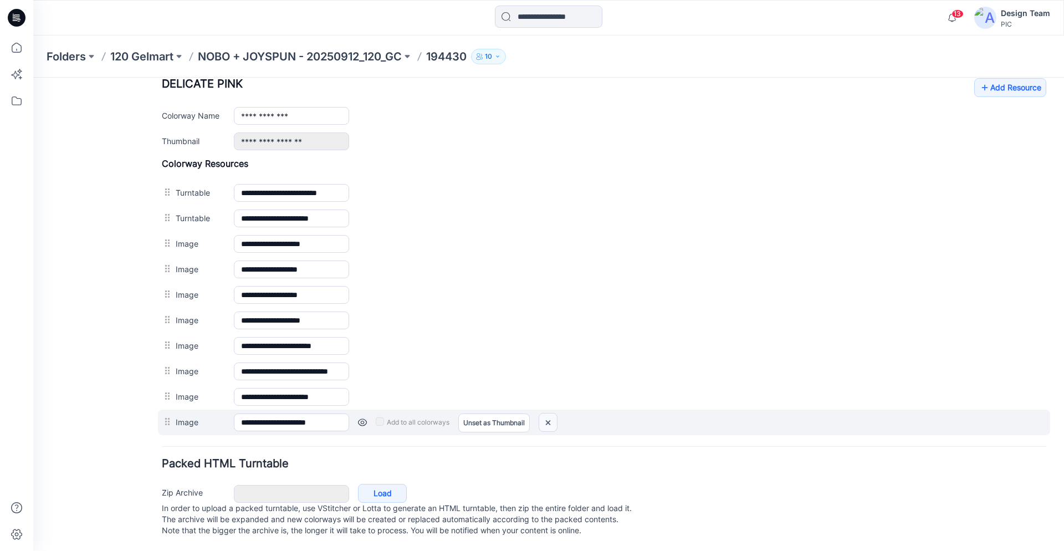
click at [555, 413] on img at bounding box center [548, 422] width 18 height 18
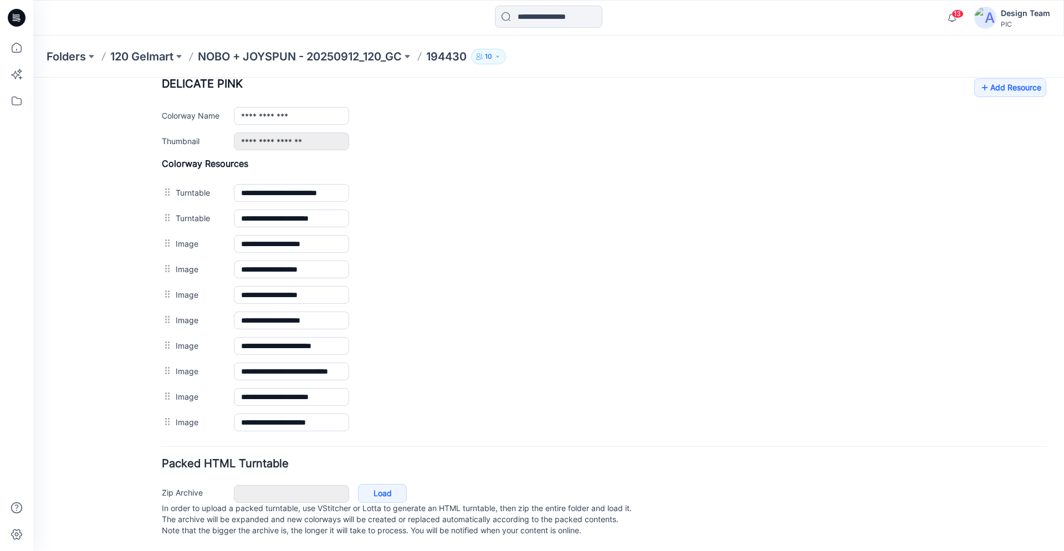
click at [25, 22] on div at bounding box center [16, 17] width 35 height 35
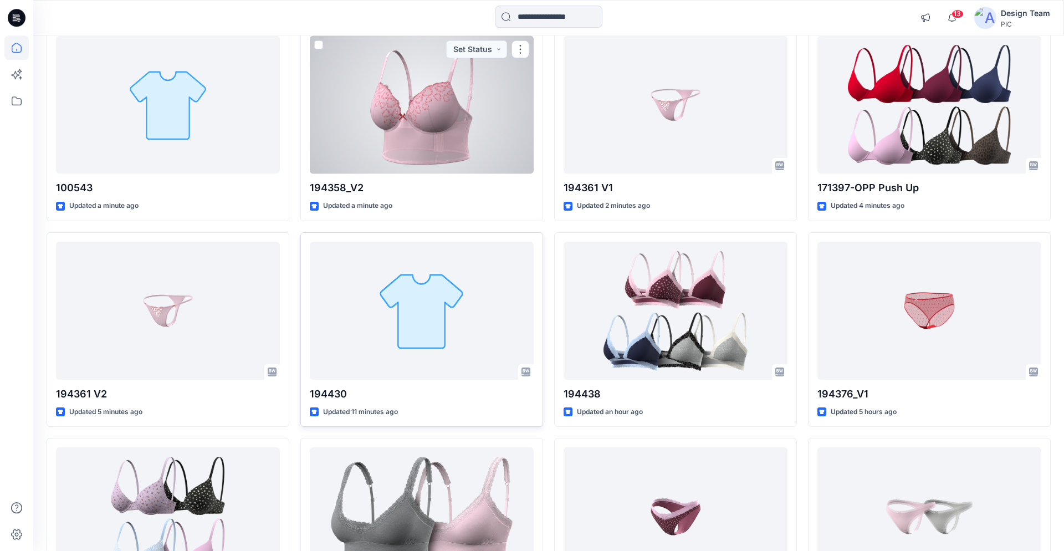
scroll to position [200, 0]
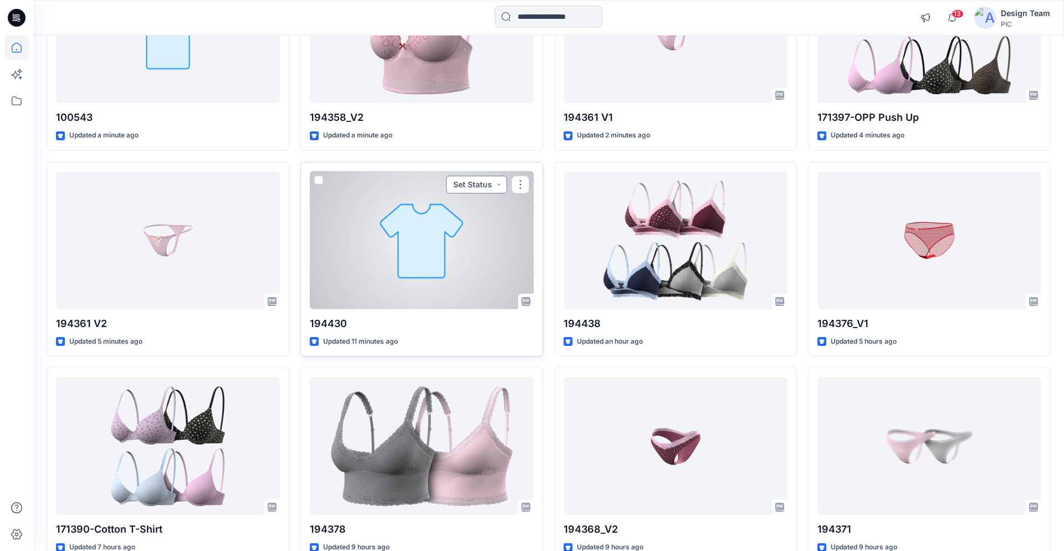
click at [494, 190] on button "Set Status" at bounding box center [476, 185] width 61 height 18
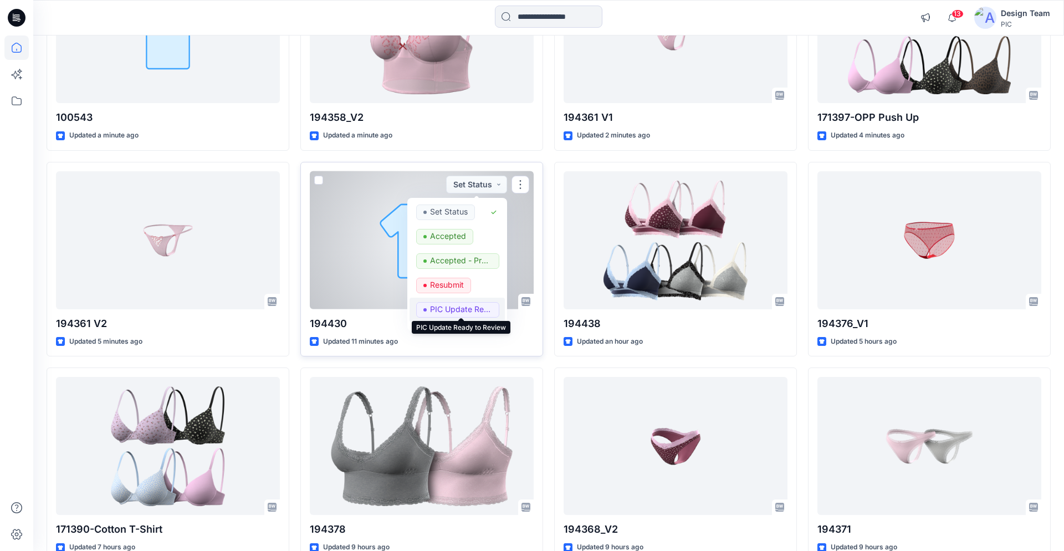
click at [458, 309] on p "PIC Update Ready to Review" at bounding box center [461, 309] width 62 height 14
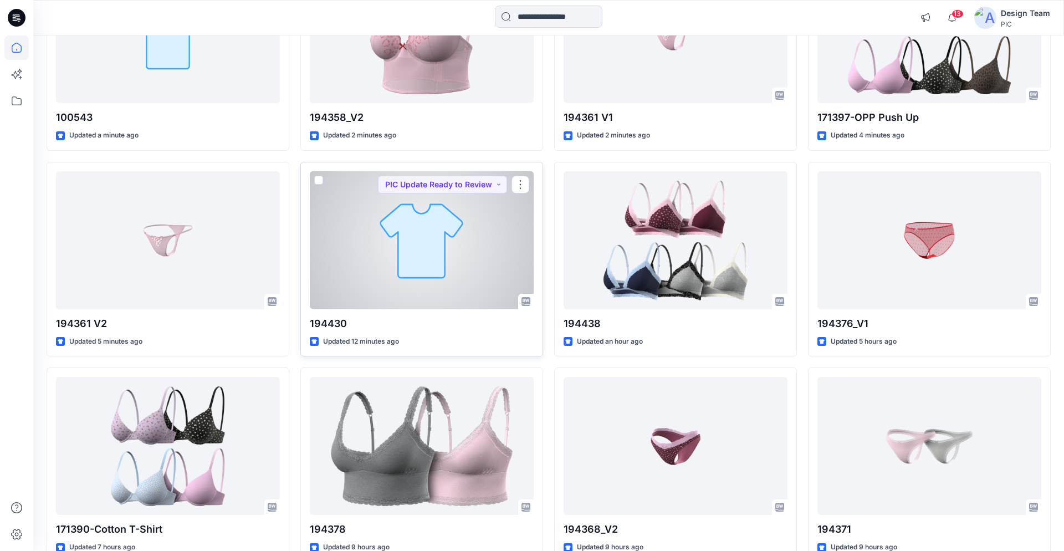
click at [433, 262] on div at bounding box center [422, 240] width 224 height 138
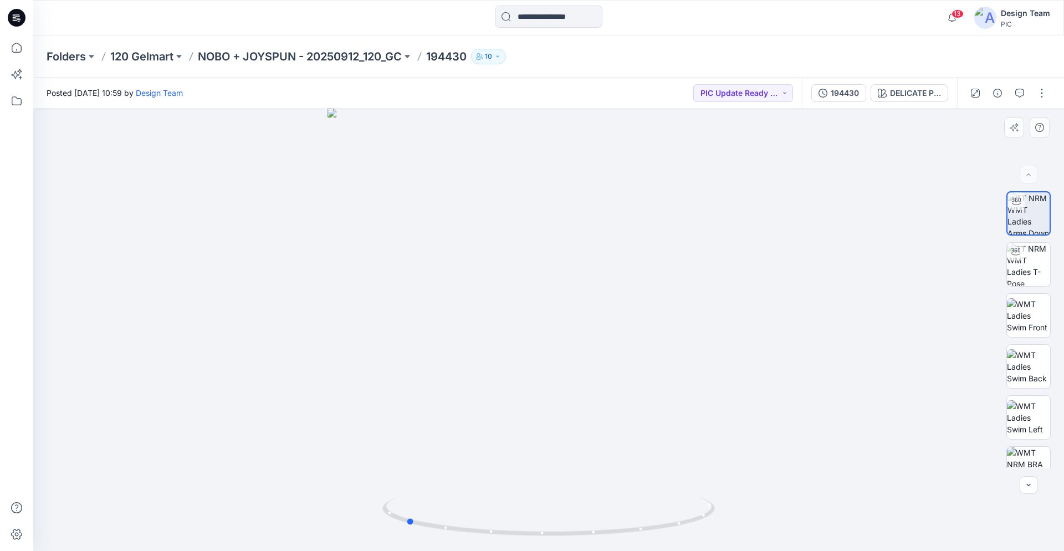
drag, startPoint x: 609, startPoint y: 527, endPoint x: 491, endPoint y: 496, distance: 121.9
click at [491, 496] on div at bounding box center [548, 330] width 1031 height 442
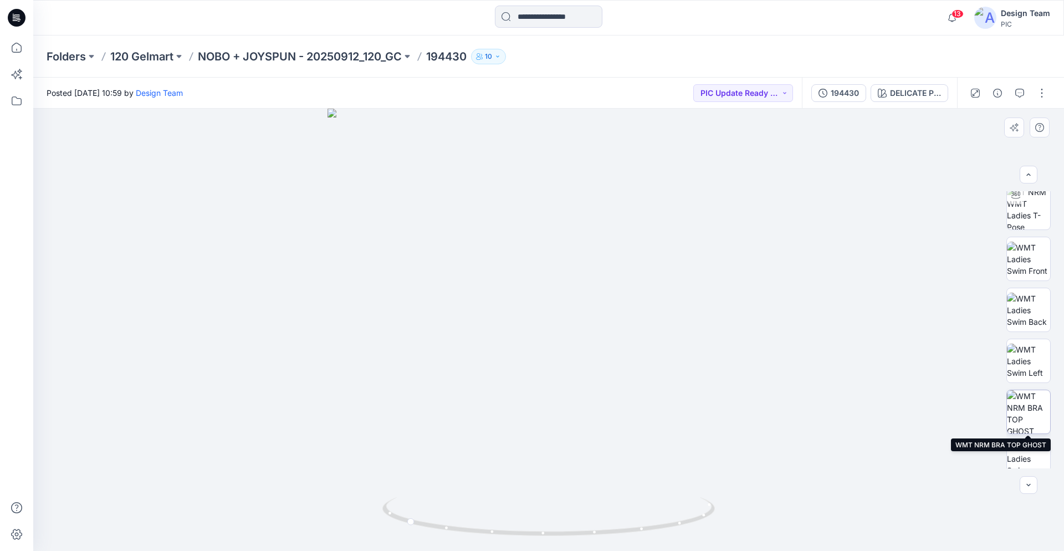
click at [1029, 420] on img at bounding box center [1028, 411] width 43 height 43
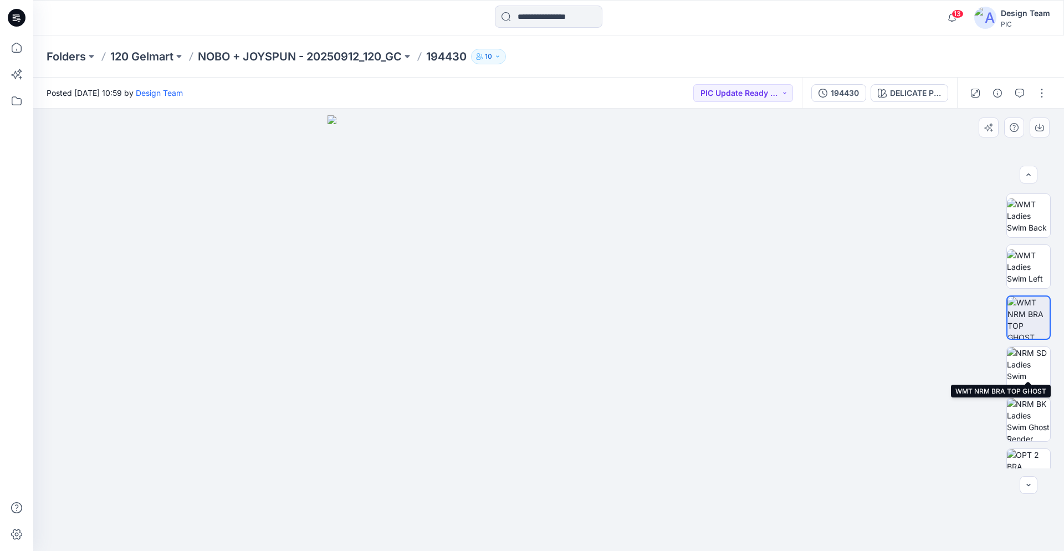
scroll to position [175, 0]
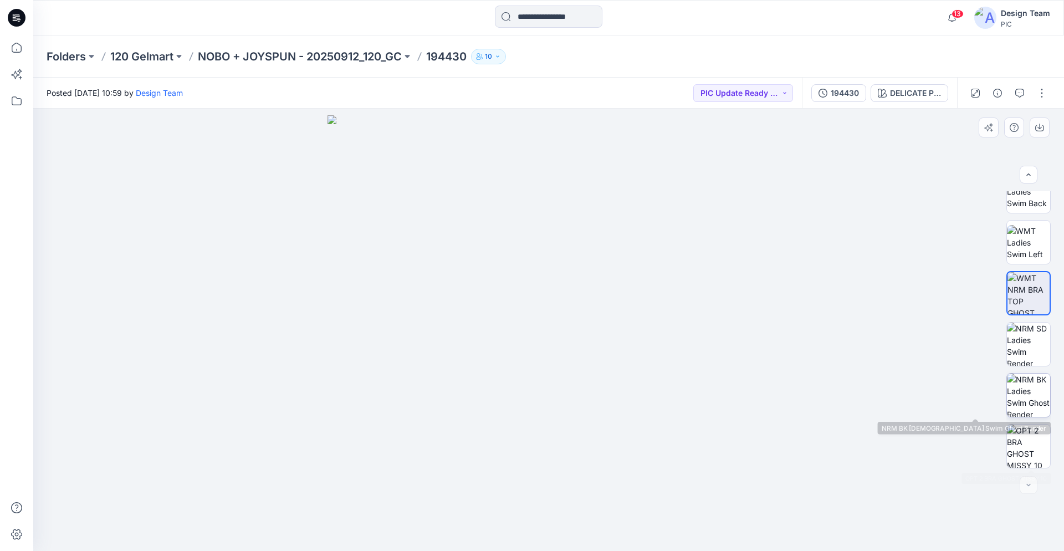
click at [1034, 408] on img at bounding box center [1028, 395] width 43 height 43
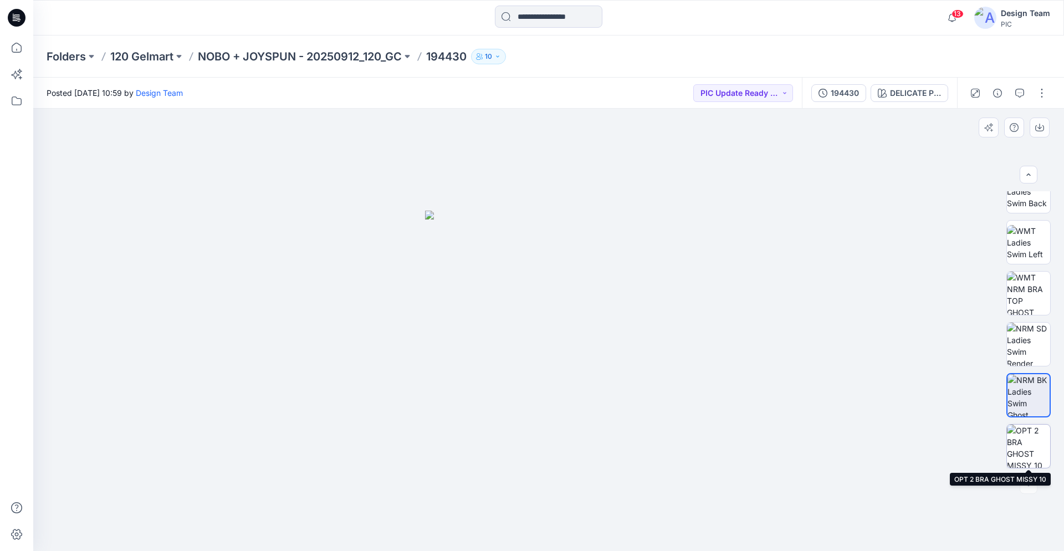
click at [1039, 441] on img at bounding box center [1028, 446] width 43 height 43
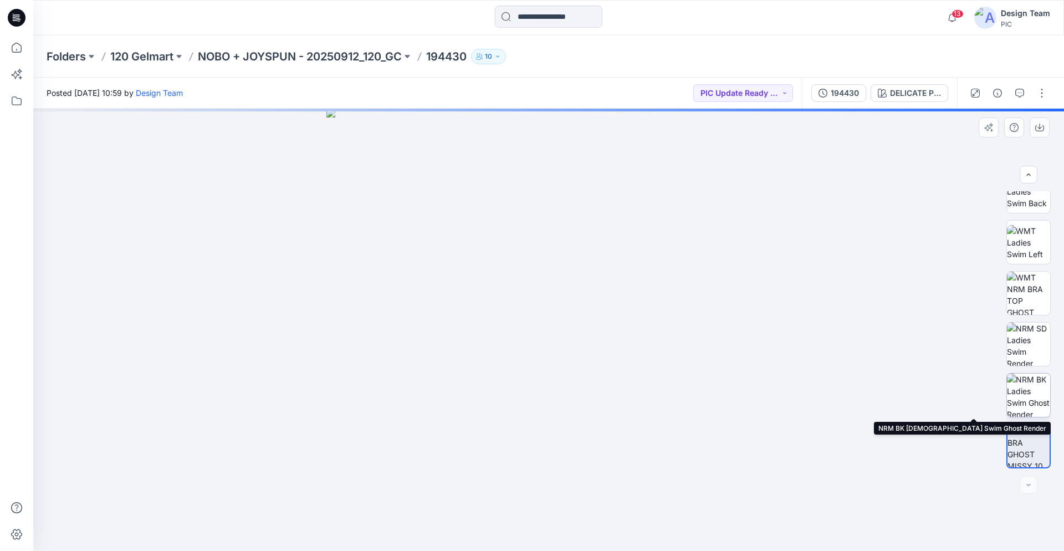
click at [1036, 396] on img at bounding box center [1028, 395] width 43 height 43
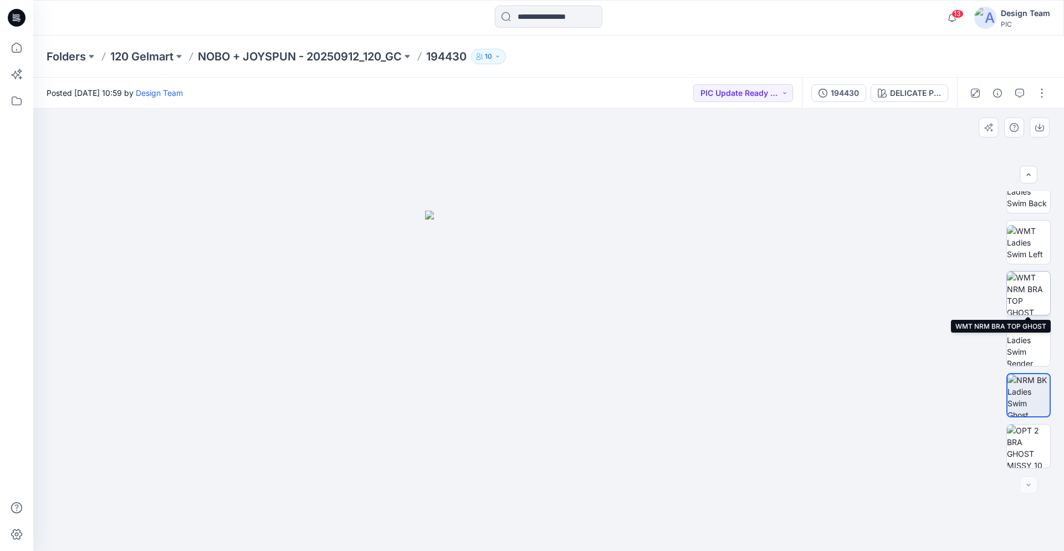
click at [1030, 303] on img at bounding box center [1028, 293] width 43 height 43
